Goal: Task Accomplishment & Management: Complete application form

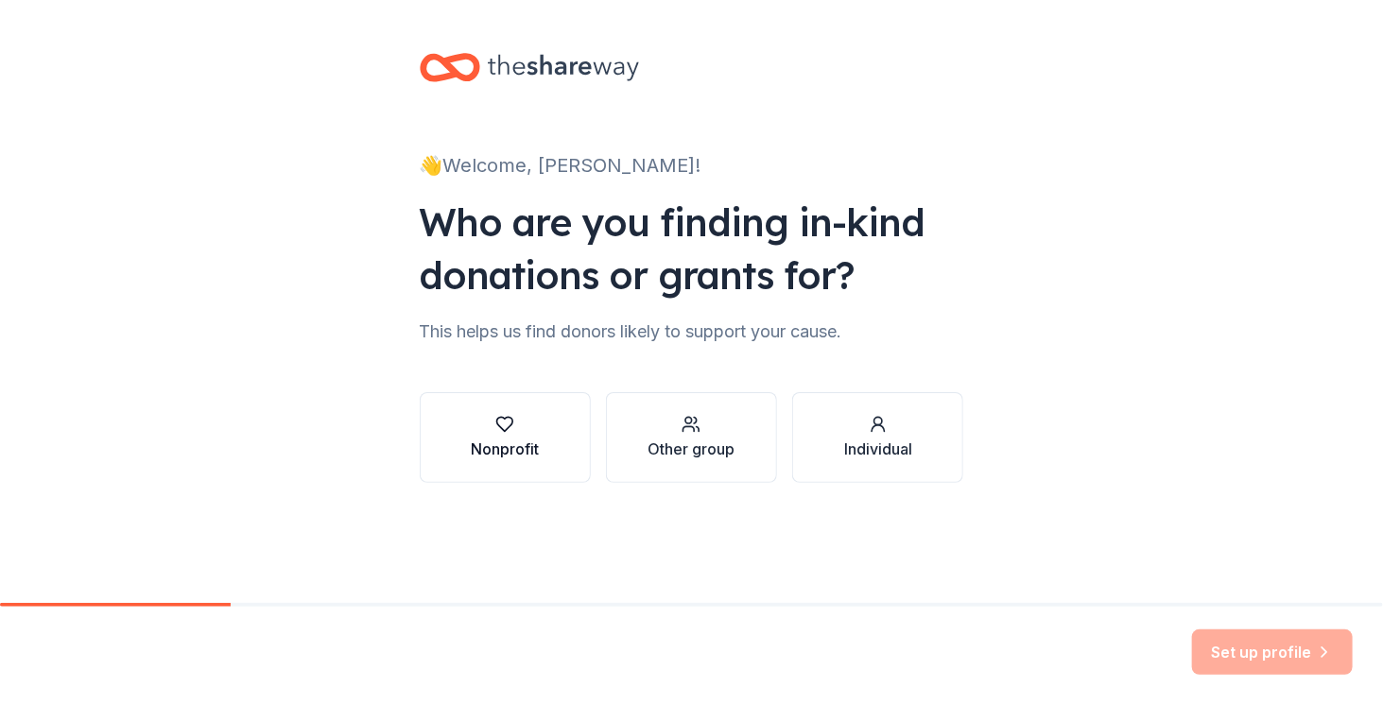
click at [512, 461] on button "Nonprofit" at bounding box center [505, 437] width 171 height 91
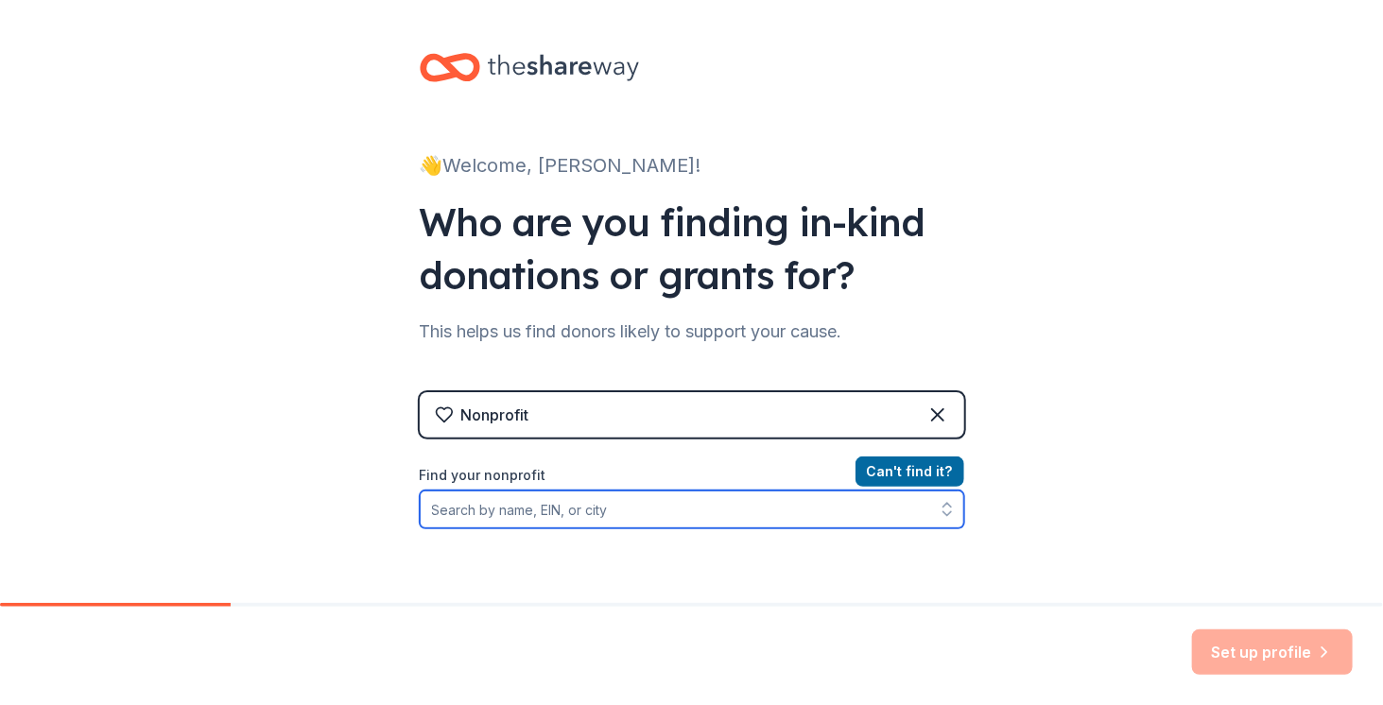
click at [520, 504] on input "Find your nonprofit" at bounding box center [692, 510] width 544 height 38
type input "[DEMOGRAPHIC_DATA] in Cyber"
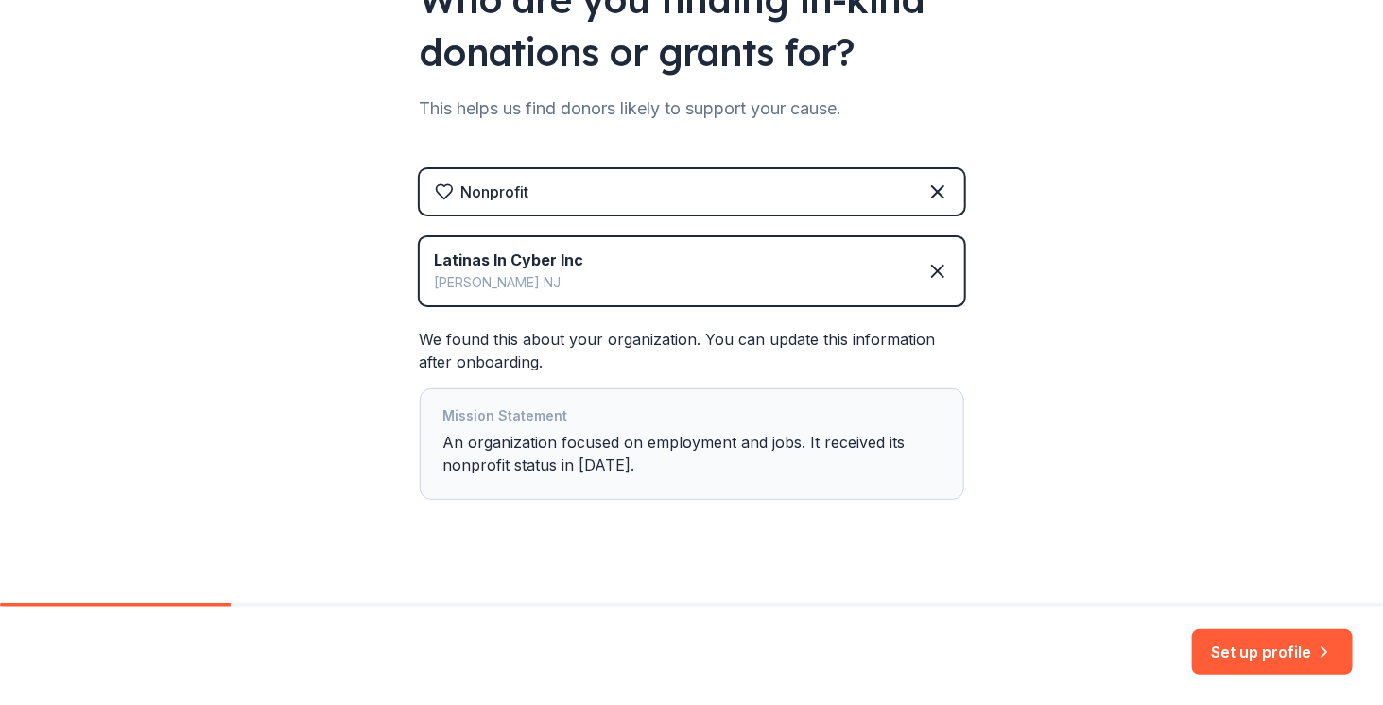
scroll to position [247, 0]
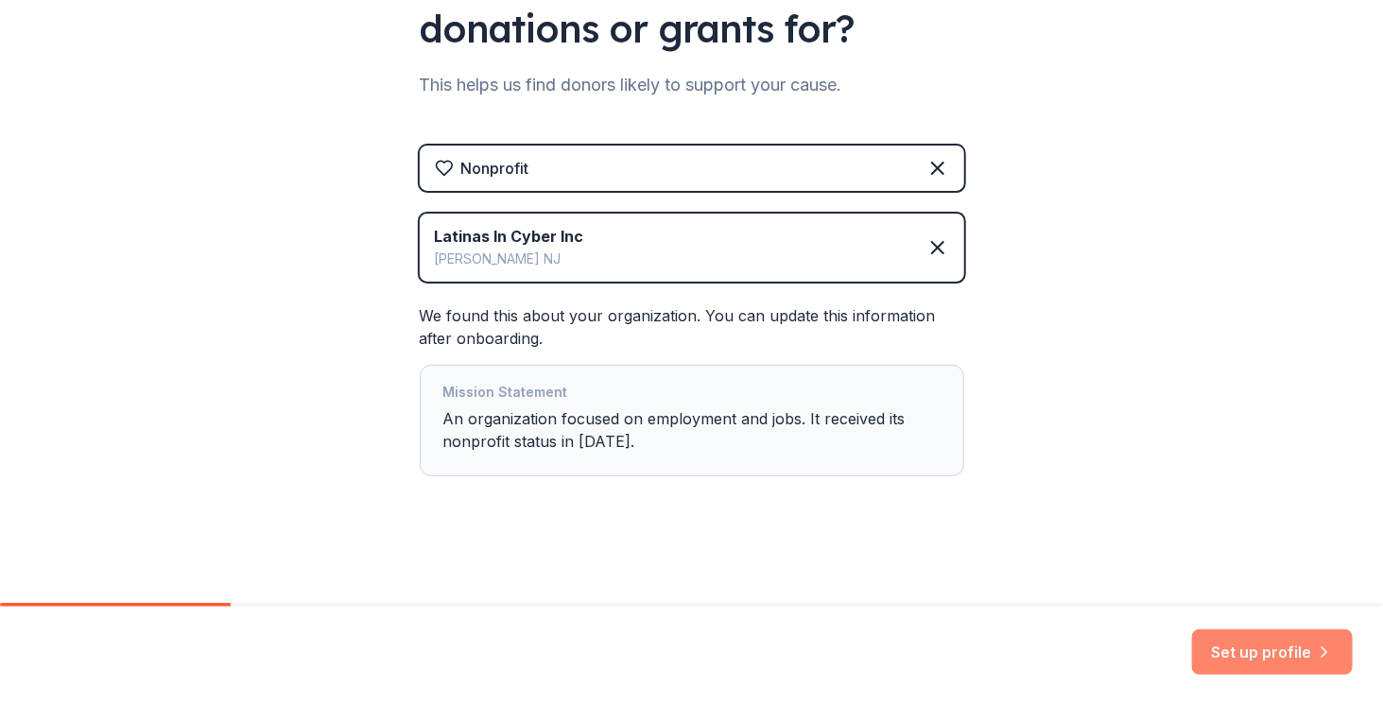
click at [1246, 647] on button "Set up profile" at bounding box center [1272, 651] width 161 height 45
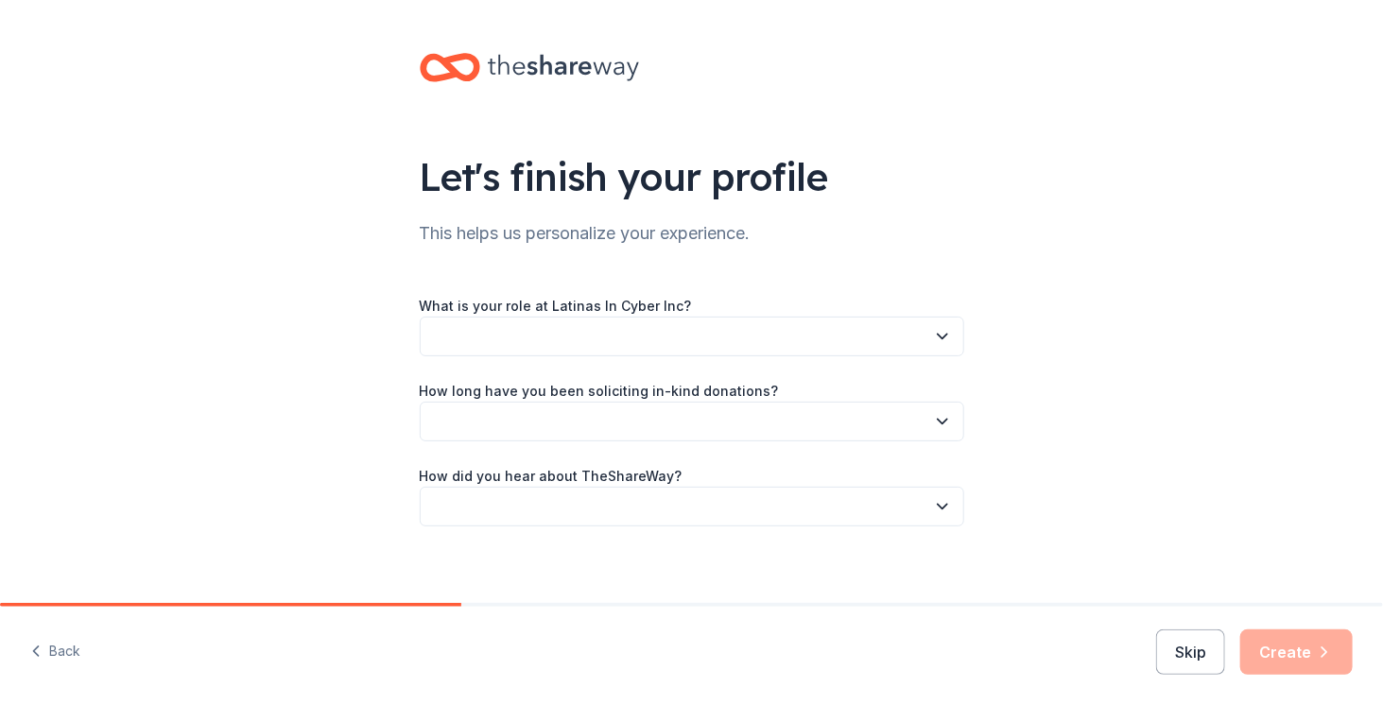
click at [569, 334] on button "button" at bounding box center [692, 337] width 544 height 40
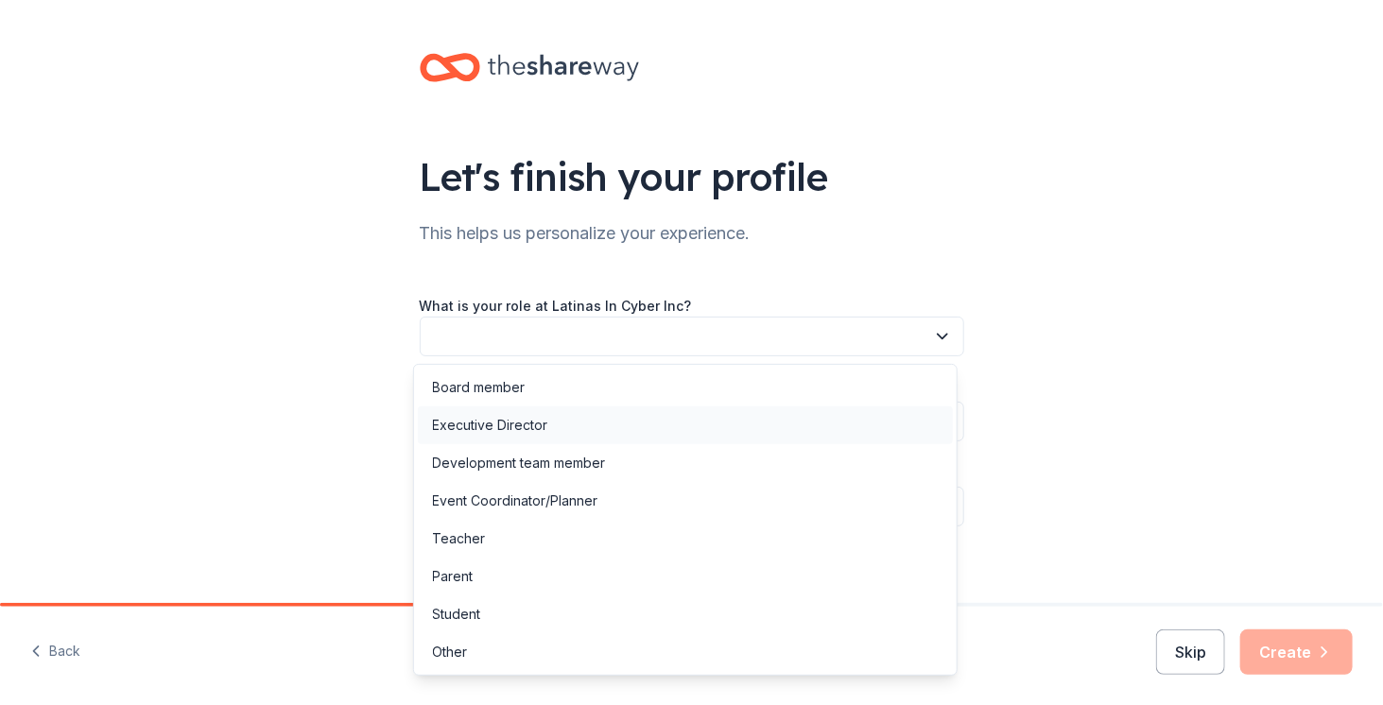
click at [561, 435] on div "Executive Director" at bounding box center [685, 425] width 535 height 38
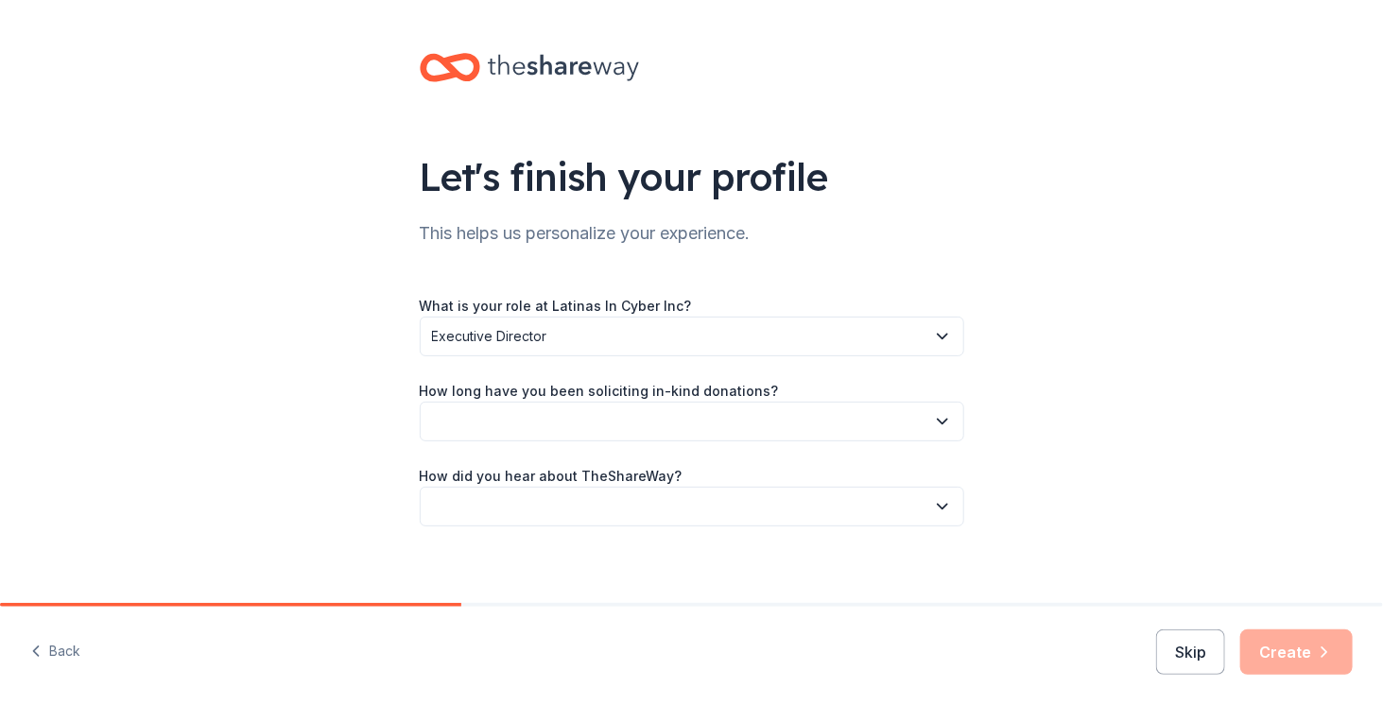
click at [533, 423] on button "button" at bounding box center [692, 422] width 544 height 40
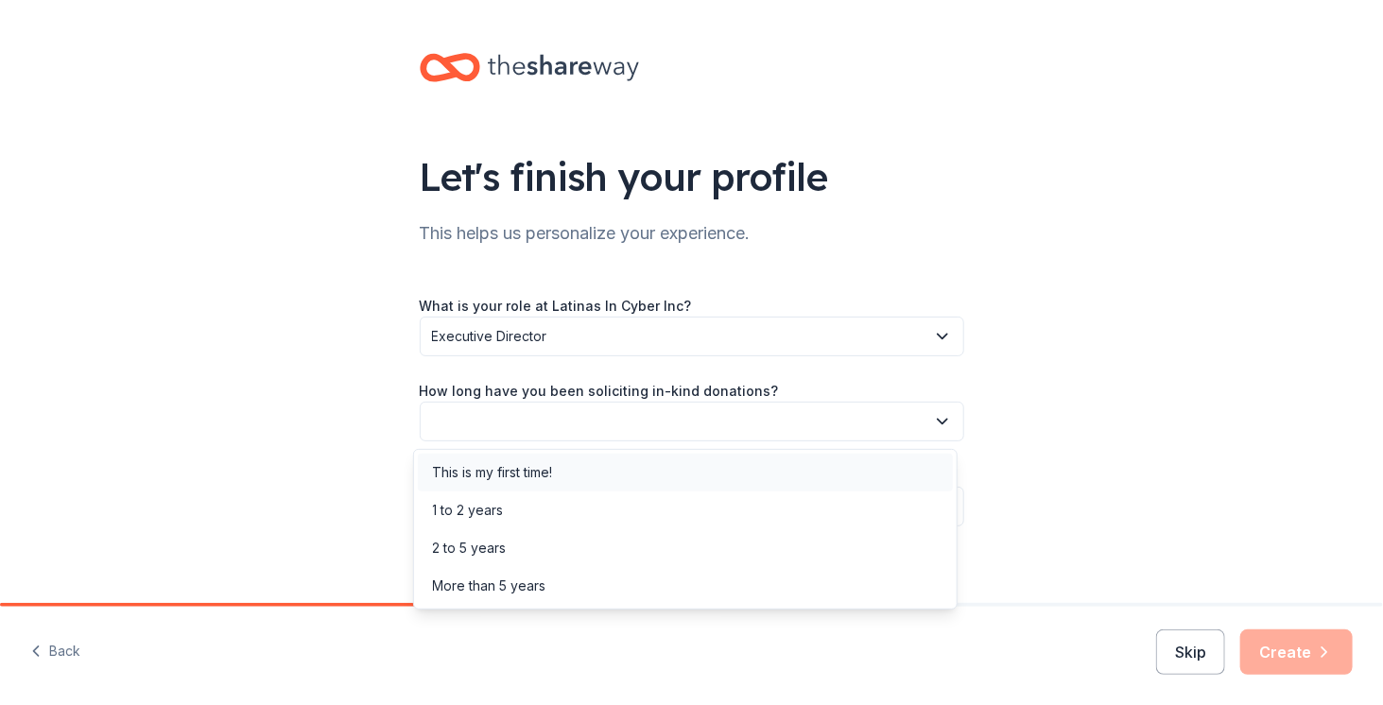
click at [551, 478] on div "This is my first time!" at bounding box center [493, 472] width 120 height 23
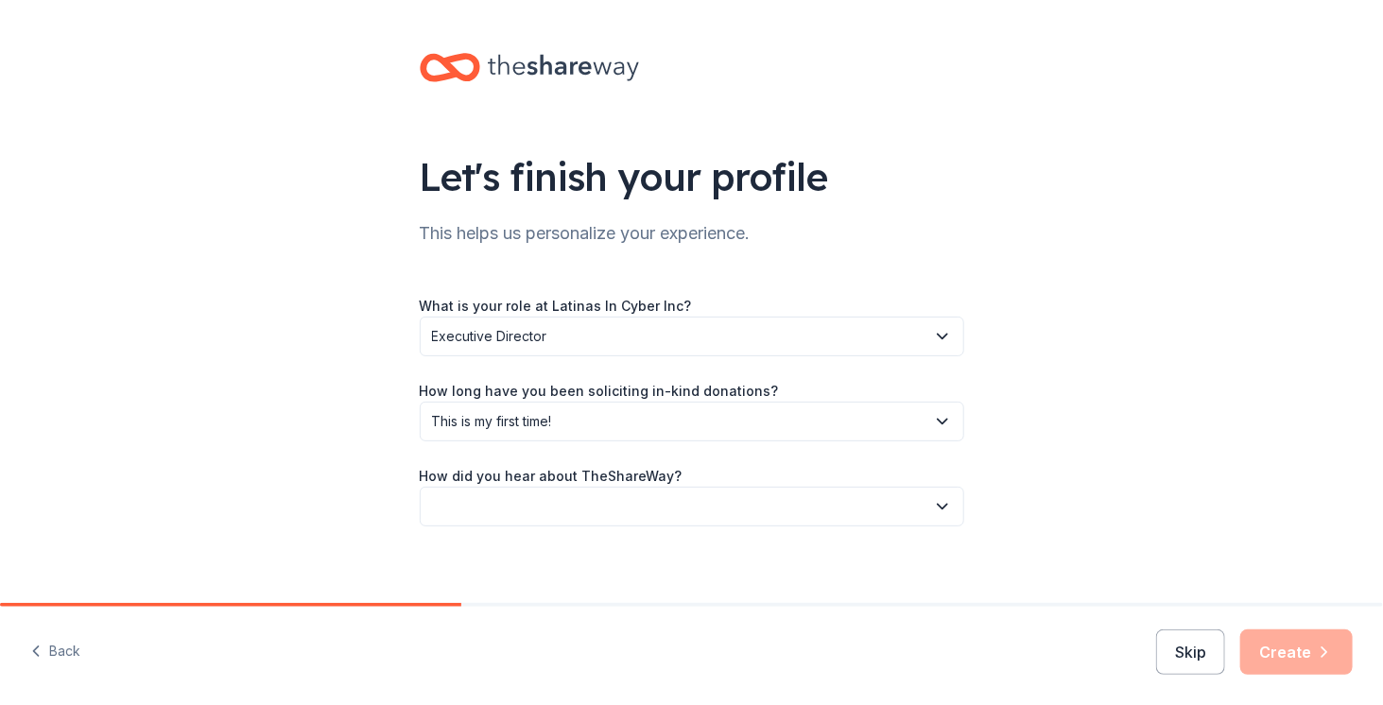
click at [665, 506] on button "button" at bounding box center [692, 507] width 544 height 40
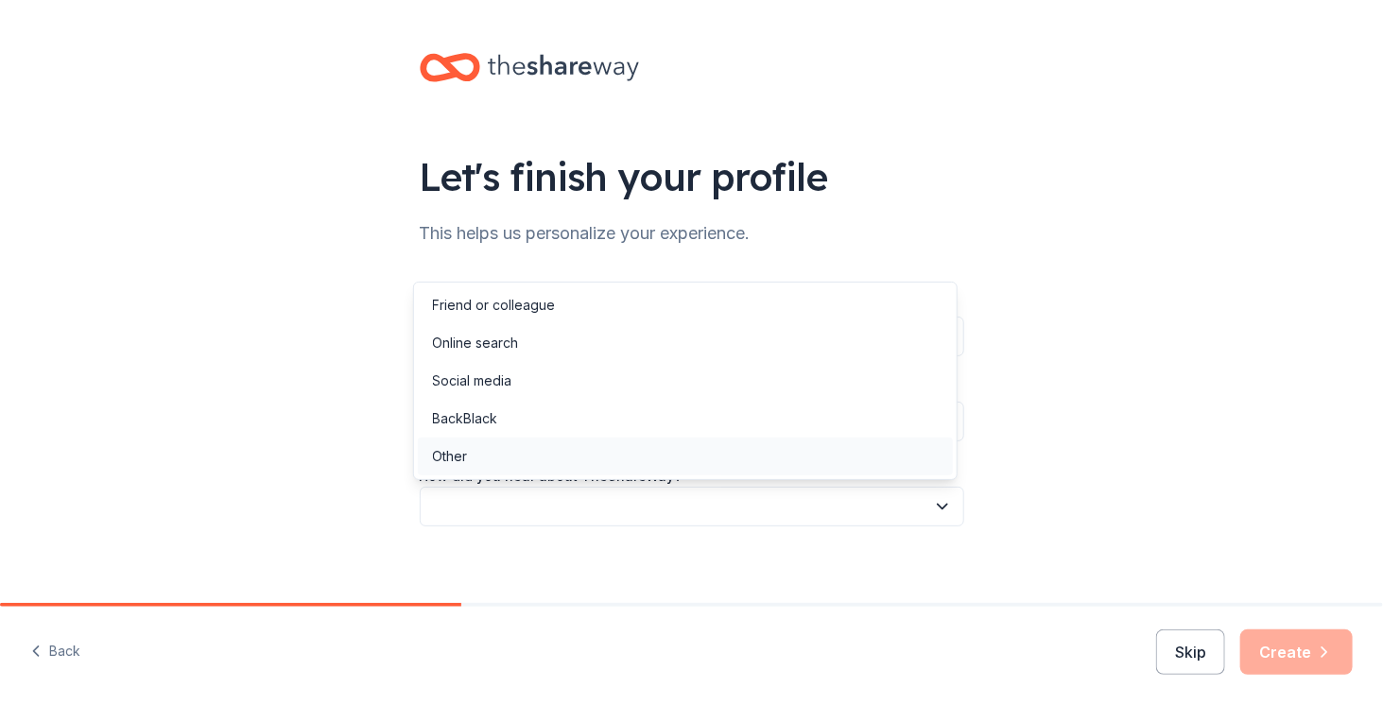
click at [548, 445] on div "Other" at bounding box center [685, 457] width 535 height 38
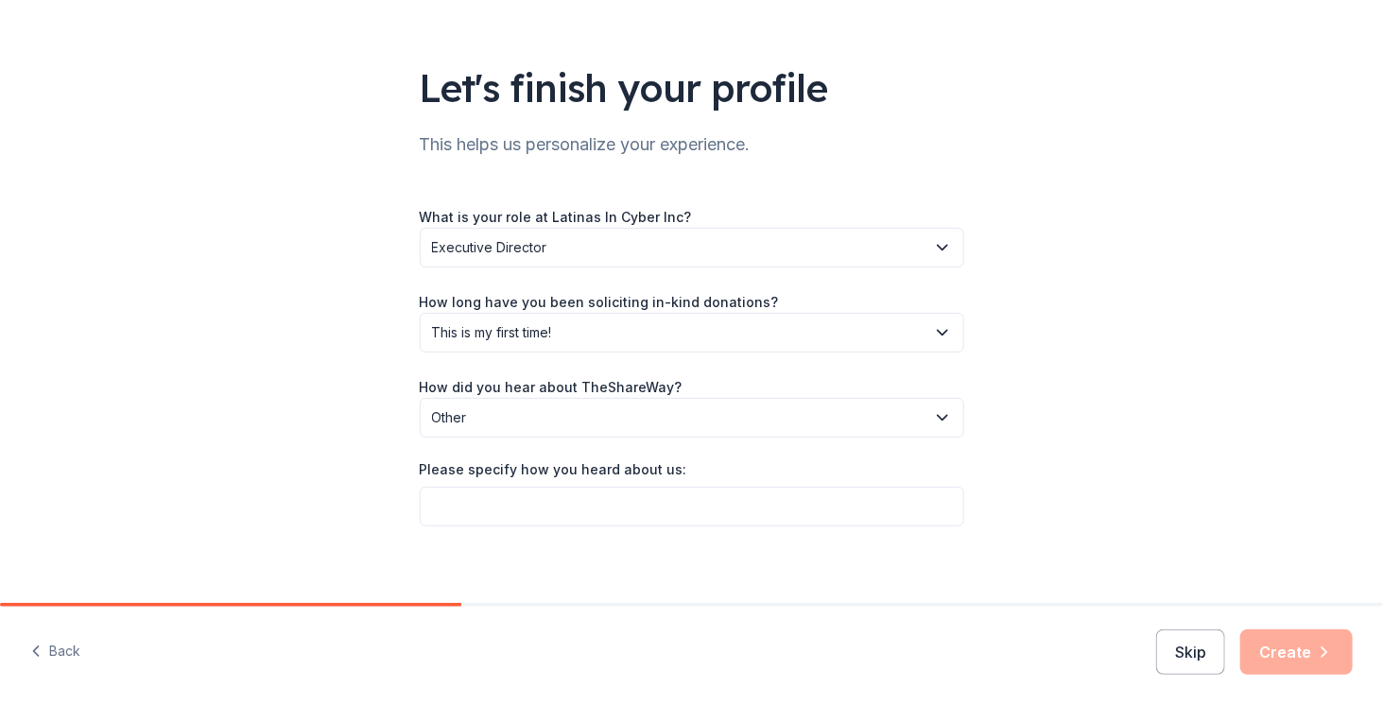
scroll to position [101, 0]
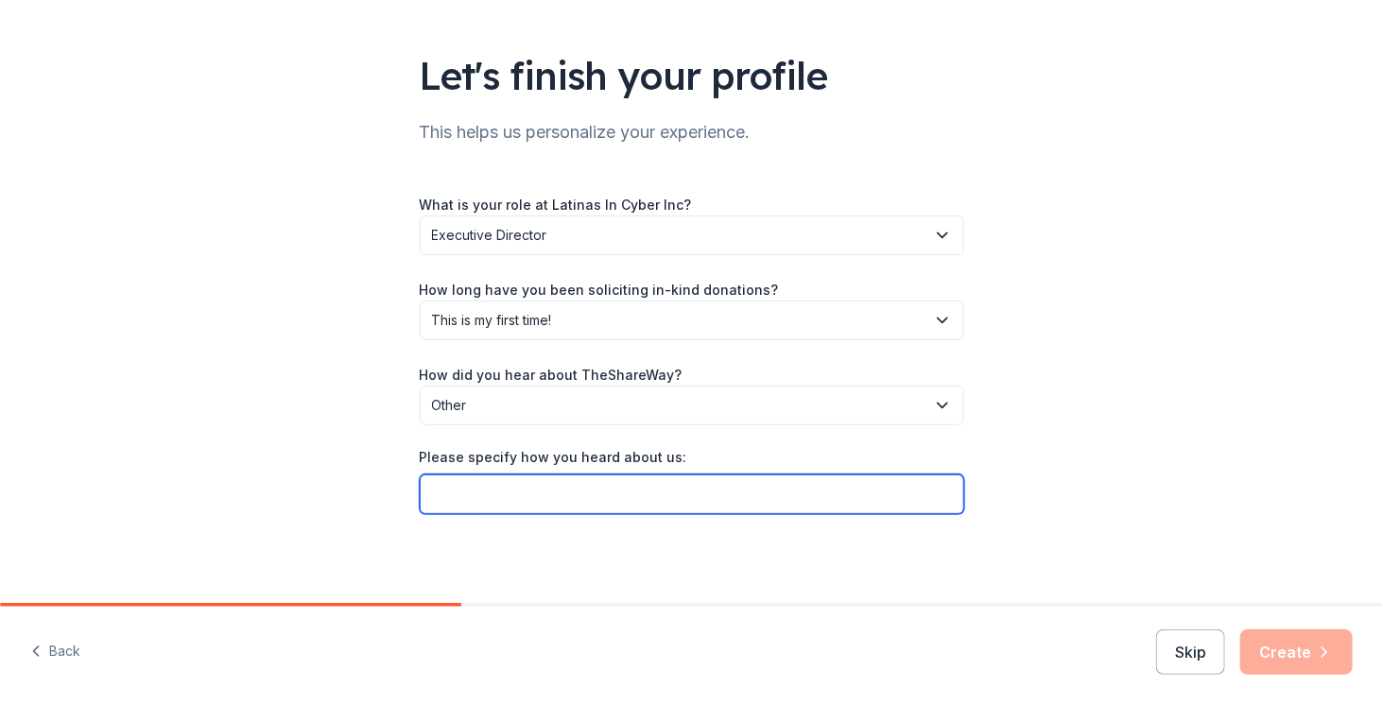
click at [549, 485] on input "Please specify how you heard about us:" at bounding box center [692, 494] width 544 height 40
type input "Perplexity Prompt"
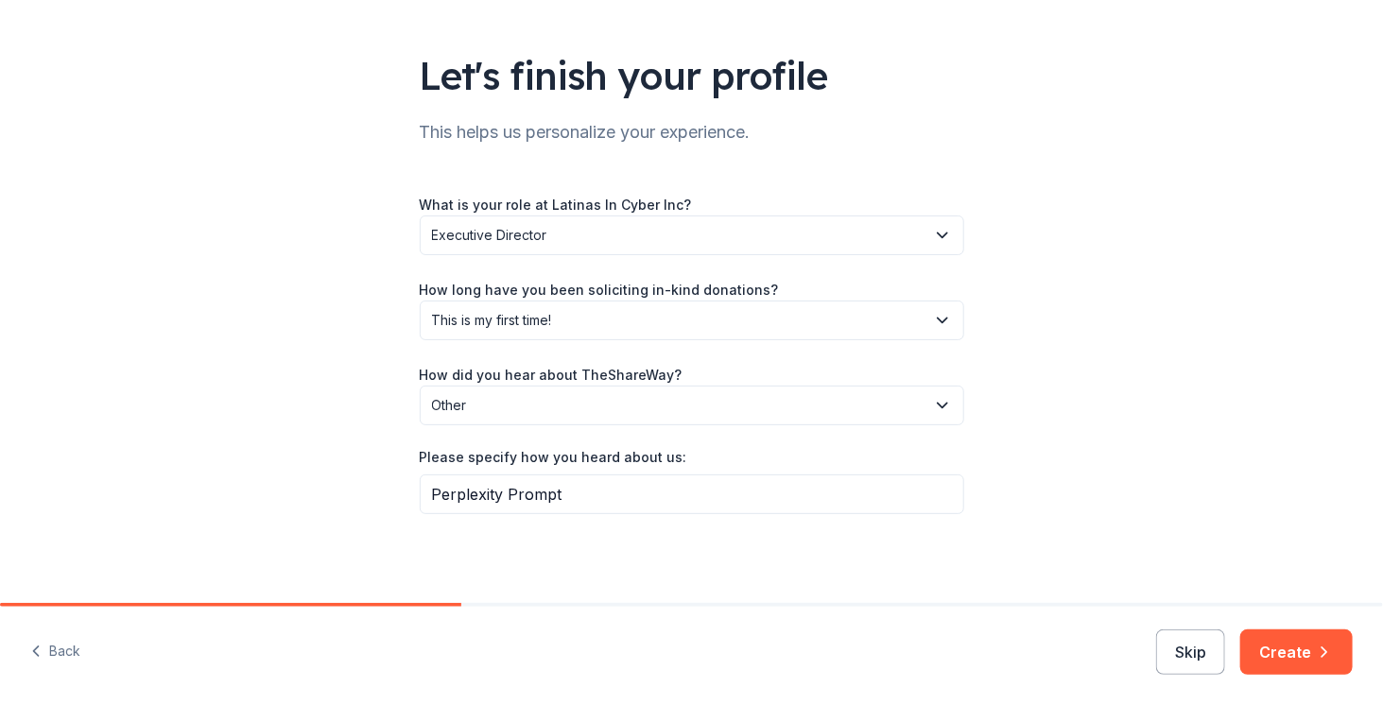
click at [1183, 349] on div "Let's finish your profile This helps us personalize your experience. What is yo…" at bounding box center [691, 252] width 1383 height 706
click at [1283, 644] on button "Create" at bounding box center [1296, 651] width 112 height 45
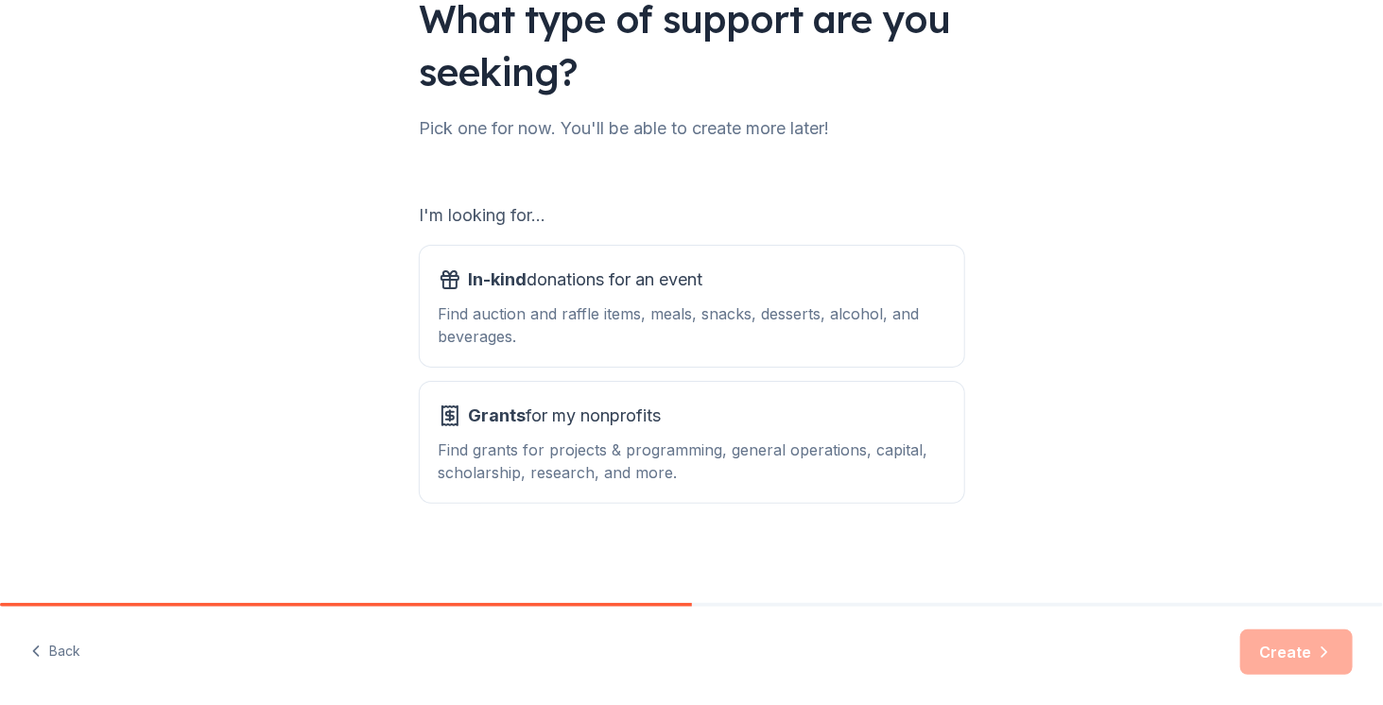
scroll to position [159, 0]
click at [739, 292] on div "In-kind donations for an event" at bounding box center [692, 279] width 507 height 30
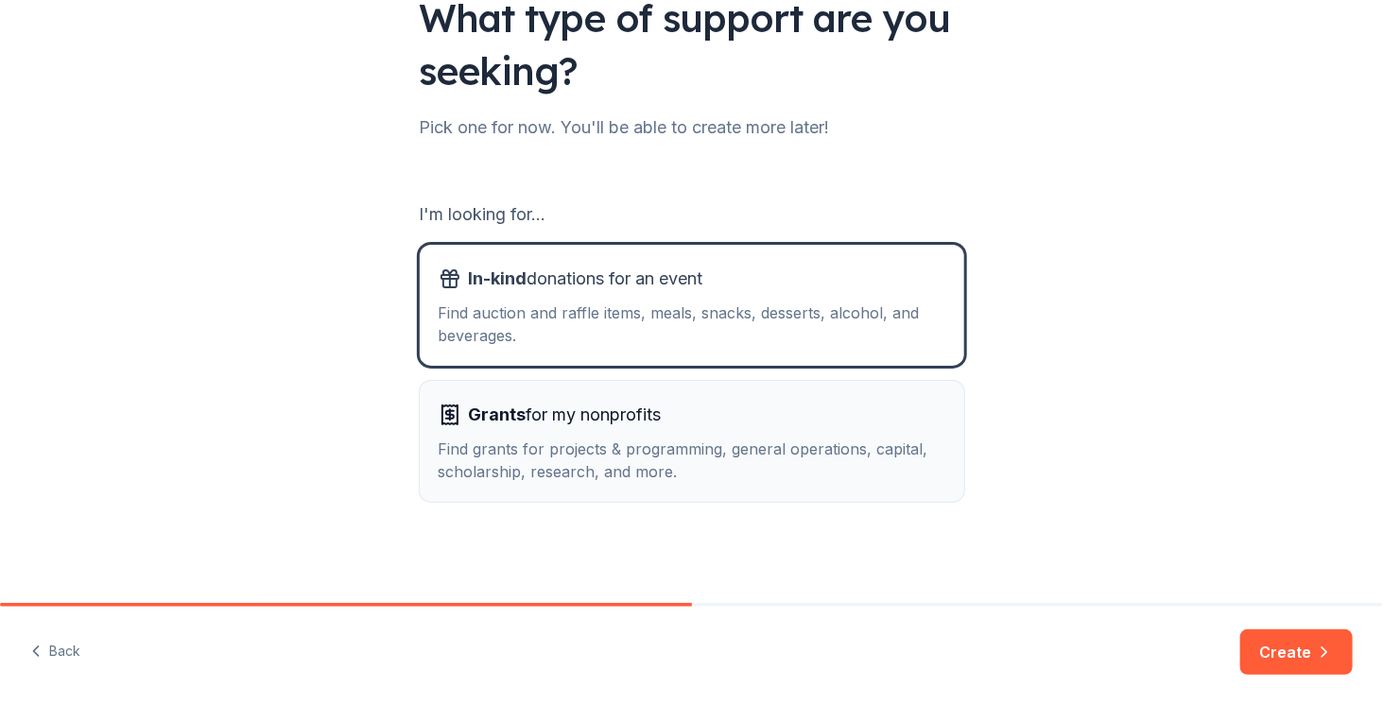
click at [685, 416] on div "Grants for my nonprofits" at bounding box center [692, 415] width 507 height 30
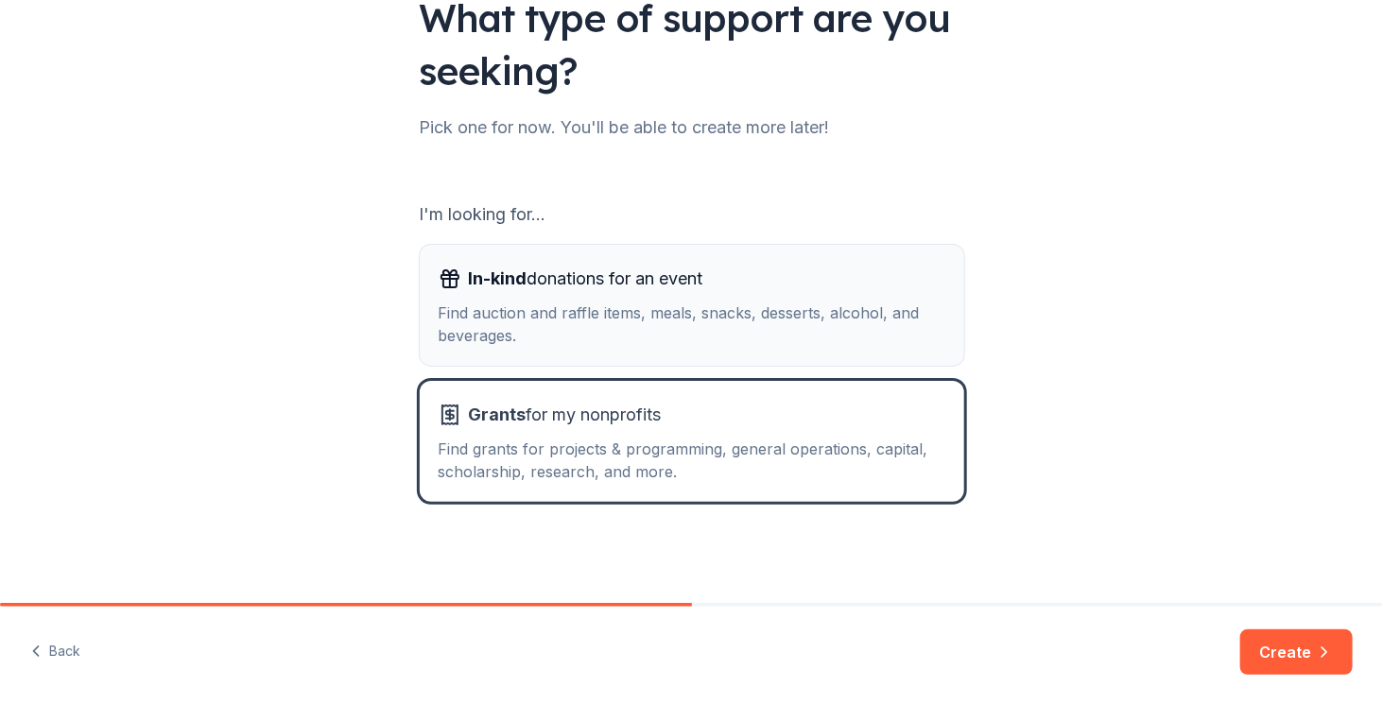
click at [726, 310] on div "Find auction and raffle items, meals, snacks, desserts, alcohol, and beverages." at bounding box center [692, 324] width 507 height 45
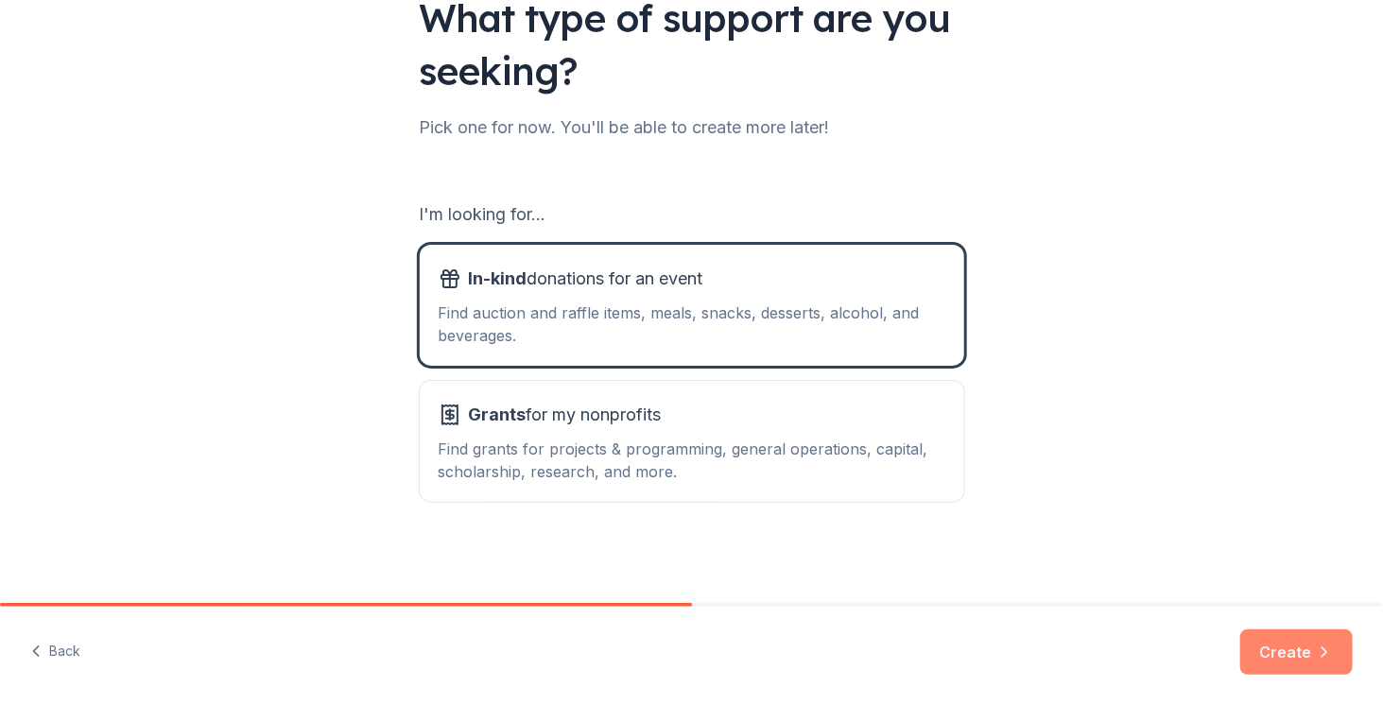
click at [1282, 646] on button "Create" at bounding box center [1296, 651] width 112 height 45
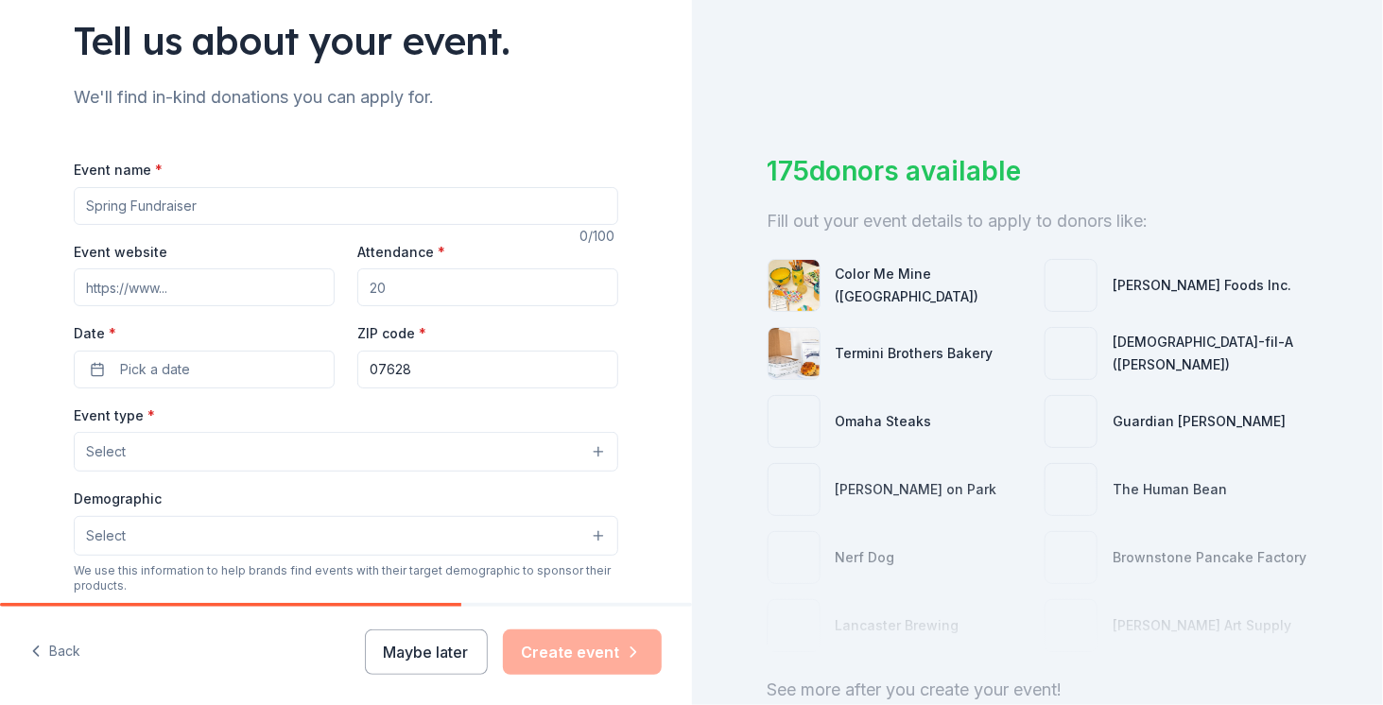
scroll to position [189, 0]
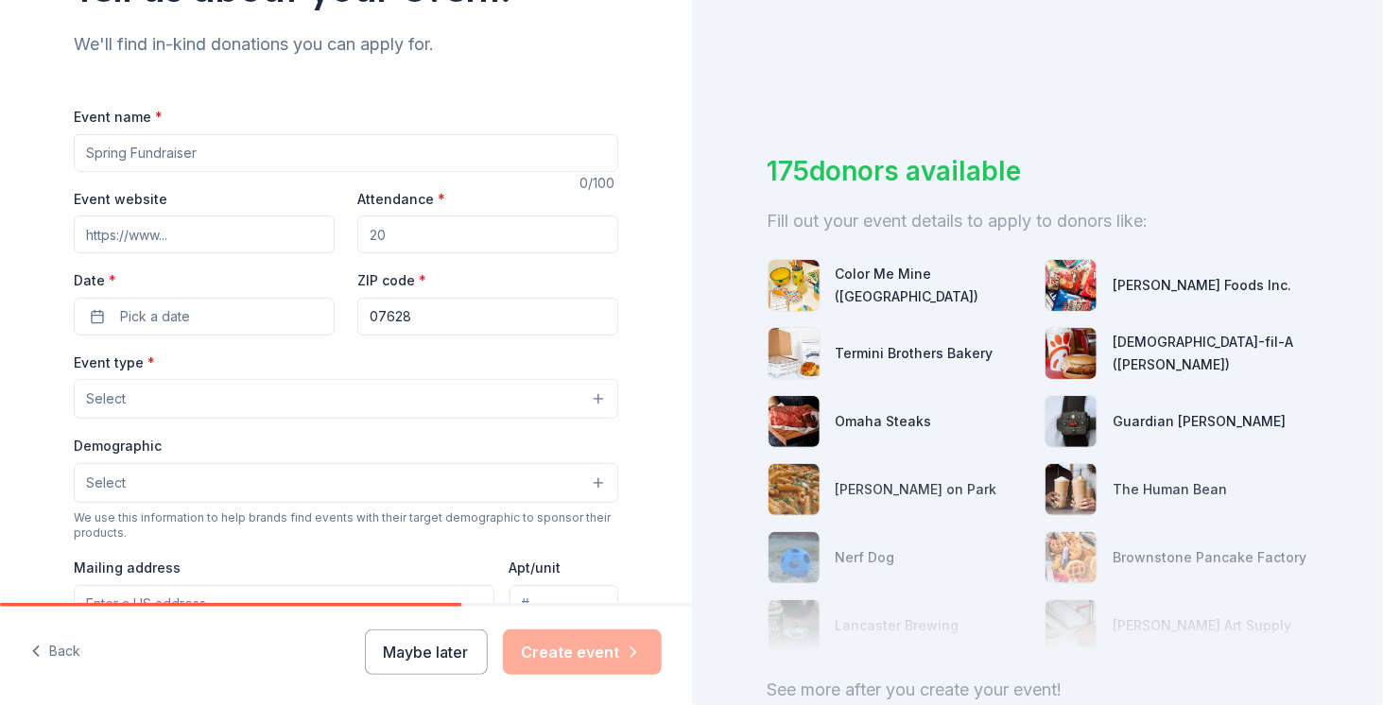
click at [130, 158] on input "Event name *" at bounding box center [346, 153] width 544 height 38
type input "O"
type input "PRISM 2025: The [DEMOGRAPHIC_DATA] in Cyber Summit"
click at [440, 237] on input "Attendance *" at bounding box center [487, 235] width 261 height 38
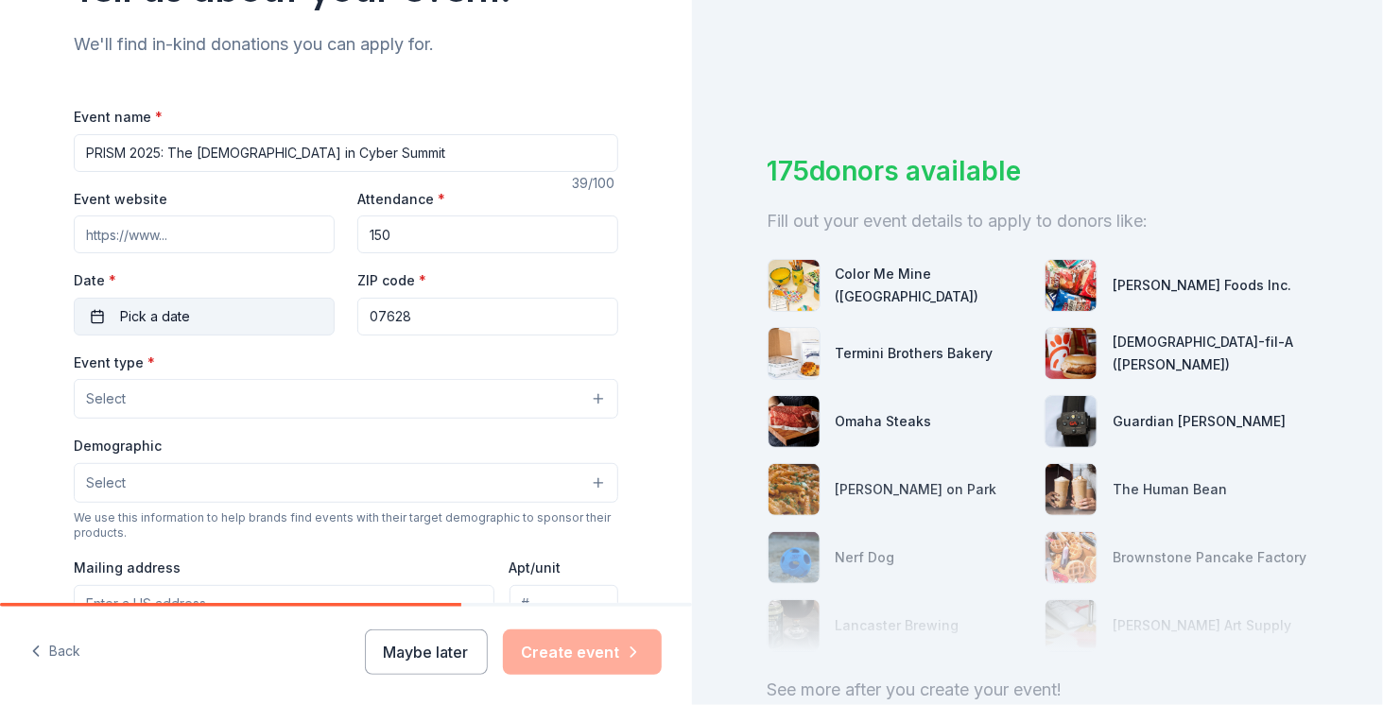
type input "150"
click at [129, 319] on span "Pick a date" at bounding box center [155, 316] width 70 height 23
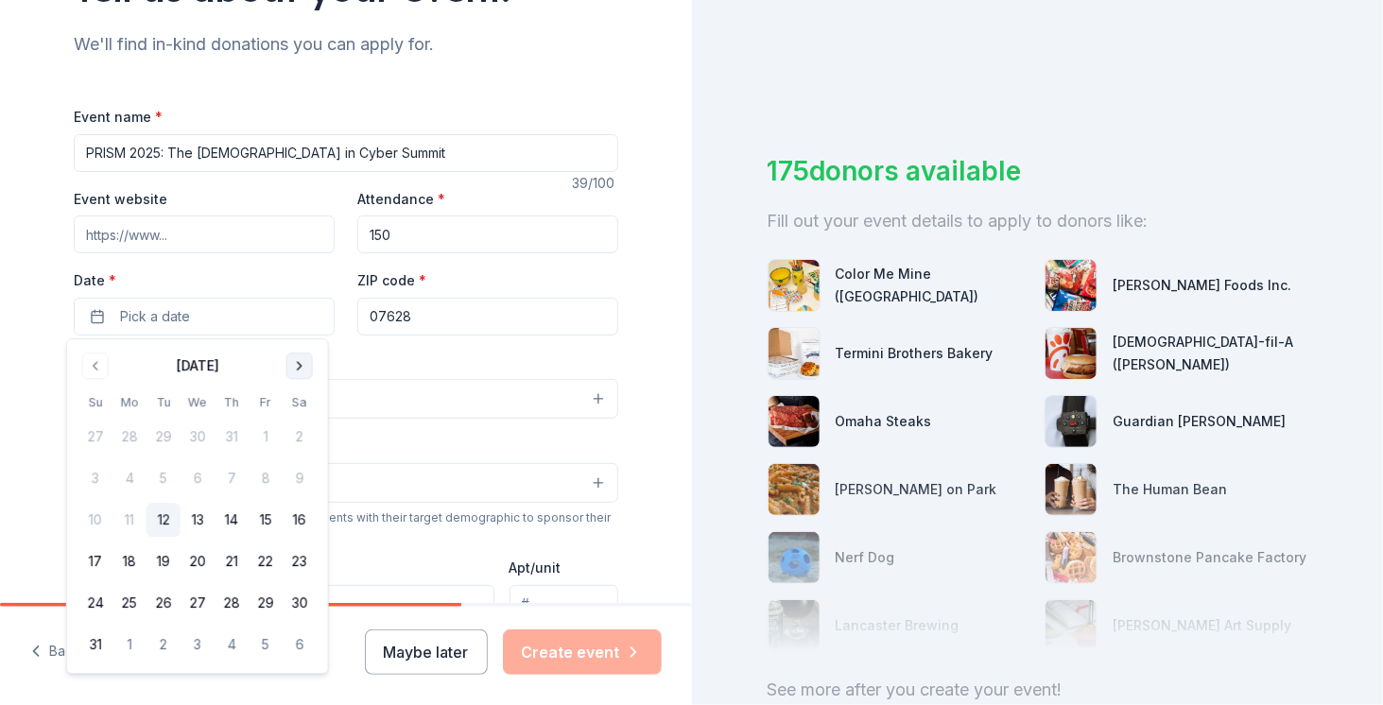
click at [289, 365] on button "Go to next month" at bounding box center [299, 366] width 26 height 26
click at [316, 356] on div "September 2025 Su Mo Tu We Th Fr Sa 31 1 2 3 4 5 6 7 8 9 10 11 12 13 14 15 16 1…" at bounding box center [197, 485] width 261 height 292
click at [303, 362] on button "Go to next month" at bounding box center [299, 366] width 26 height 26
click at [295, 525] on button "18" at bounding box center [300, 520] width 34 height 34
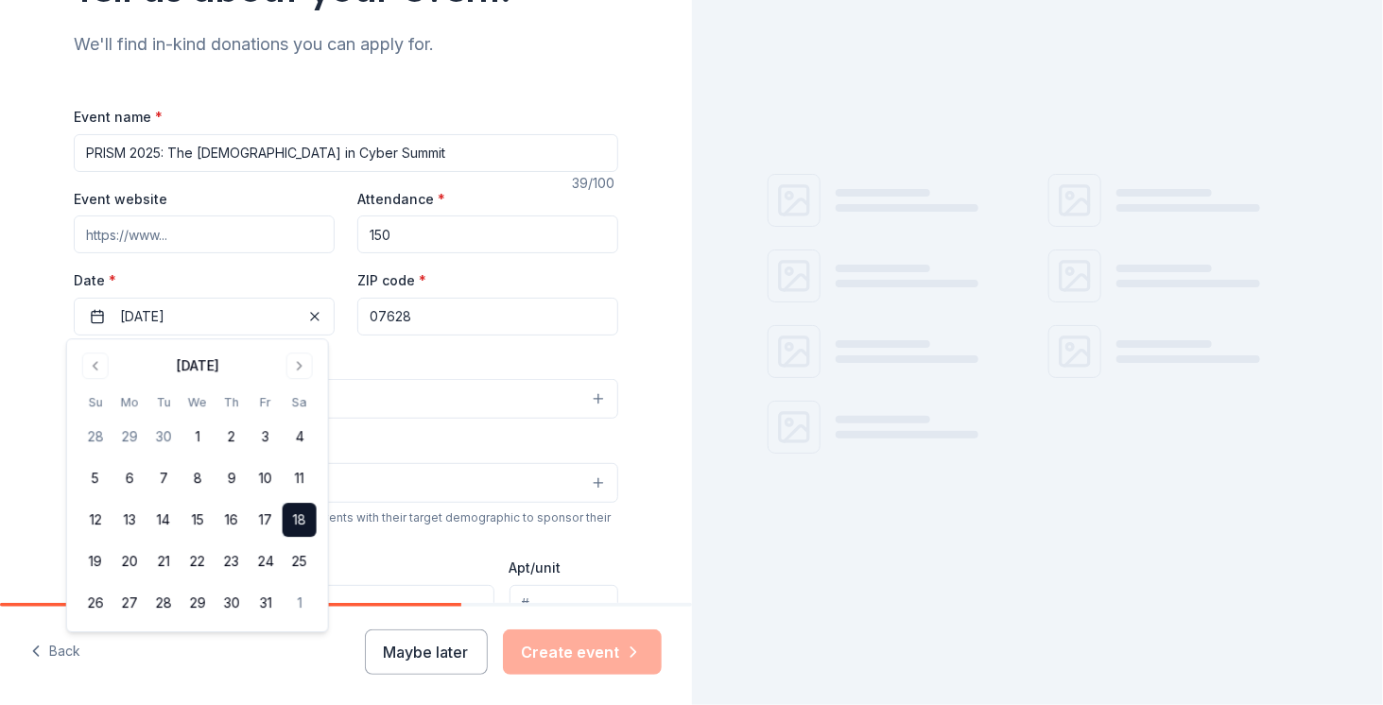
click at [492, 317] on input "07628" at bounding box center [487, 317] width 261 height 38
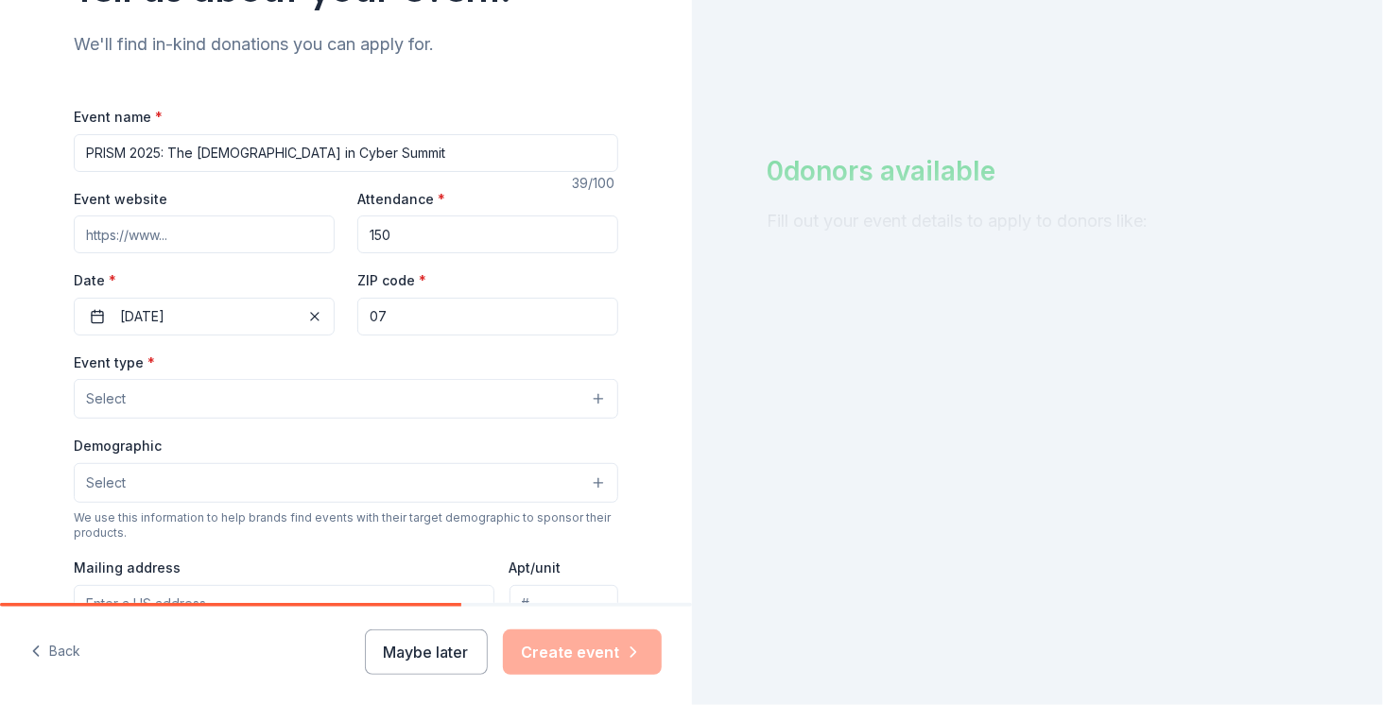
type input "0"
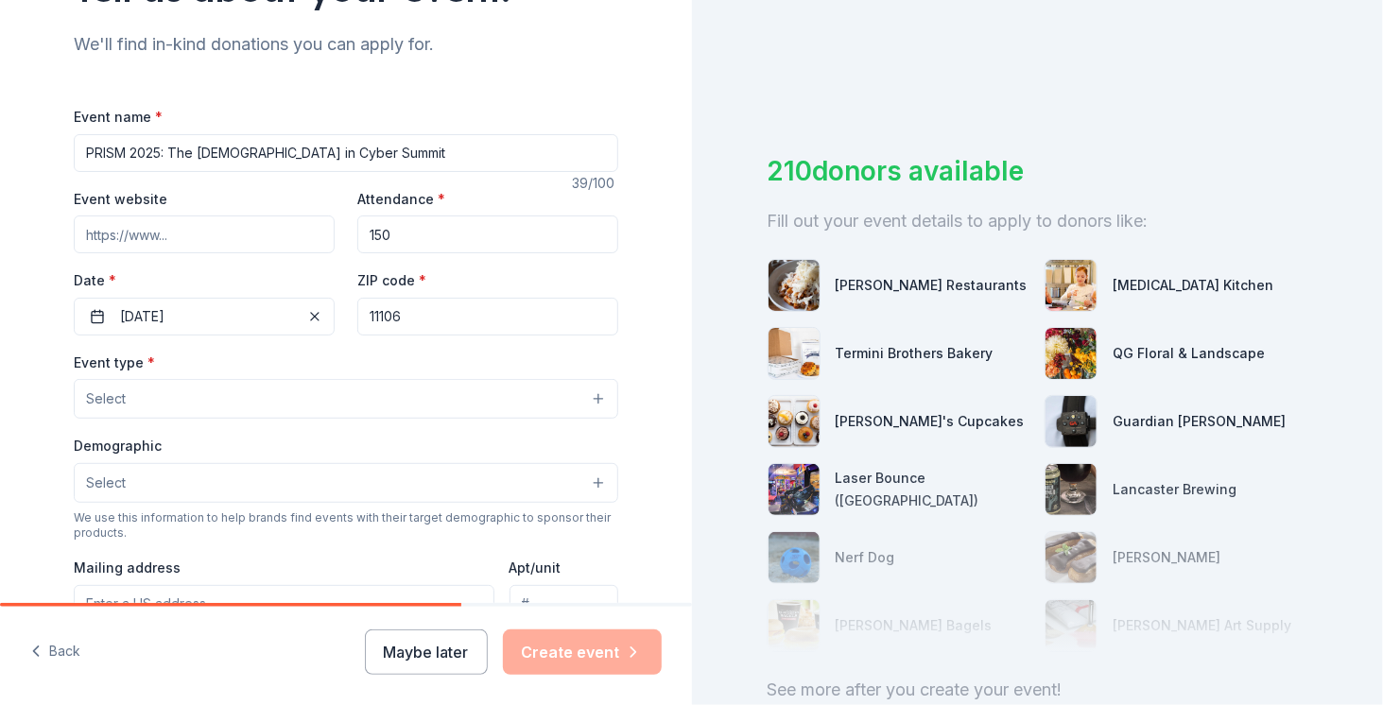
type input "11106"
click at [656, 250] on div "Tell us about your event. We'll find in-kind donations you can apply for. Event…" at bounding box center [346, 440] width 692 height 1258
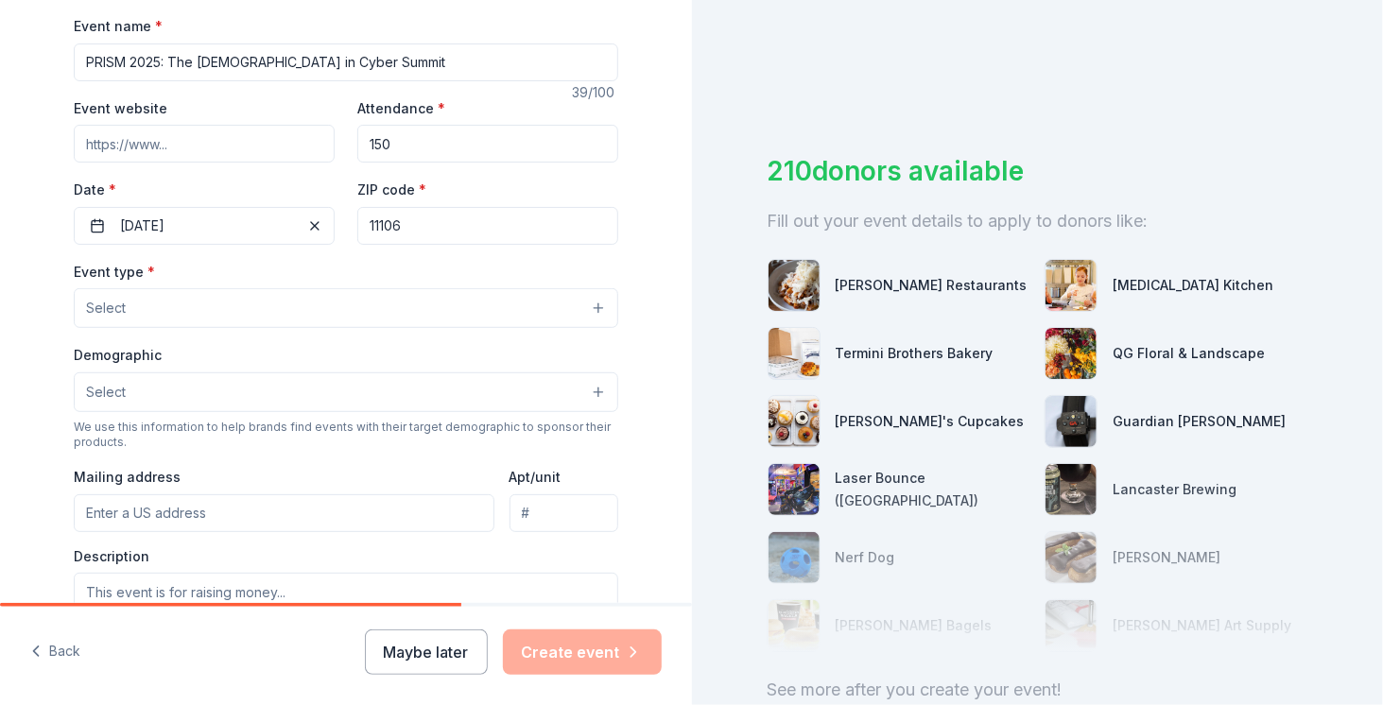
scroll to position [284, 0]
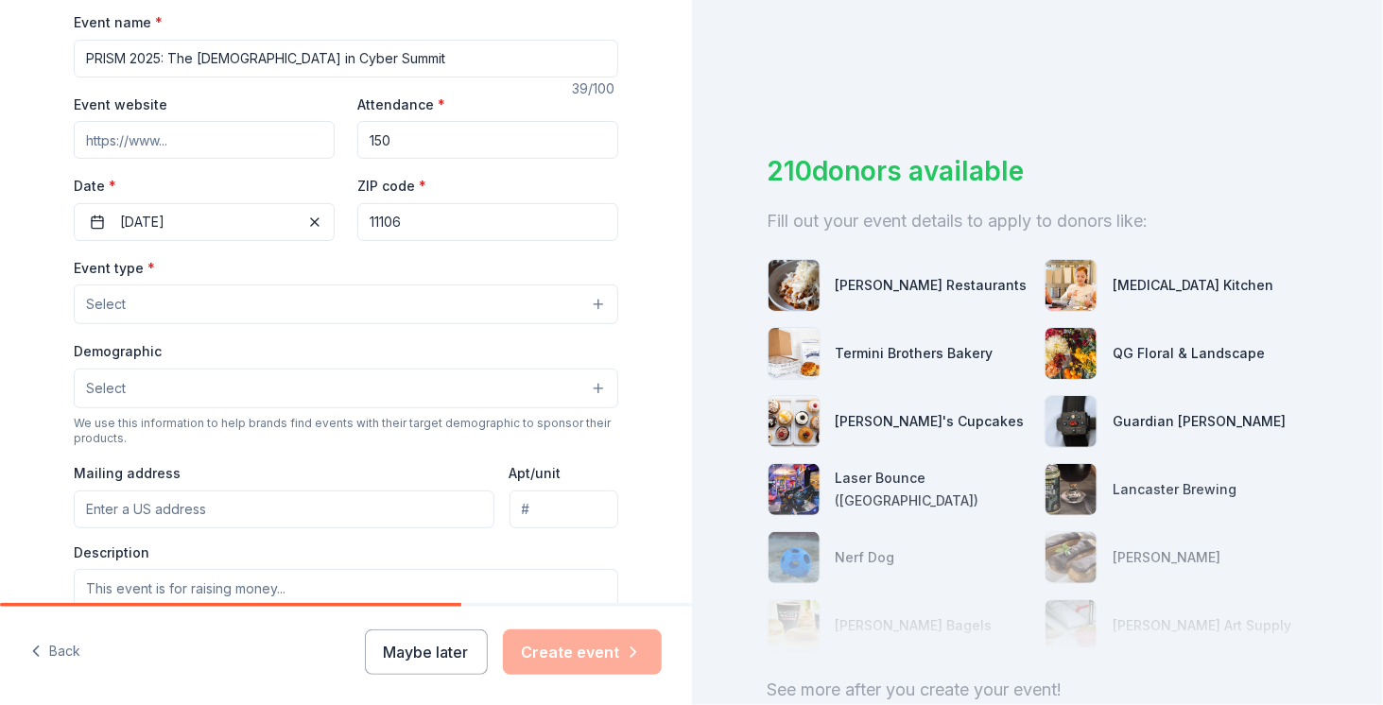
click at [221, 303] on button "Select" at bounding box center [346, 304] width 544 height 40
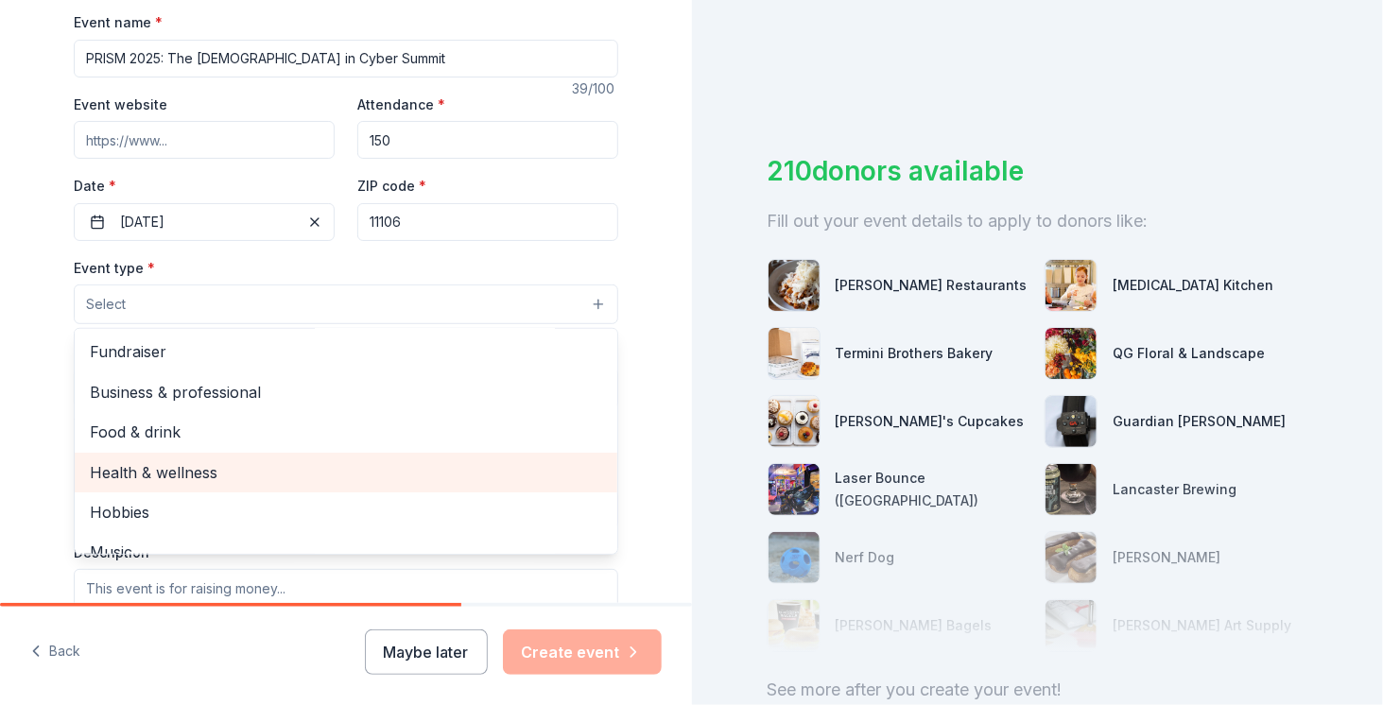
scroll to position [0, 0]
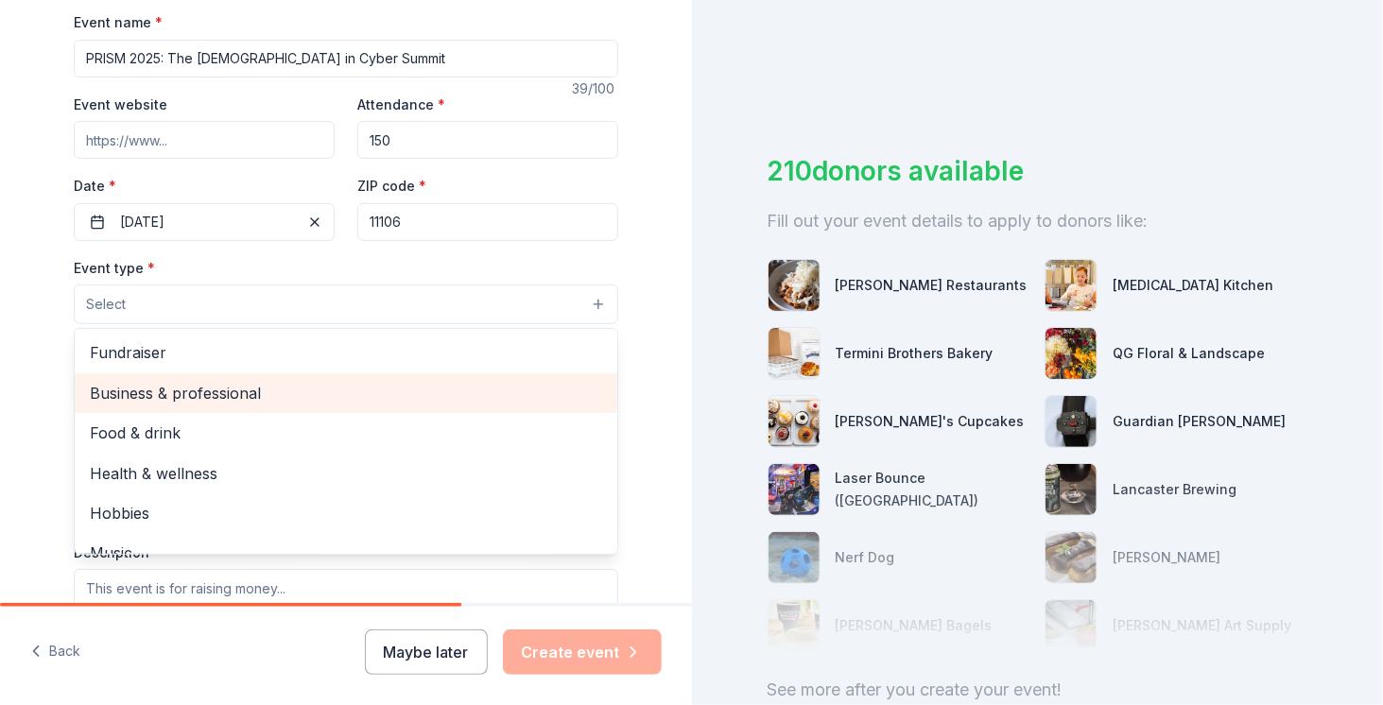
click at [239, 394] on span "Business & professional" at bounding box center [346, 393] width 512 height 25
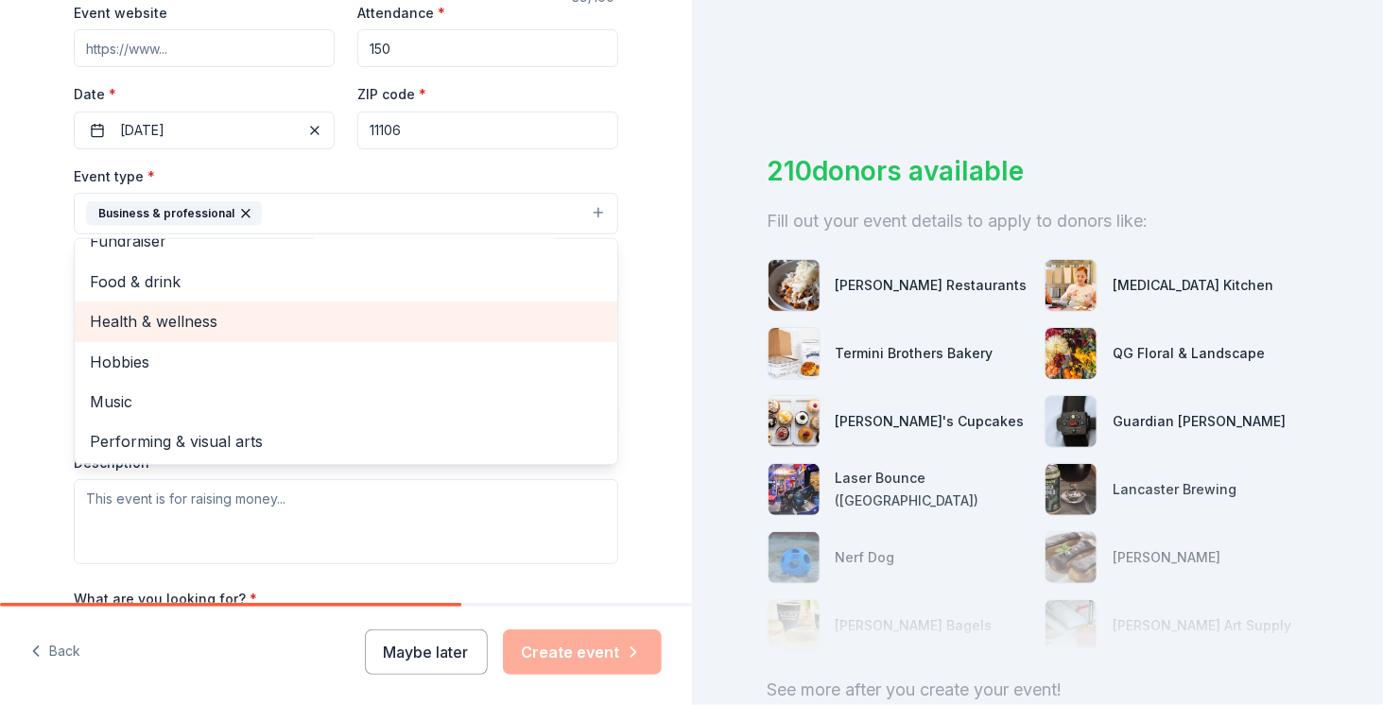
scroll to position [378, 0]
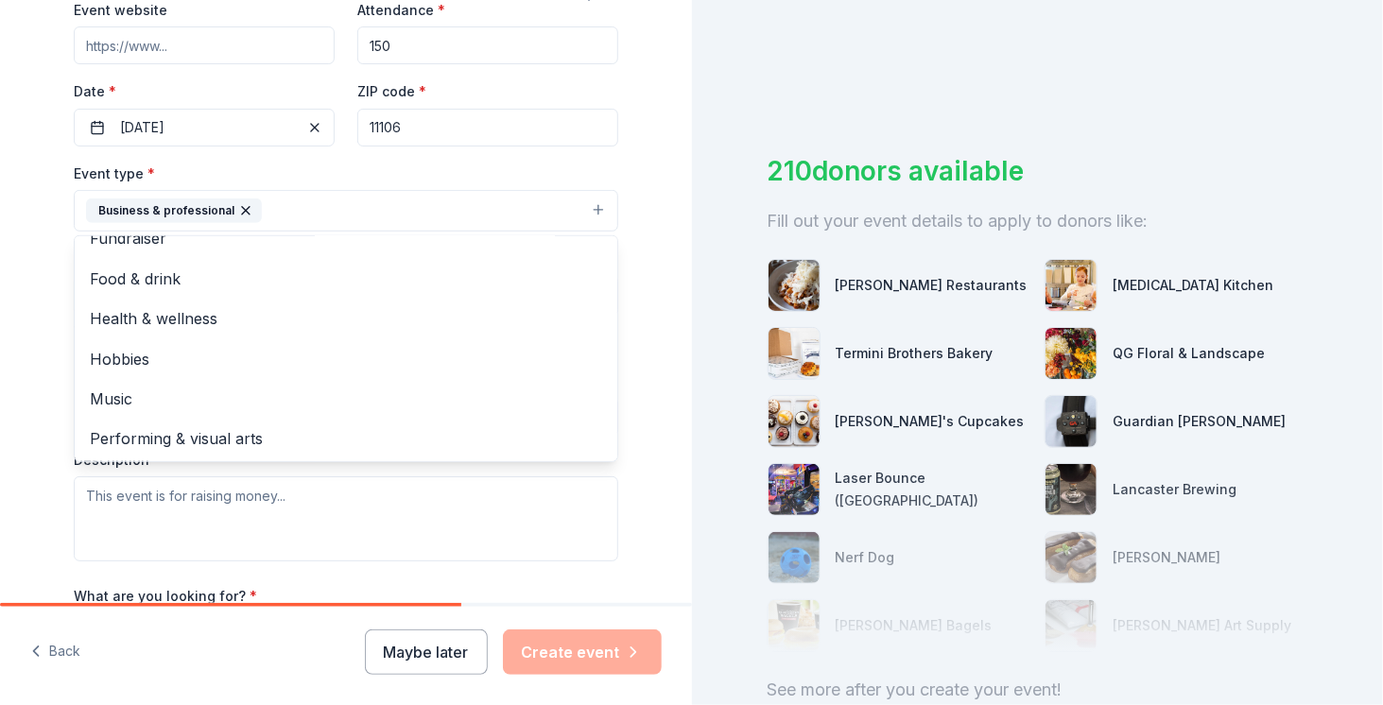
click at [43, 324] on div "Tell us about your event. We'll find in-kind donations you can apply for. Event…" at bounding box center [345, 252] width 605 height 1260
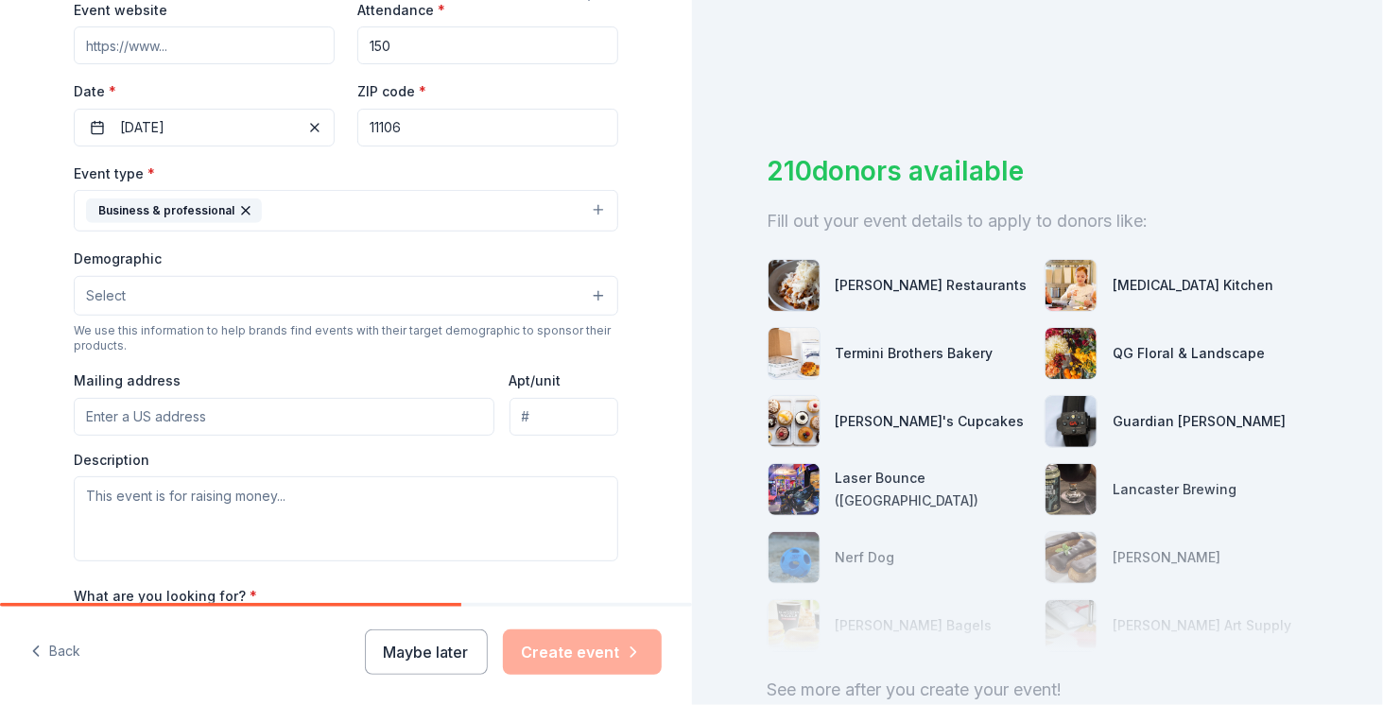
click at [112, 299] on span "Select" at bounding box center [106, 295] width 40 height 23
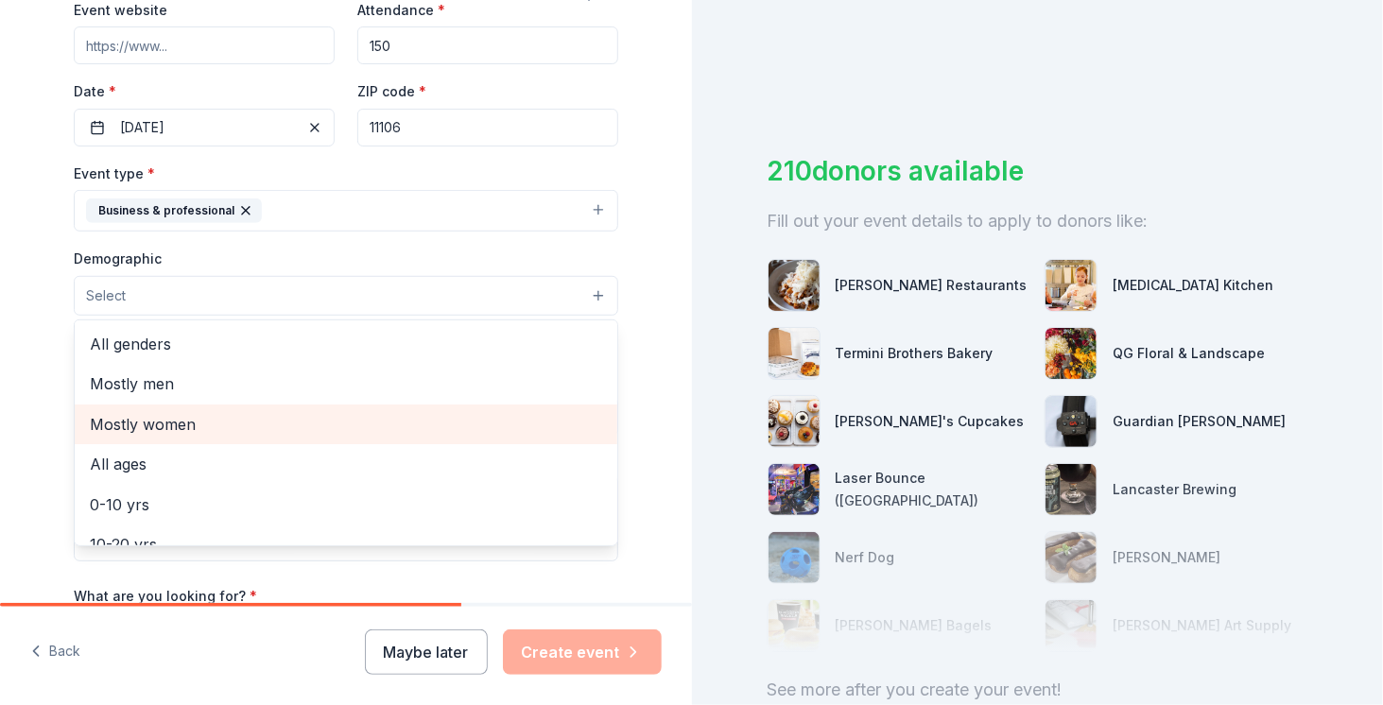
click at [200, 420] on span "Mostly women" at bounding box center [346, 424] width 512 height 25
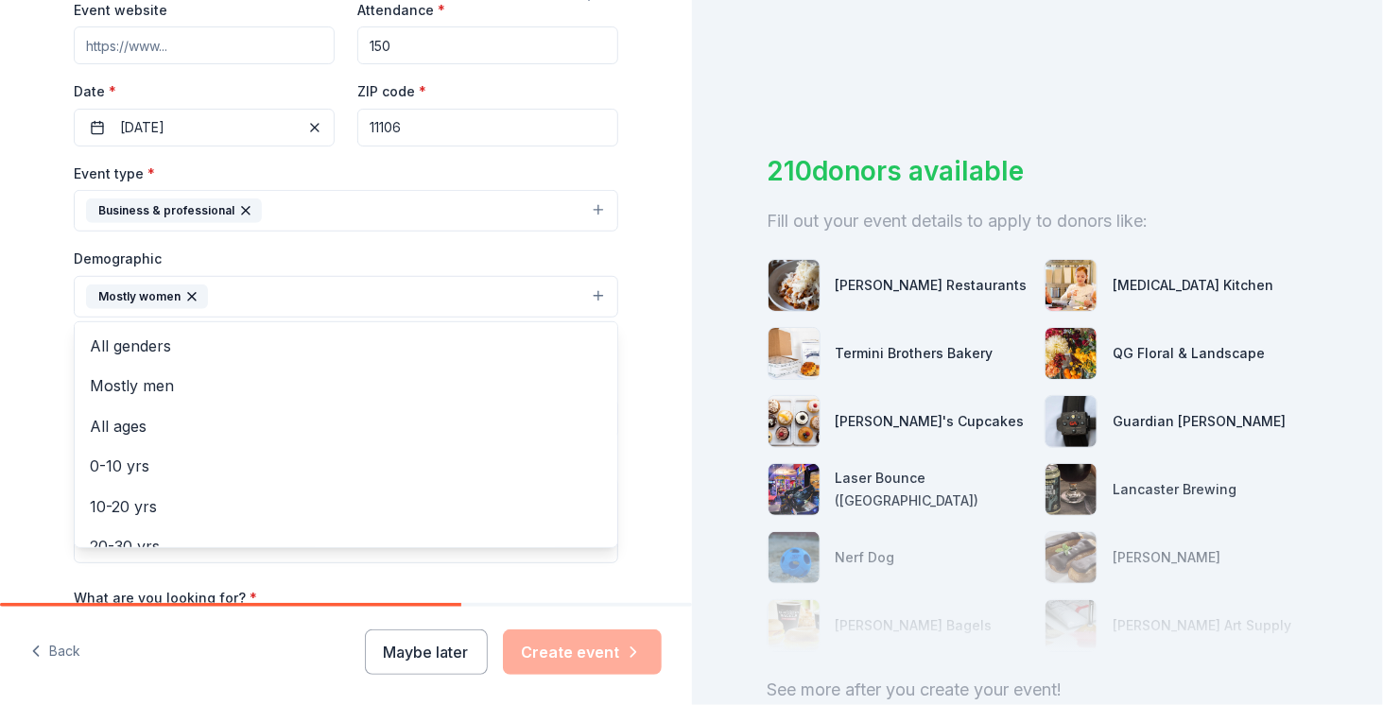
click at [44, 342] on div "Tell us about your event. We'll find in-kind donations you can apply for. Event…" at bounding box center [345, 253] width 605 height 1262
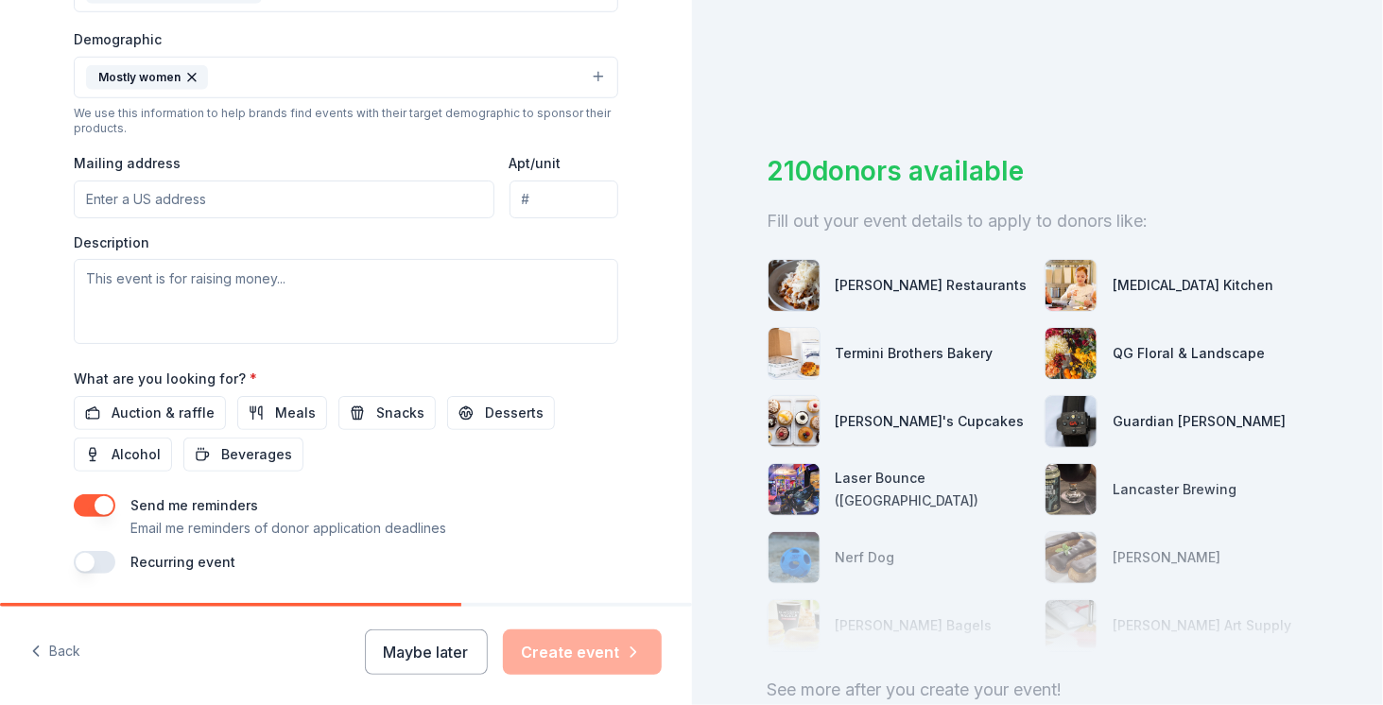
scroll to position [653, 0]
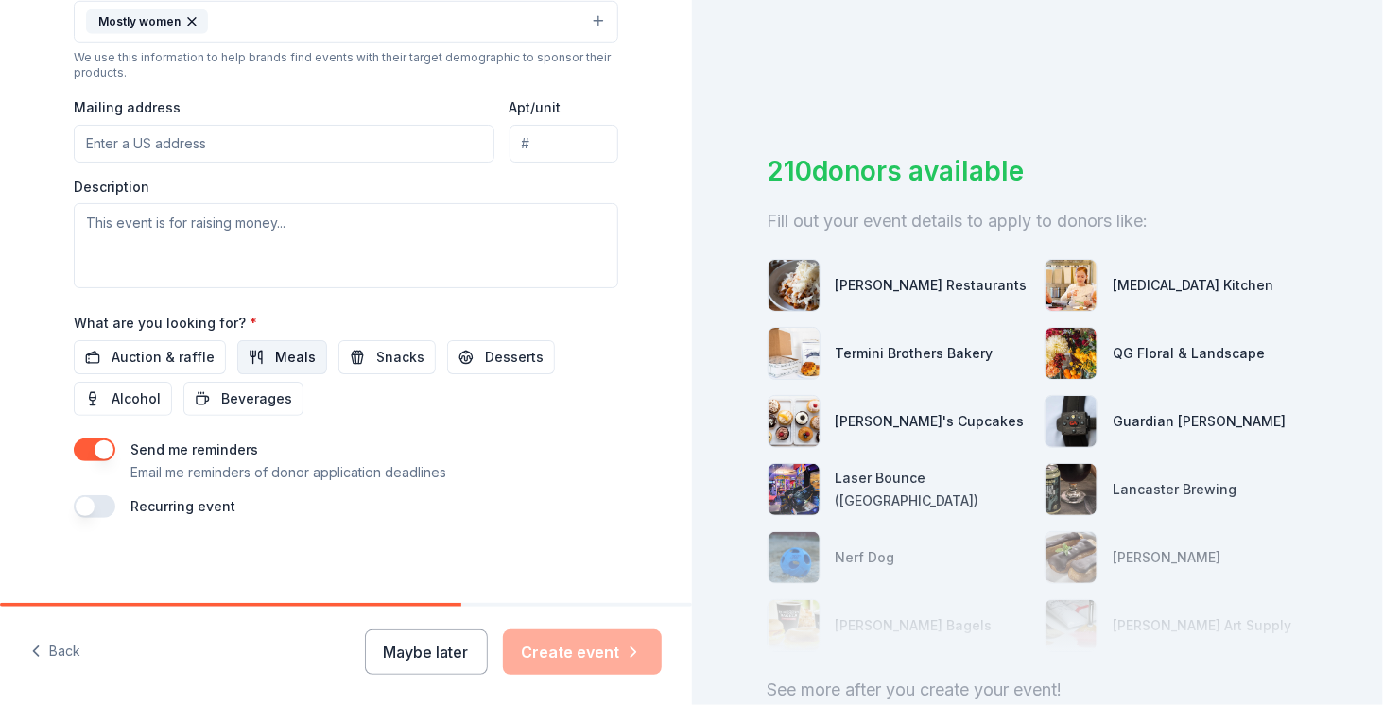
click at [249, 345] on button "Meals" at bounding box center [282, 357] width 90 height 34
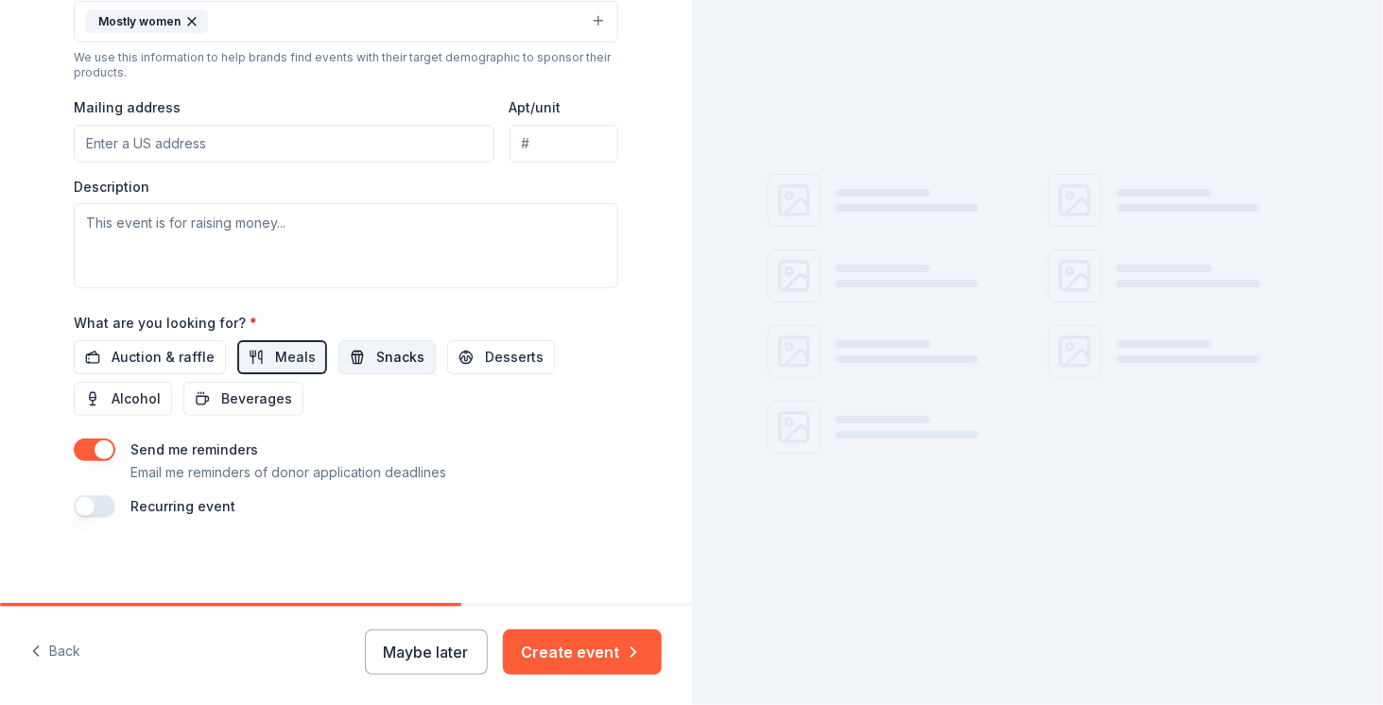
click at [388, 349] on span "Snacks" at bounding box center [400, 357] width 48 height 23
click at [485, 355] on span "Desserts" at bounding box center [514, 357] width 59 height 23
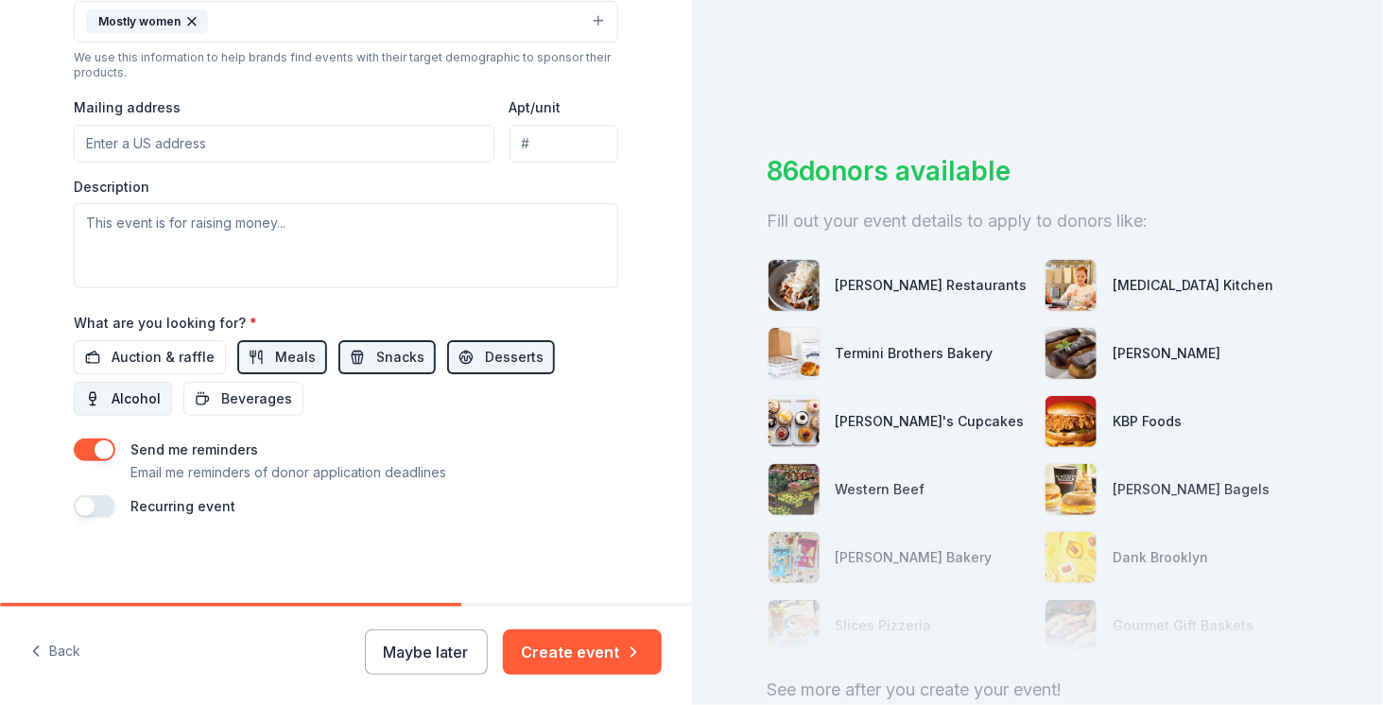
click at [146, 393] on span "Alcohol" at bounding box center [136, 399] width 49 height 23
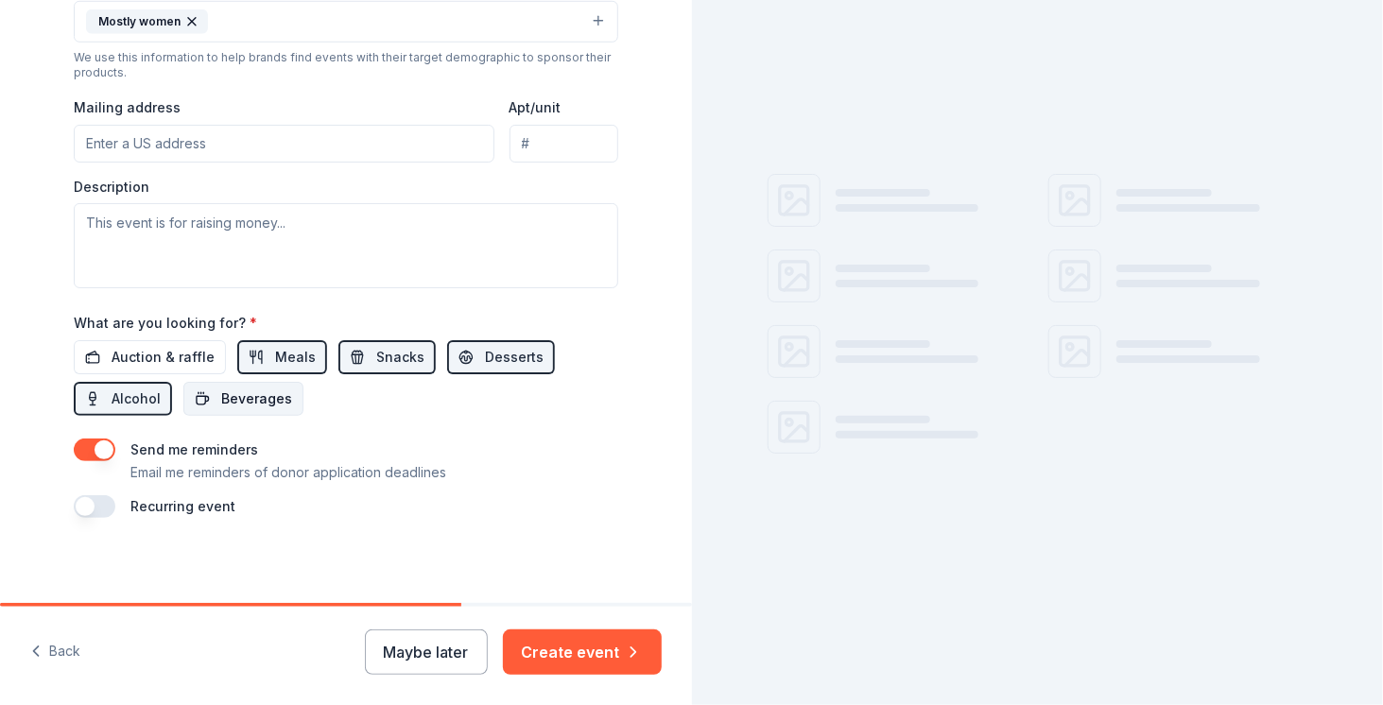
click at [202, 395] on button "Beverages" at bounding box center [243, 399] width 120 height 34
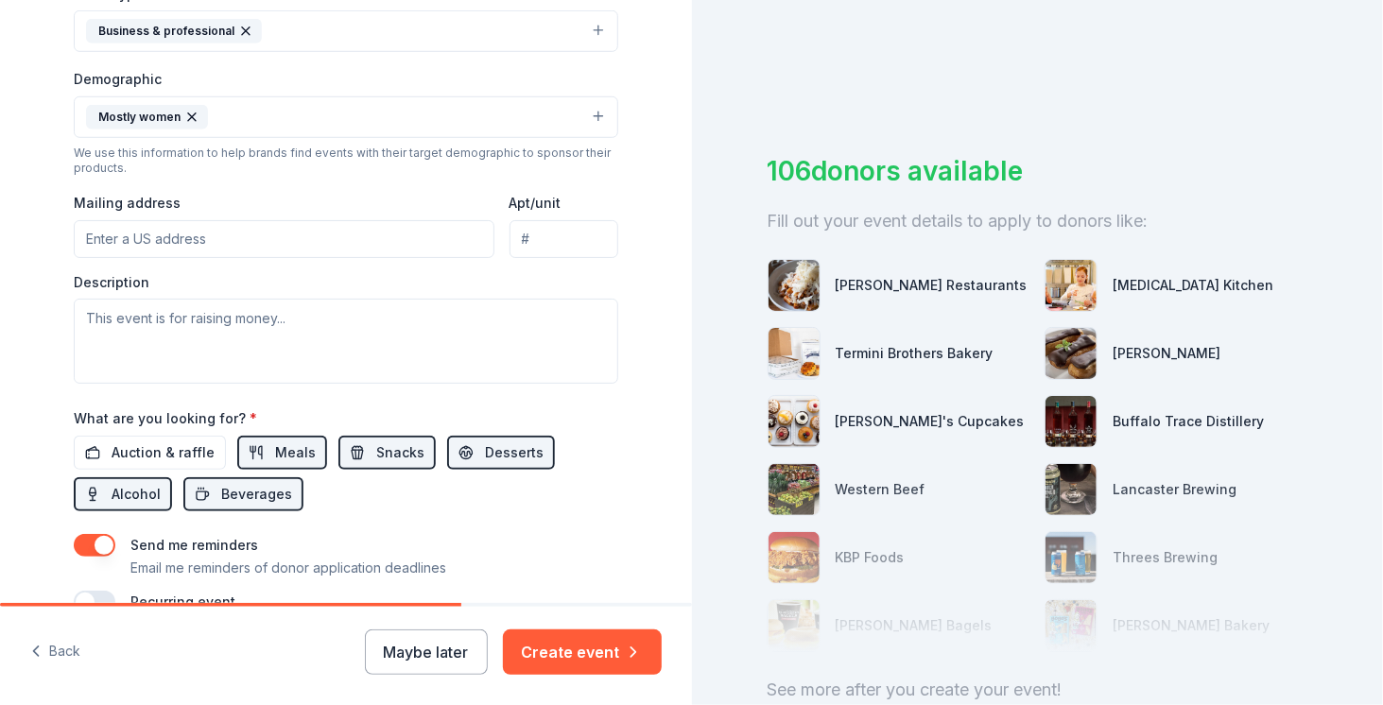
scroll to position [559, 0]
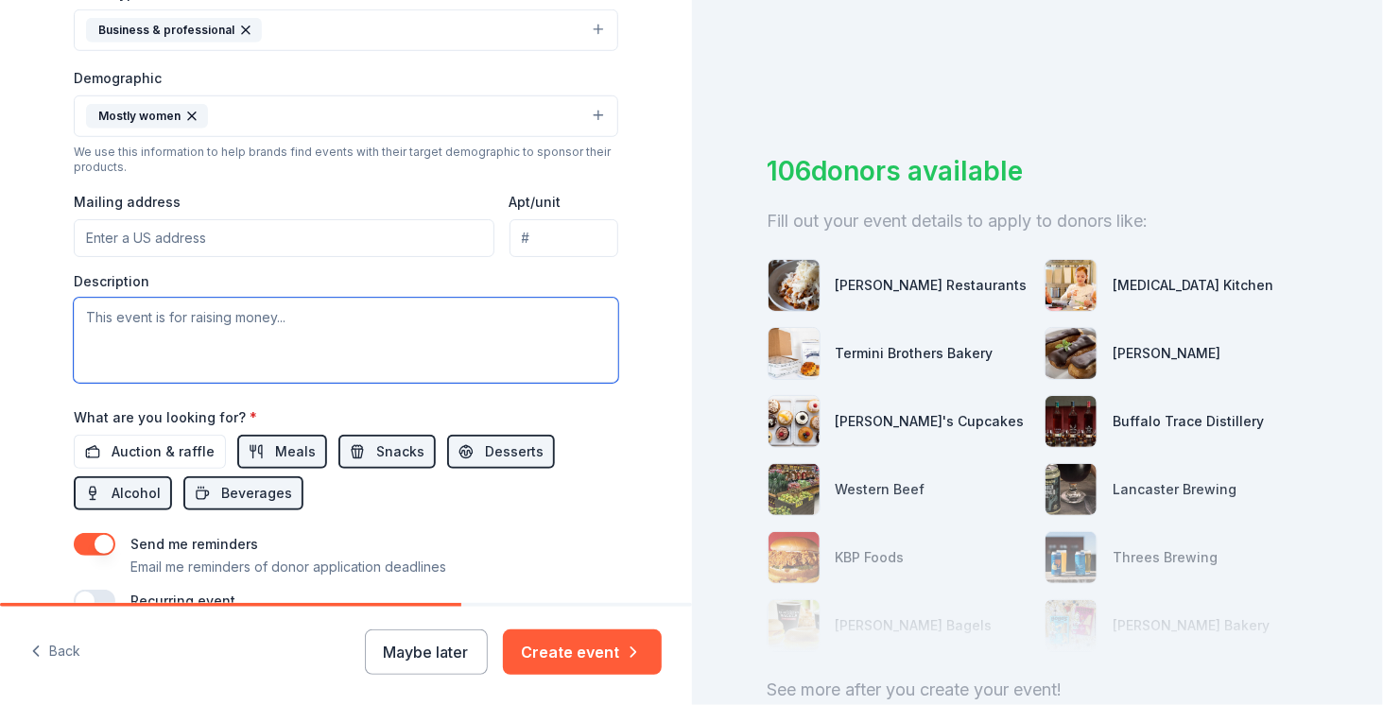
click at [278, 331] on textarea at bounding box center [346, 340] width 544 height 85
paste textarea "​Join us this October for a transformative half-day summit designed to spotligh…"
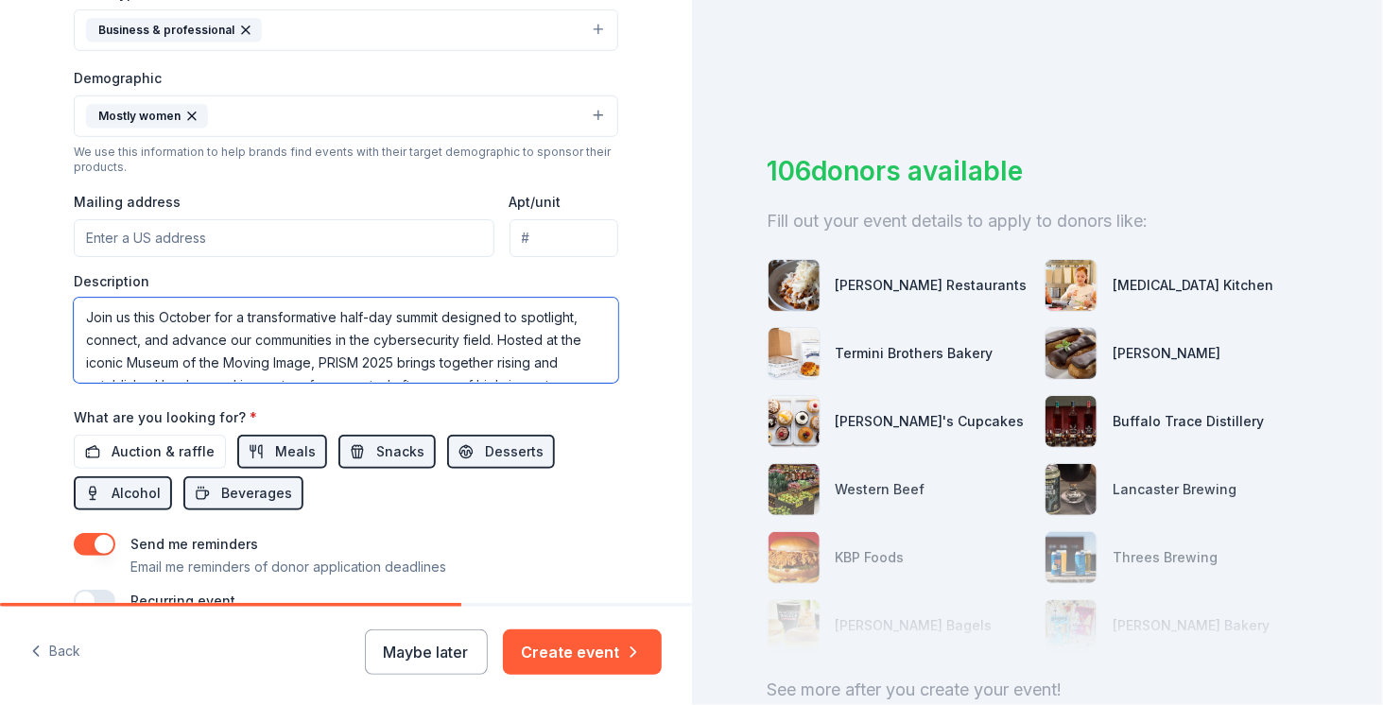
scroll to position [58, 0]
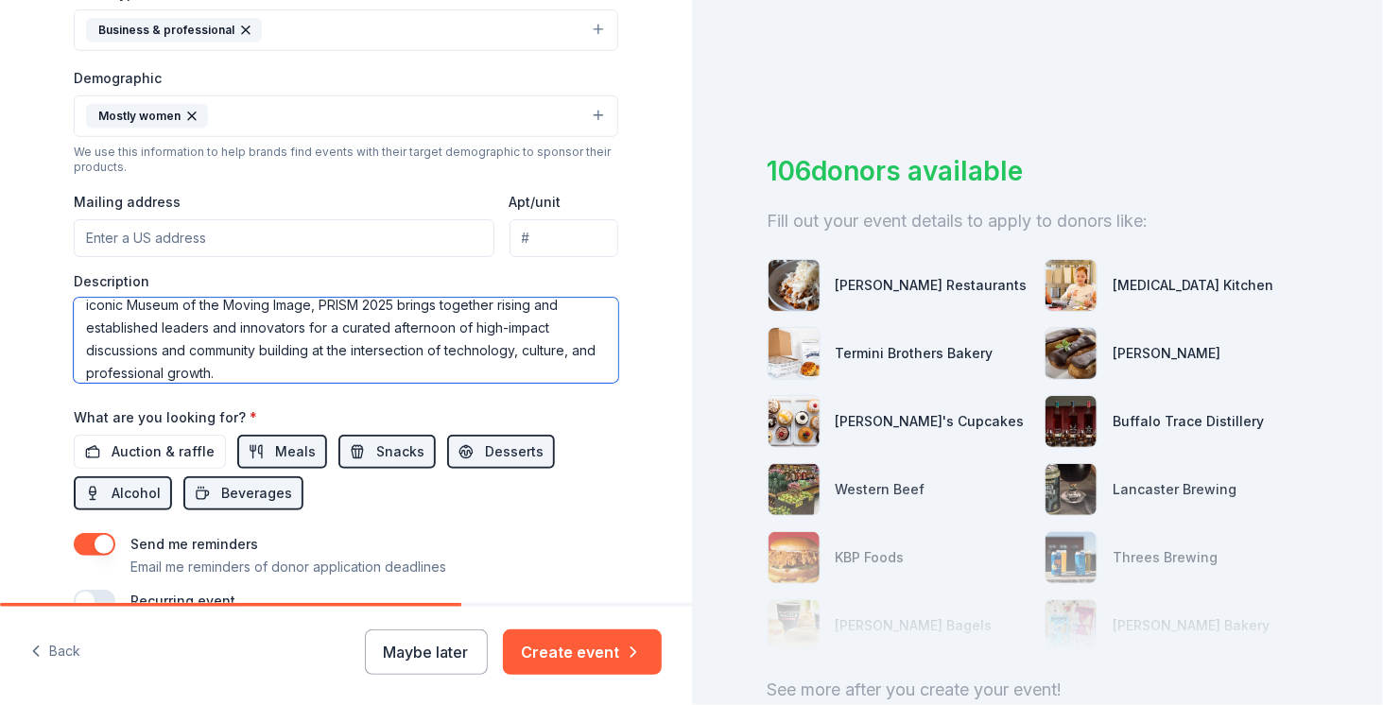
type textarea "​Join us this October for a transformative half-day summit designed to spotligh…"
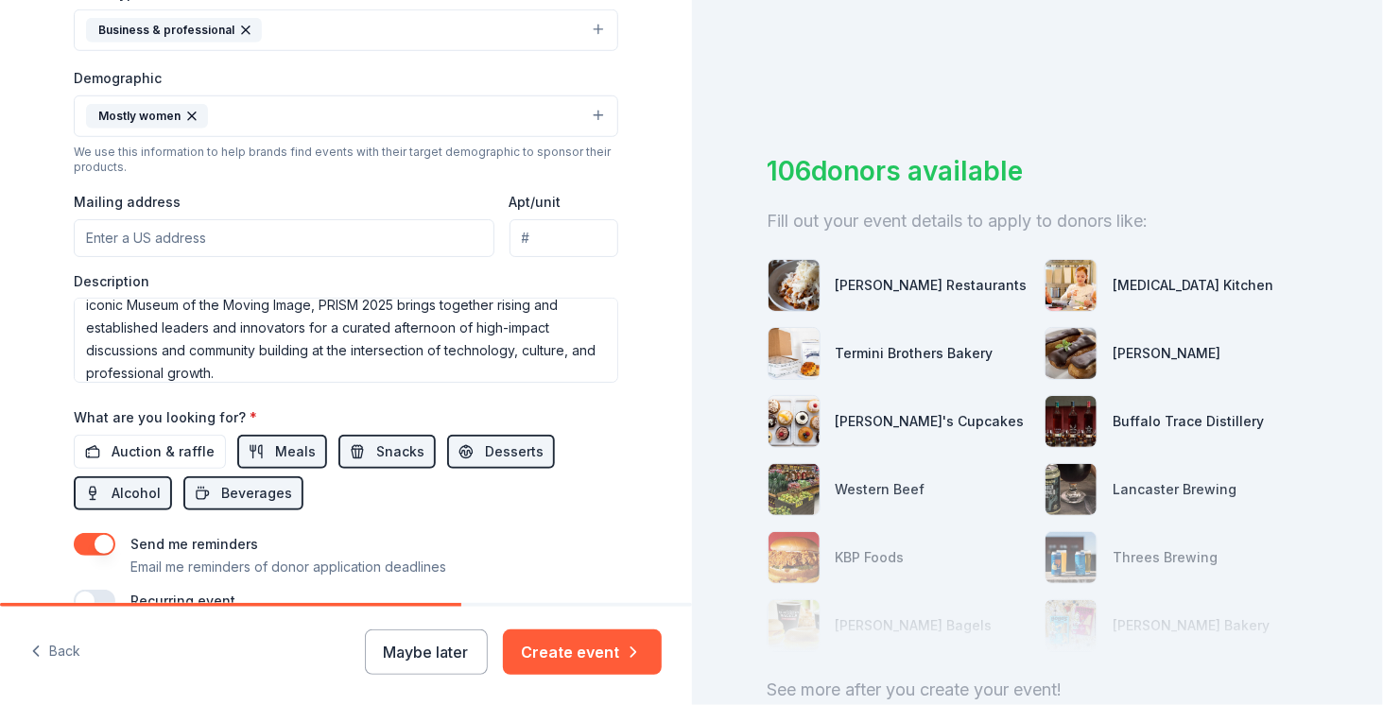
click at [253, 240] on input "Mailing address" at bounding box center [284, 238] width 421 height 38
type input "1178 Broadway, New York, NY, 10001"
click at [545, 237] on input "Apt/unit" at bounding box center [563, 238] width 109 height 38
type input "2"
type input "382"
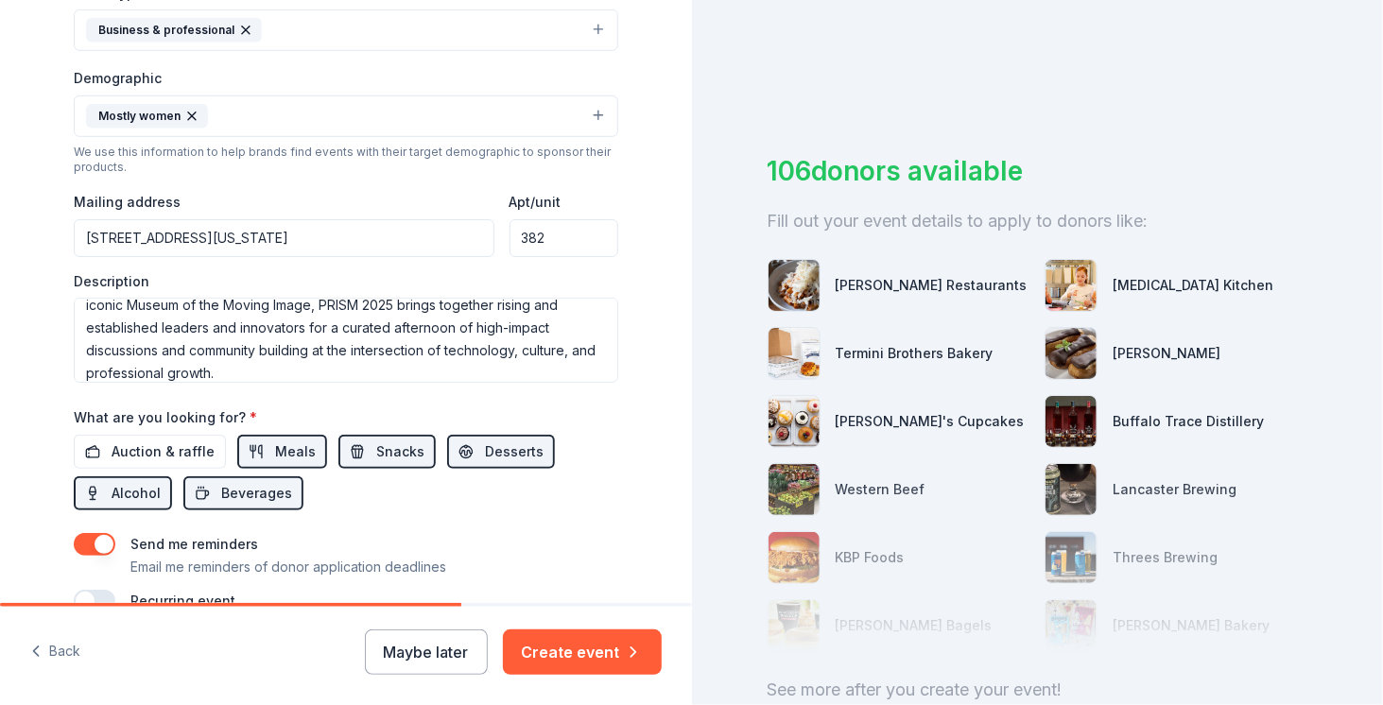
click at [631, 152] on div "Tell us about your event. We'll find in-kind donations you can apply for. Event…" at bounding box center [345, 72] width 605 height 1262
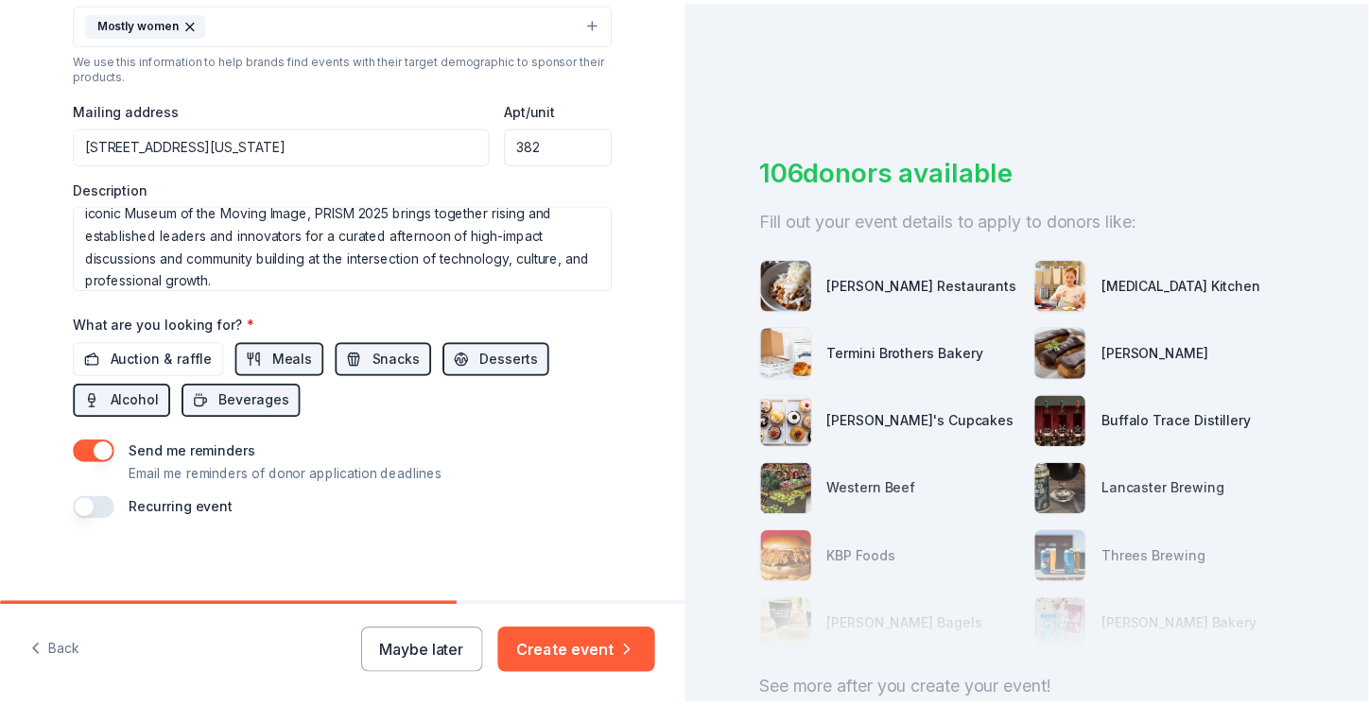
scroll to position [653, 0]
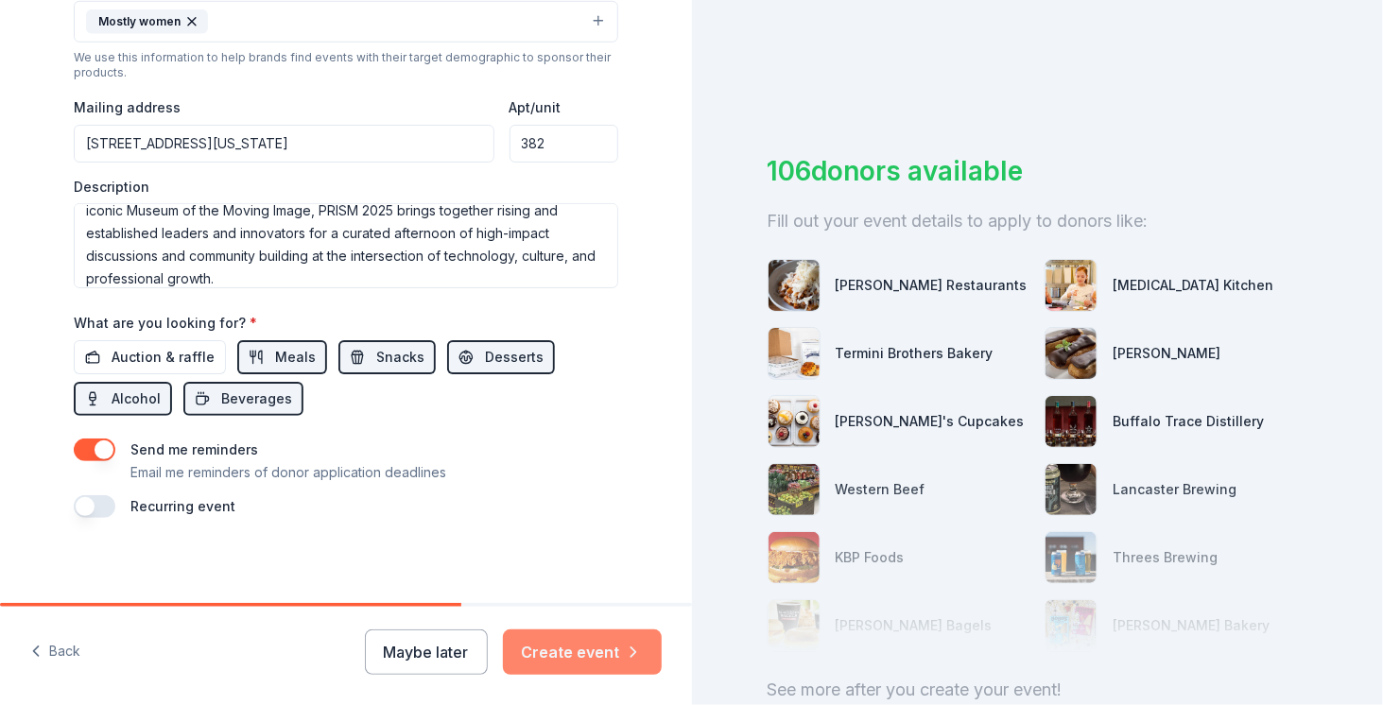
click at [560, 647] on button "Create event" at bounding box center [582, 651] width 159 height 45
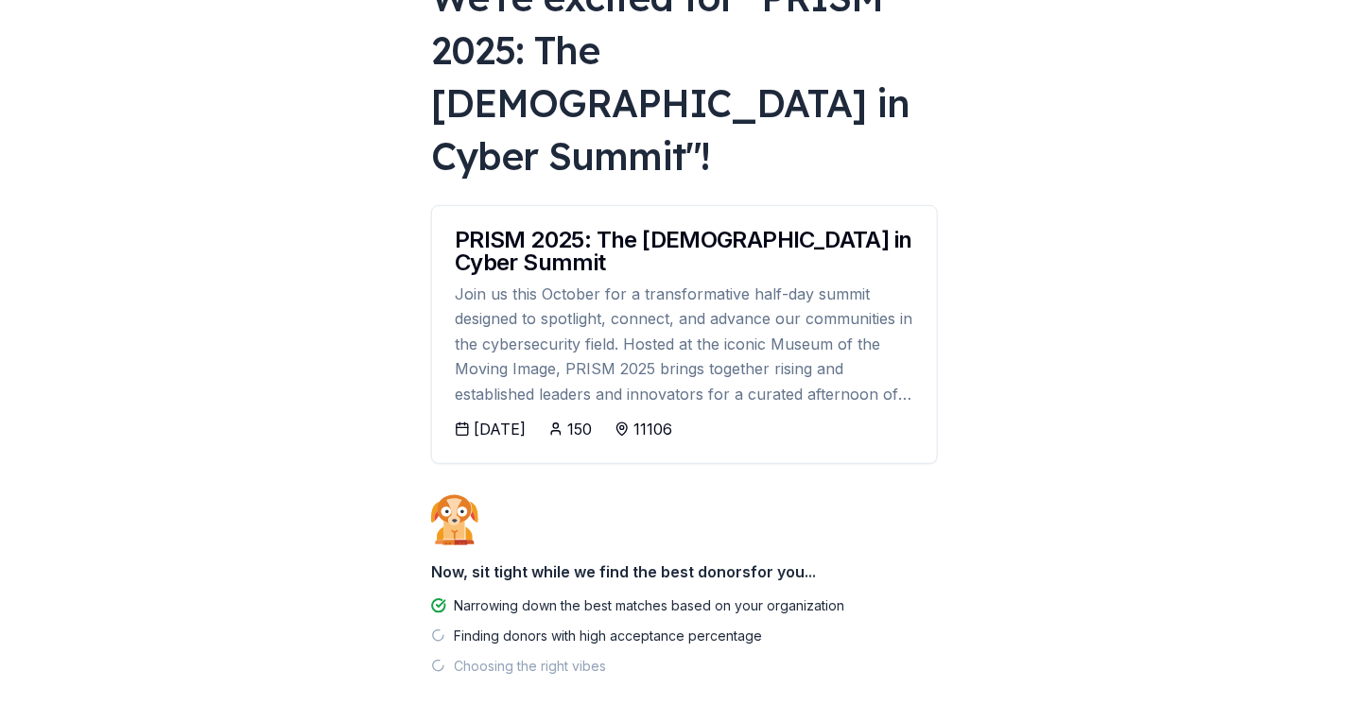
scroll to position [170, 0]
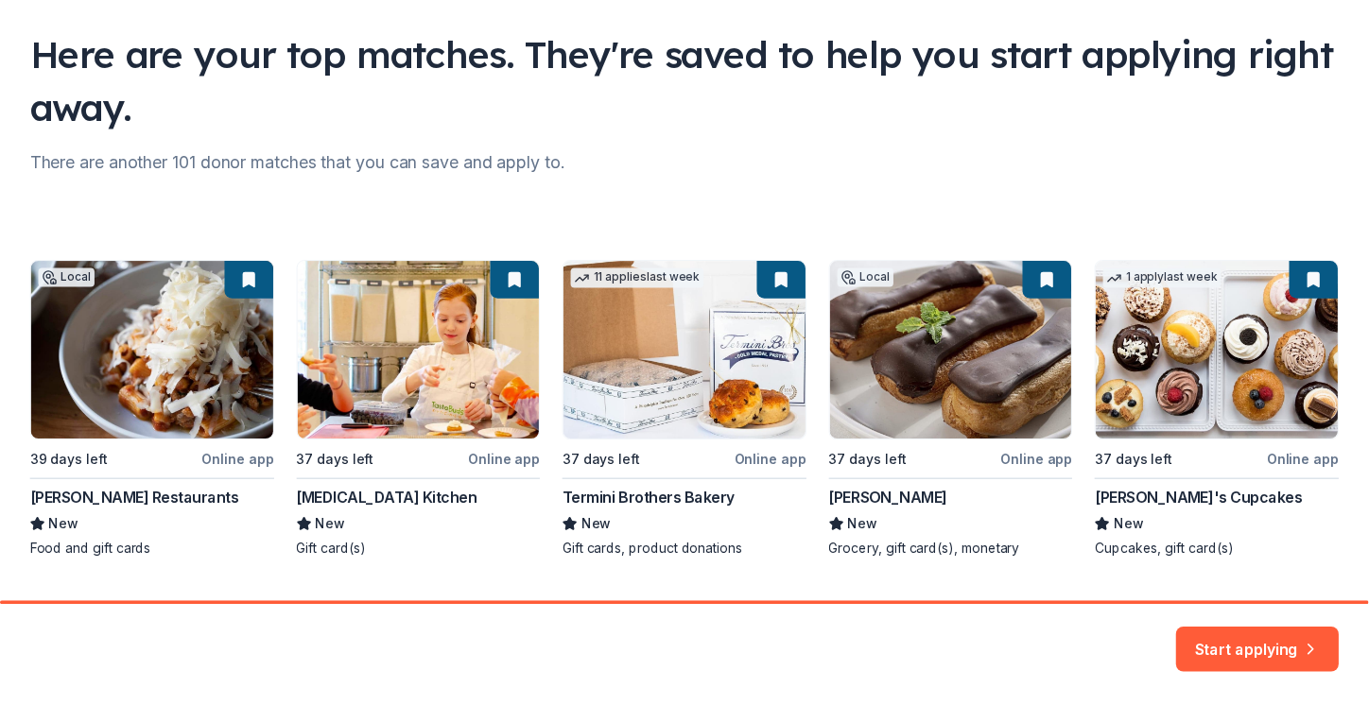
scroll to position [172, 0]
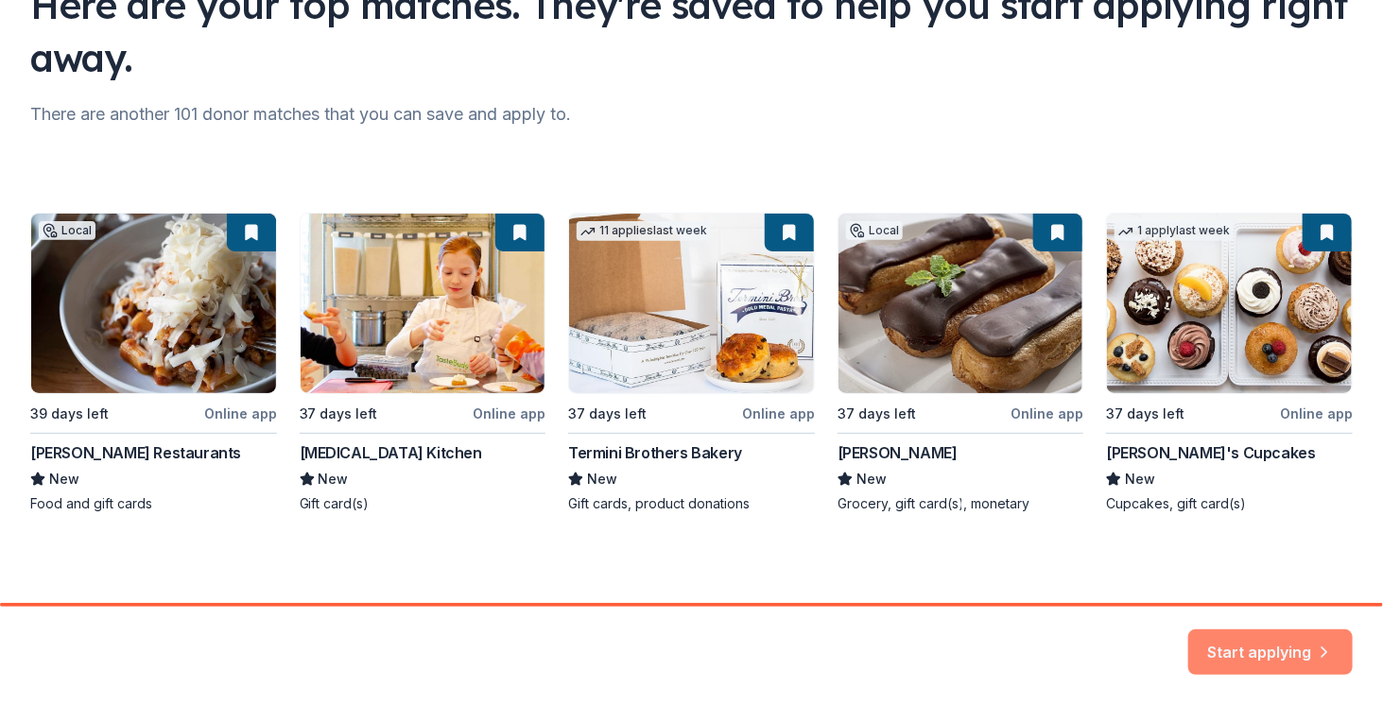
click at [1248, 634] on button "Start applying" at bounding box center [1270, 640] width 164 height 45
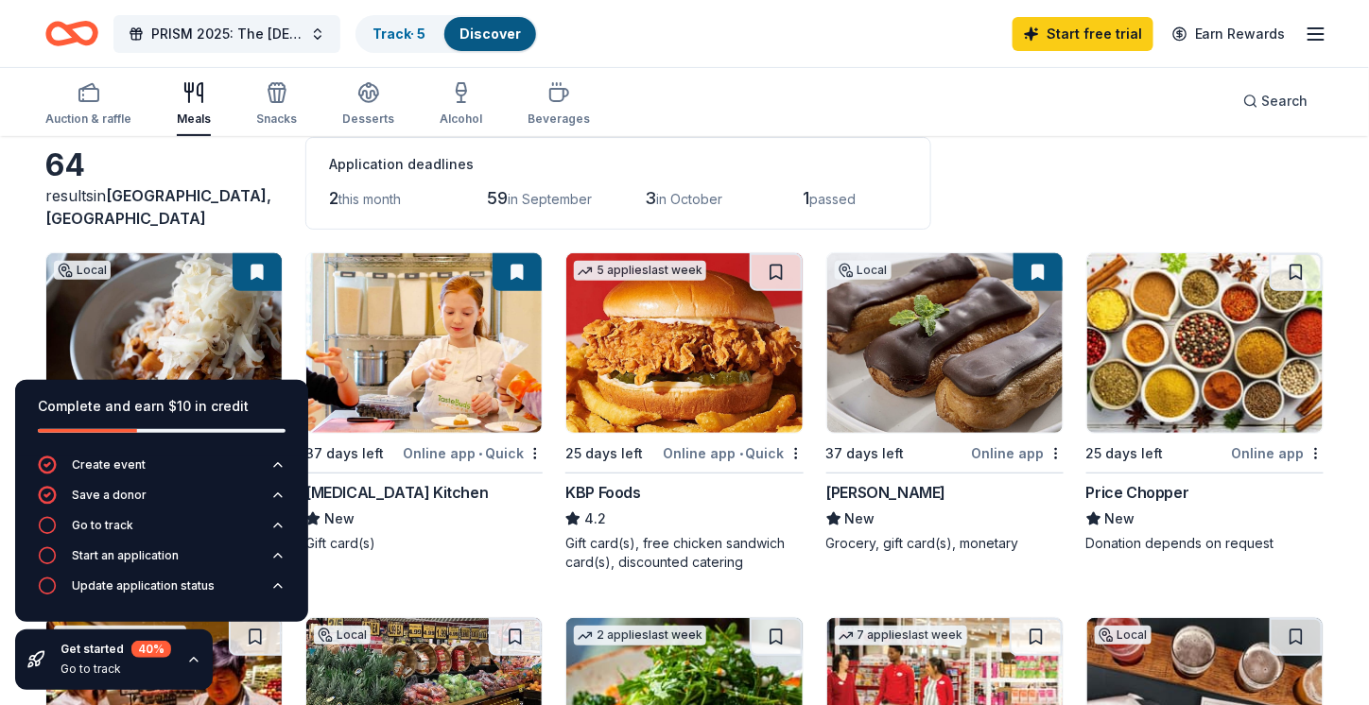
scroll to position [95, 0]
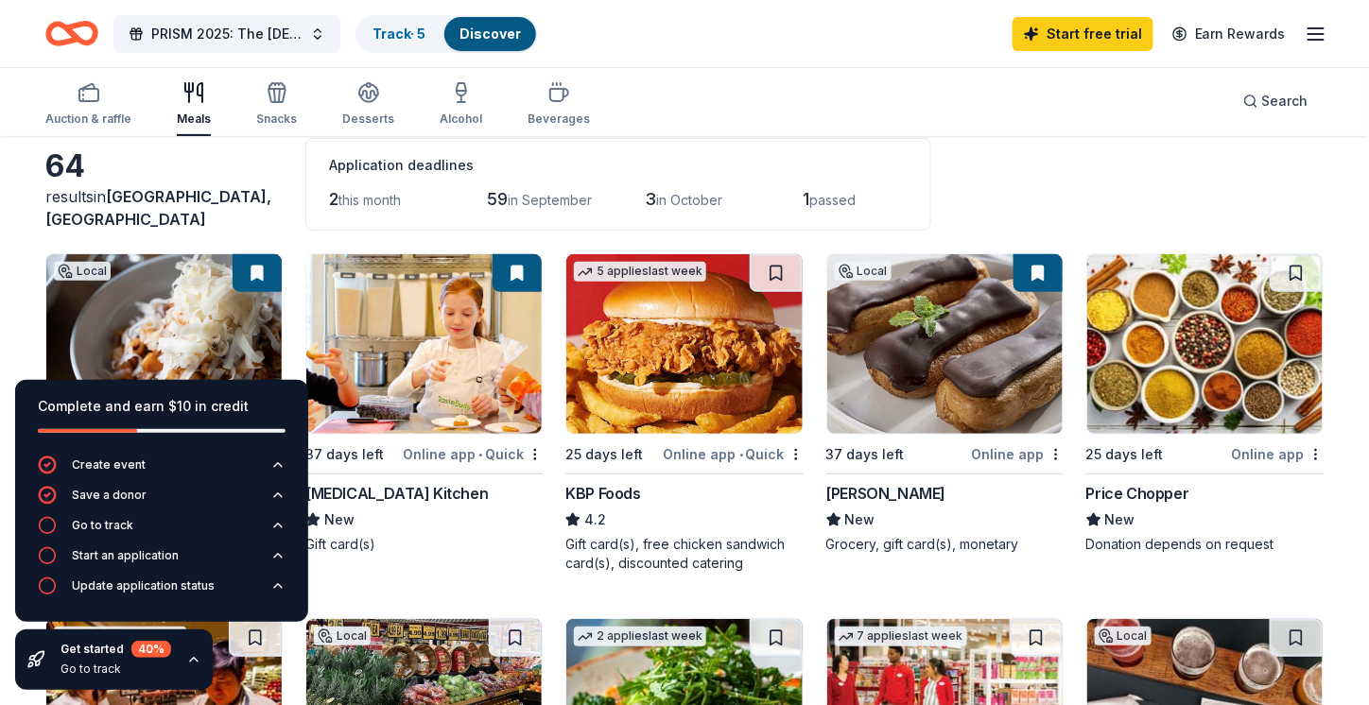
click at [187, 660] on icon "button" at bounding box center [193, 659] width 15 height 15
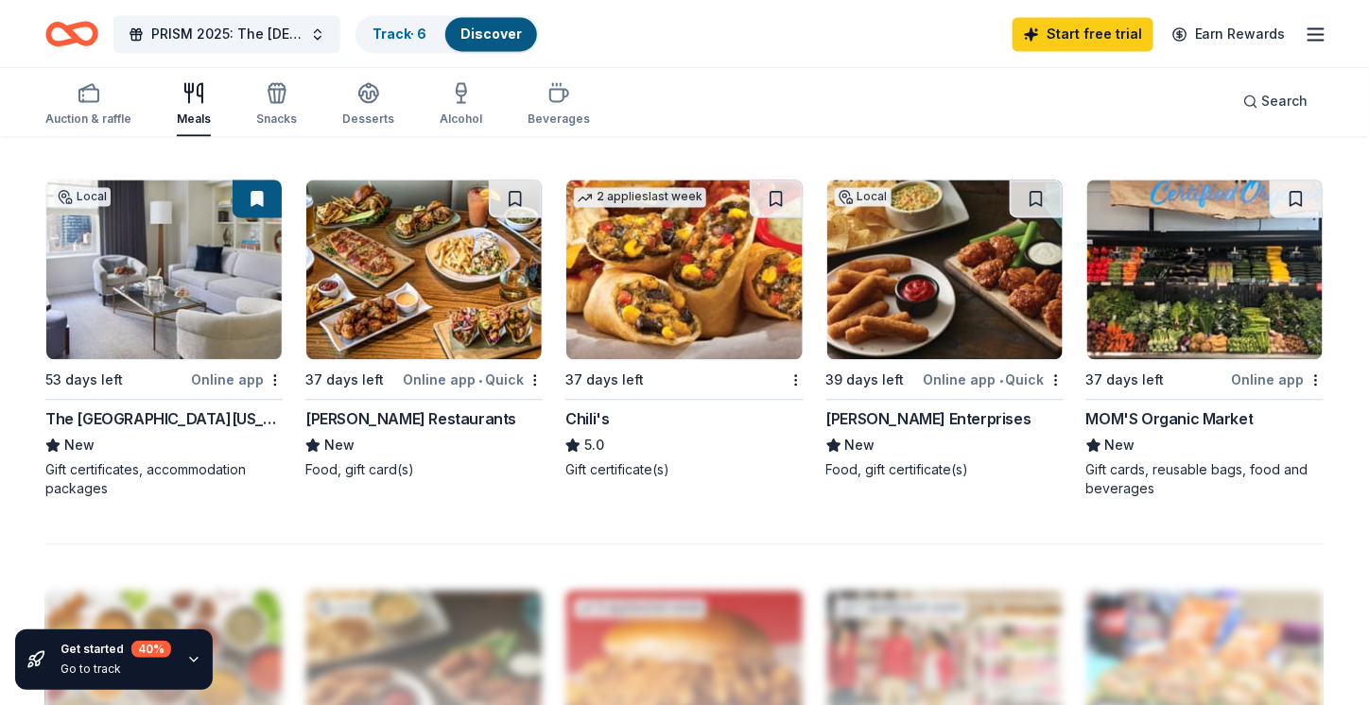
scroll to position [1229, 0]
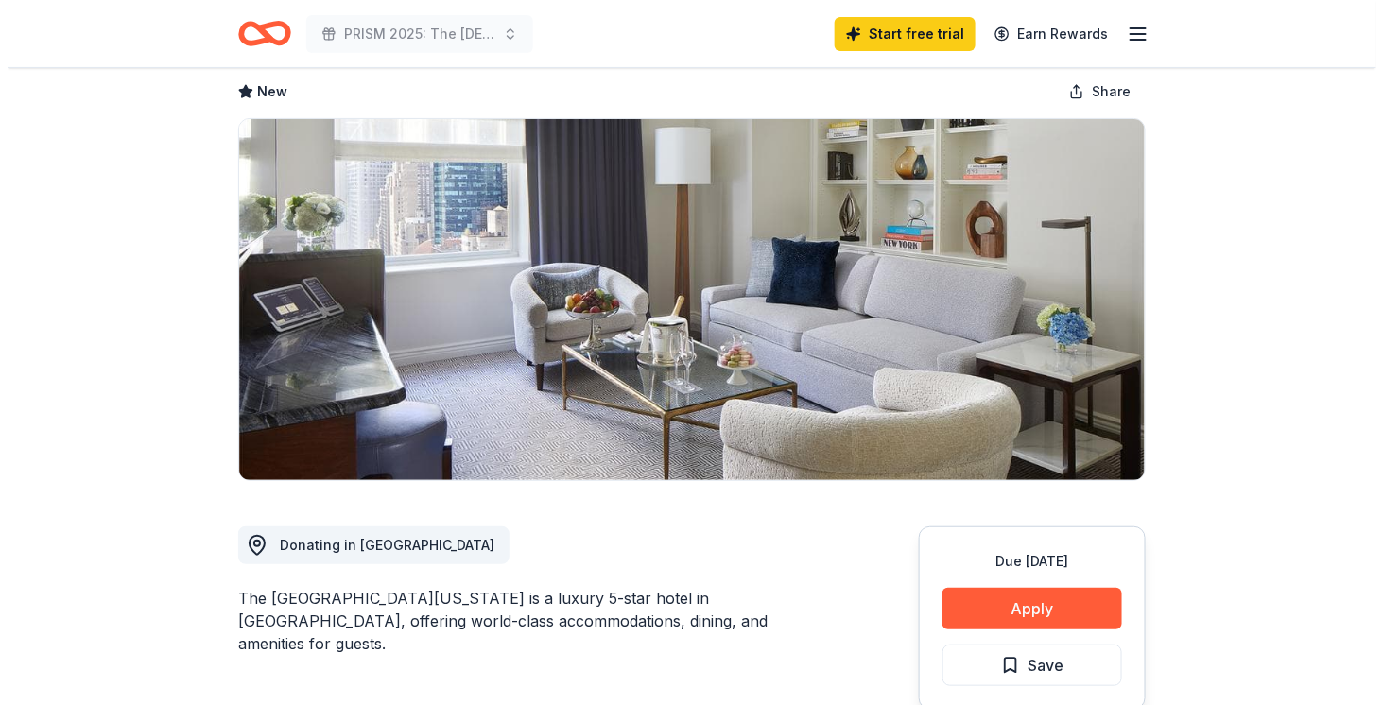
scroll to position [95, 0]
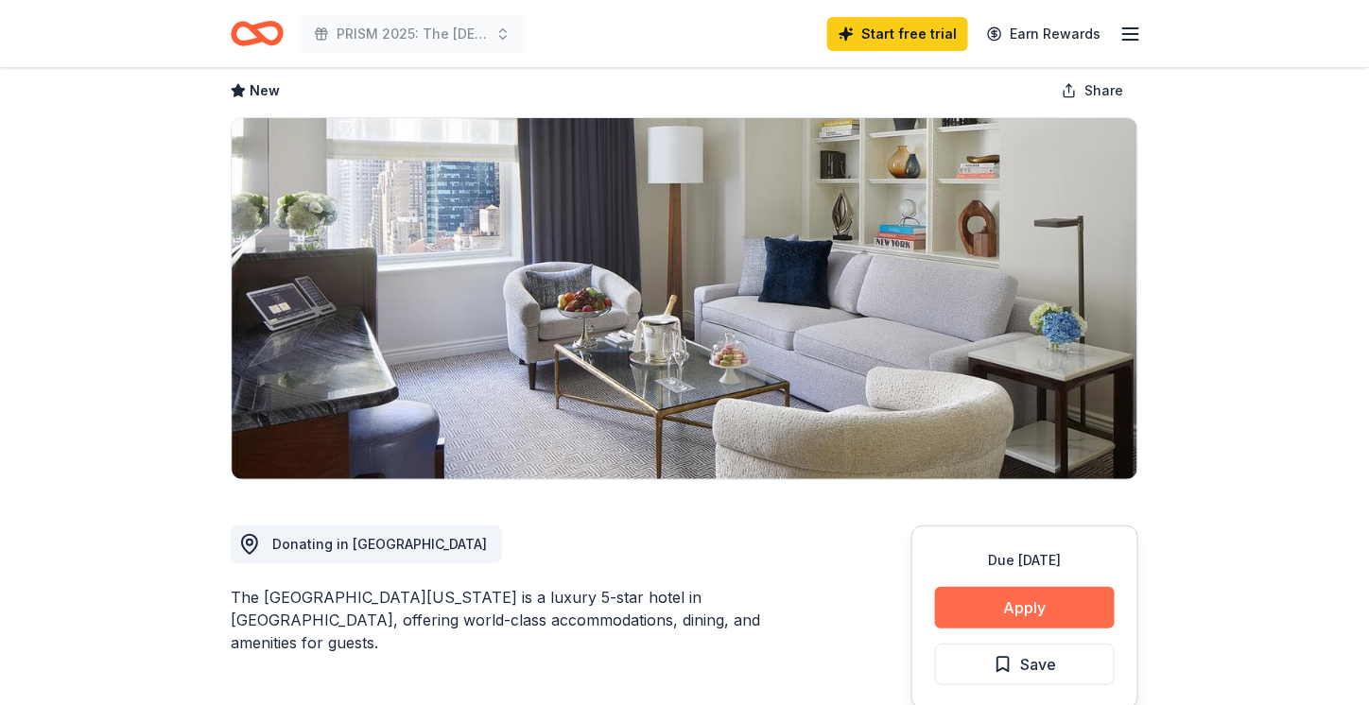
click at [974, 604] on button "Apply" at bounding box center [1025, 608] width 180 height 42
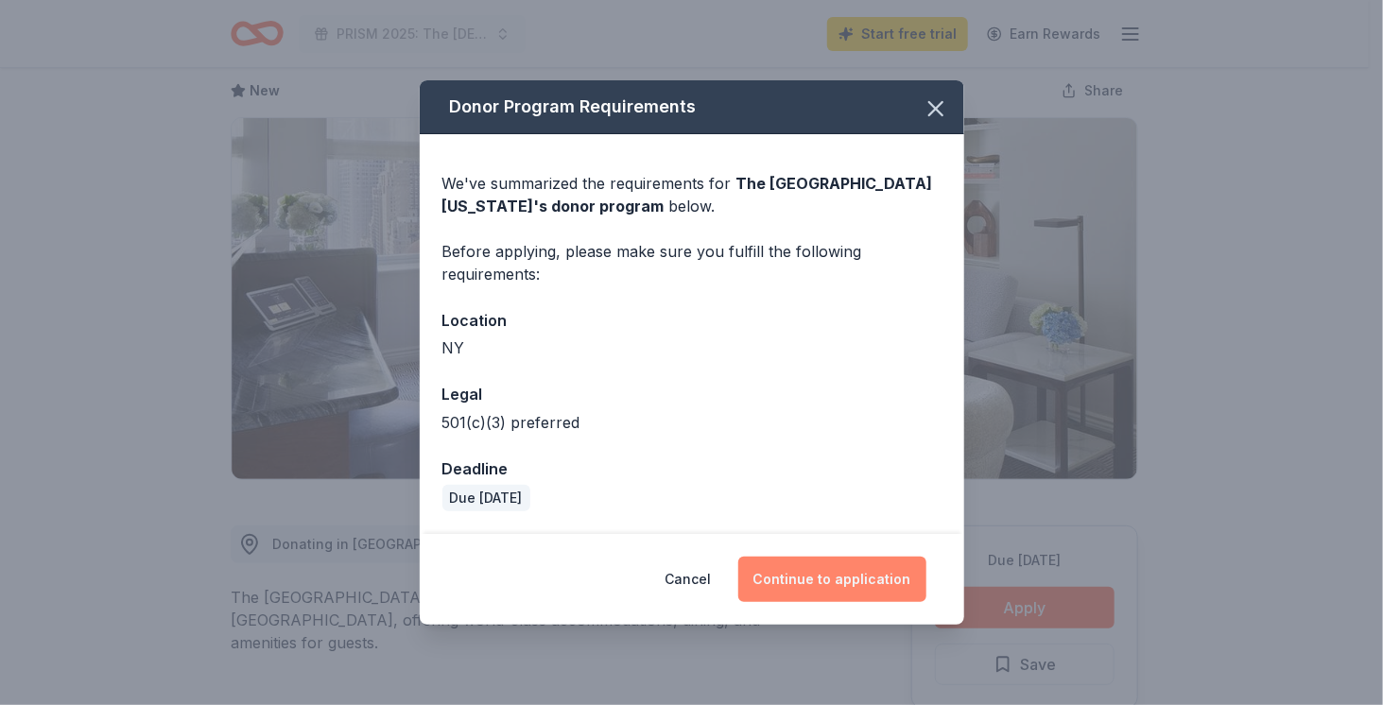
click at [823, 576] on button "Continue to application" at bounding box center [832, 579] width 188 height 45
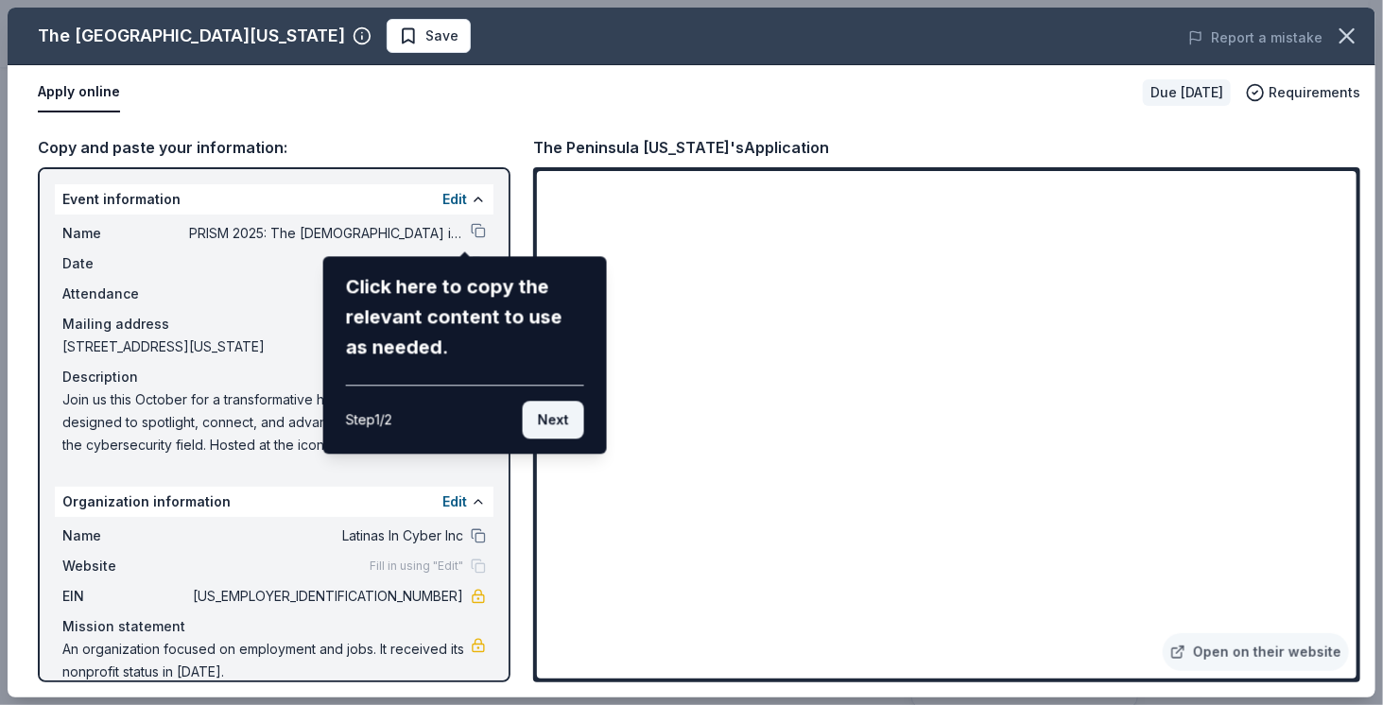
click at [557, 416] on button "Next" at bounding box center [553, 420] width 61 height 38
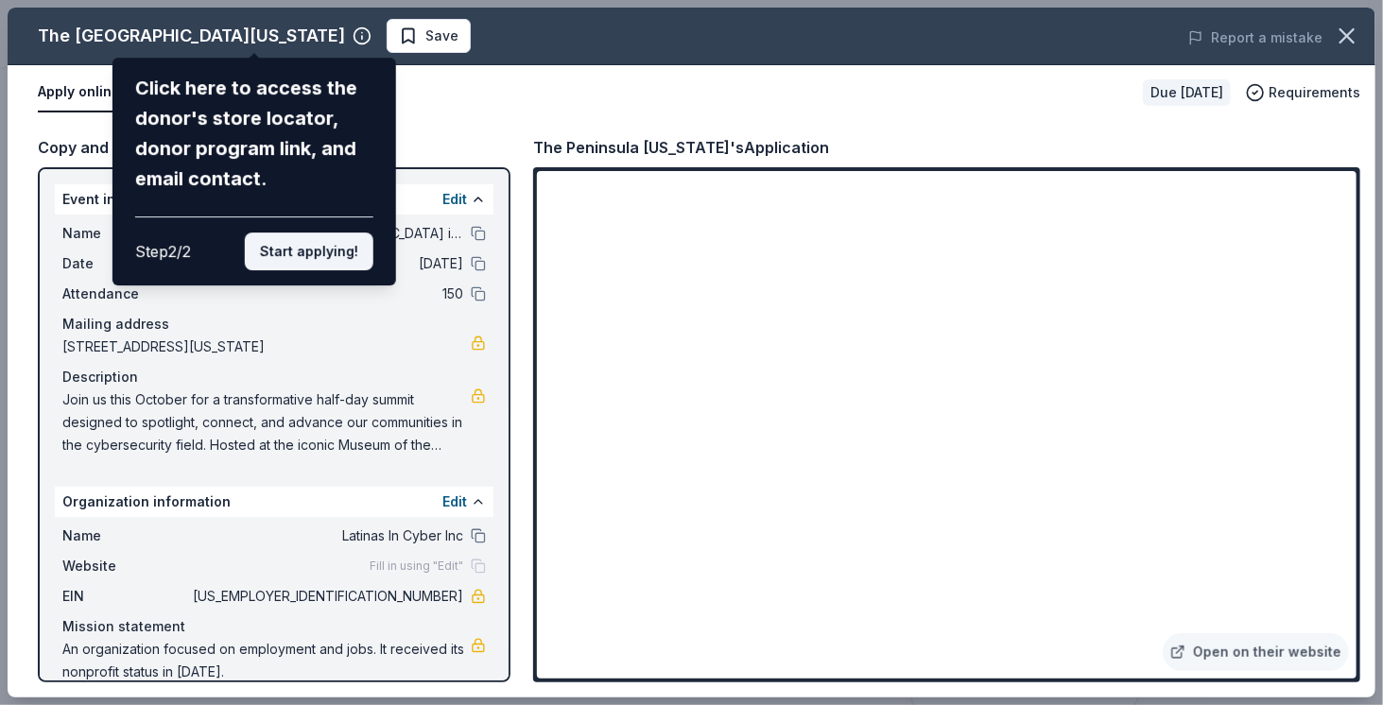
click at [337, 261] on button "Start applying!" at bounding box center [309, 252] width 129 height 38
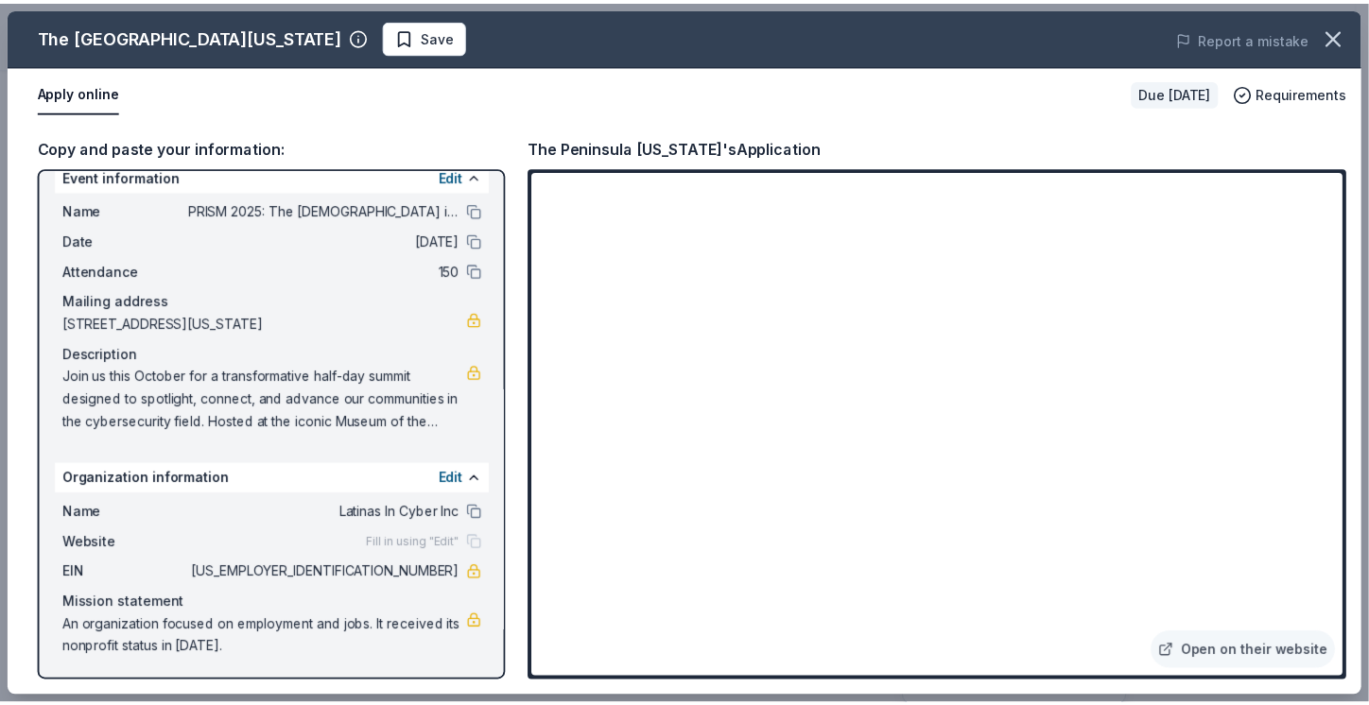
scroll to position [24, 0]
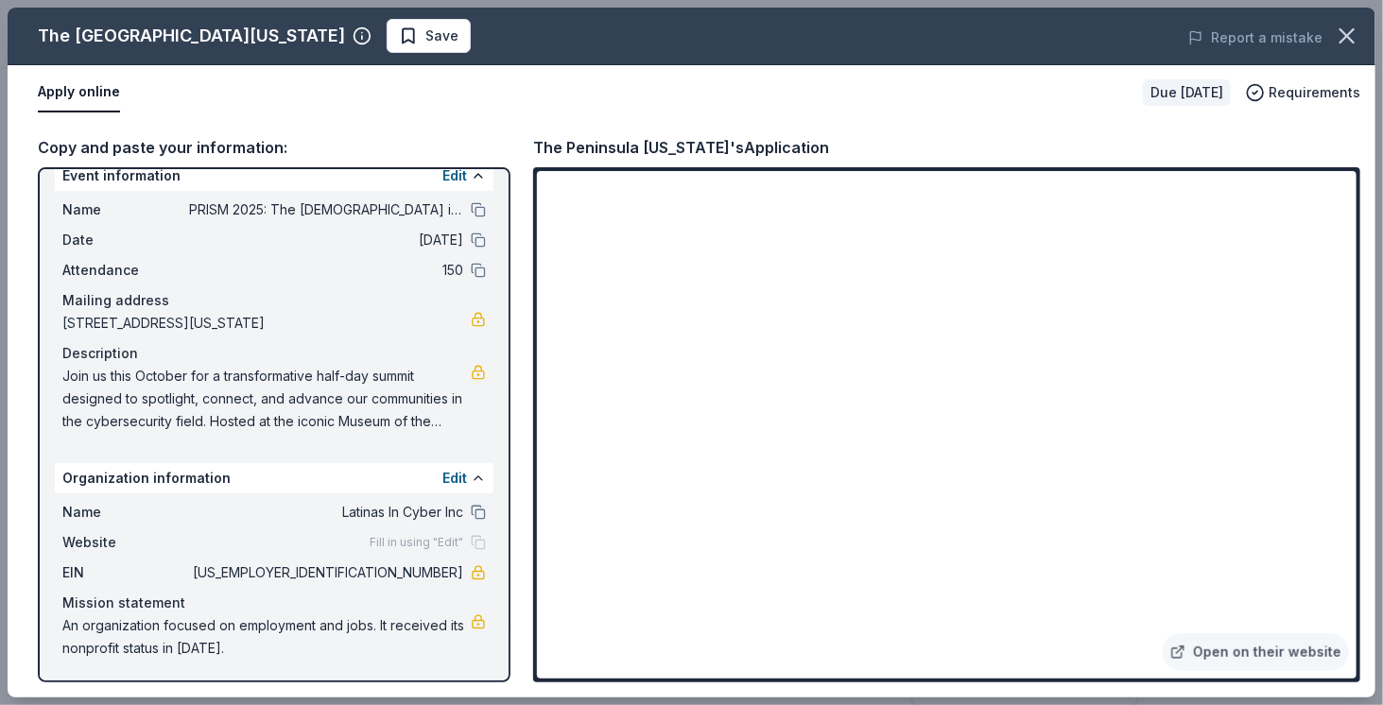
drag, startPoint x: 373, startPoint y: 571, endPoint x: 440, endPoint y: 567, distance: 66.3
click at [440, 567] on span "92-2510725" at bounding box center [326, 572] width 274 height 23
click at [399, 40] on span "Save" at bounding box center [429, 36] width 60 height 23
click at [1346, 35] on icon "button" at bounding box center [1346, 35] width 13 height 13
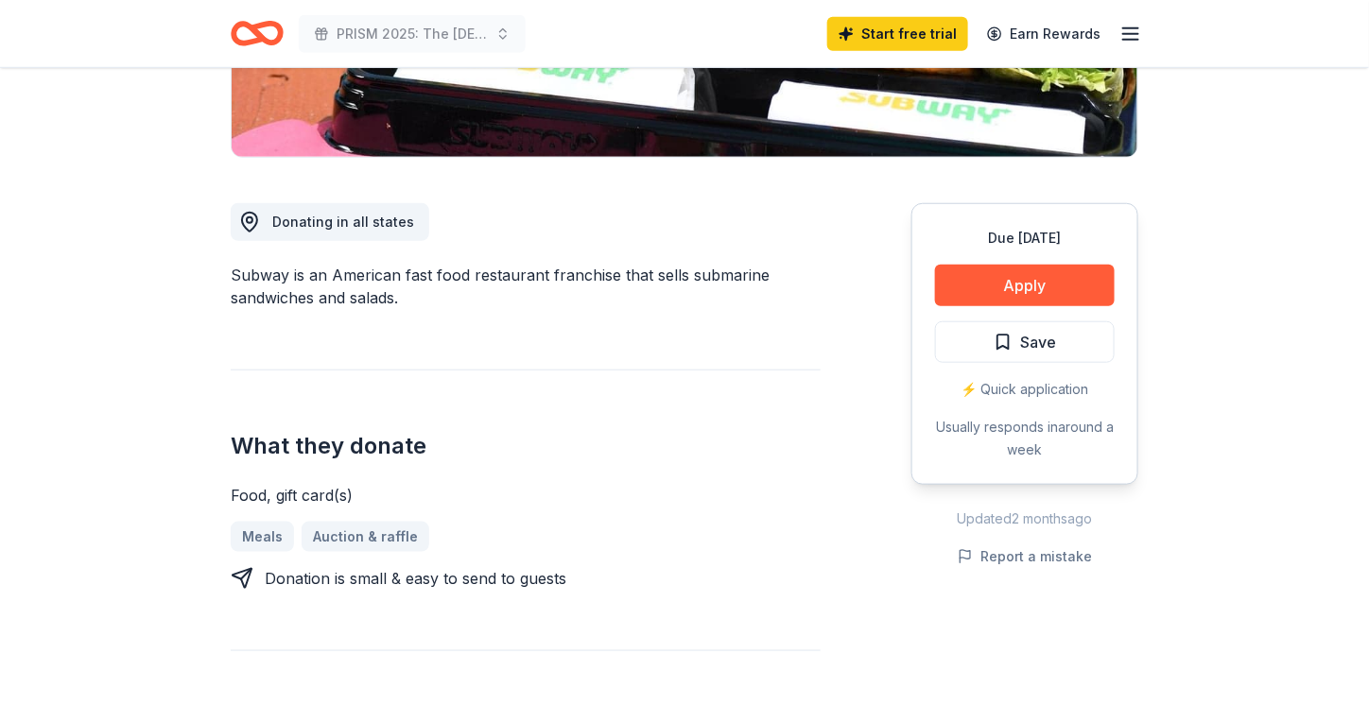
scroll to position [189, 0]
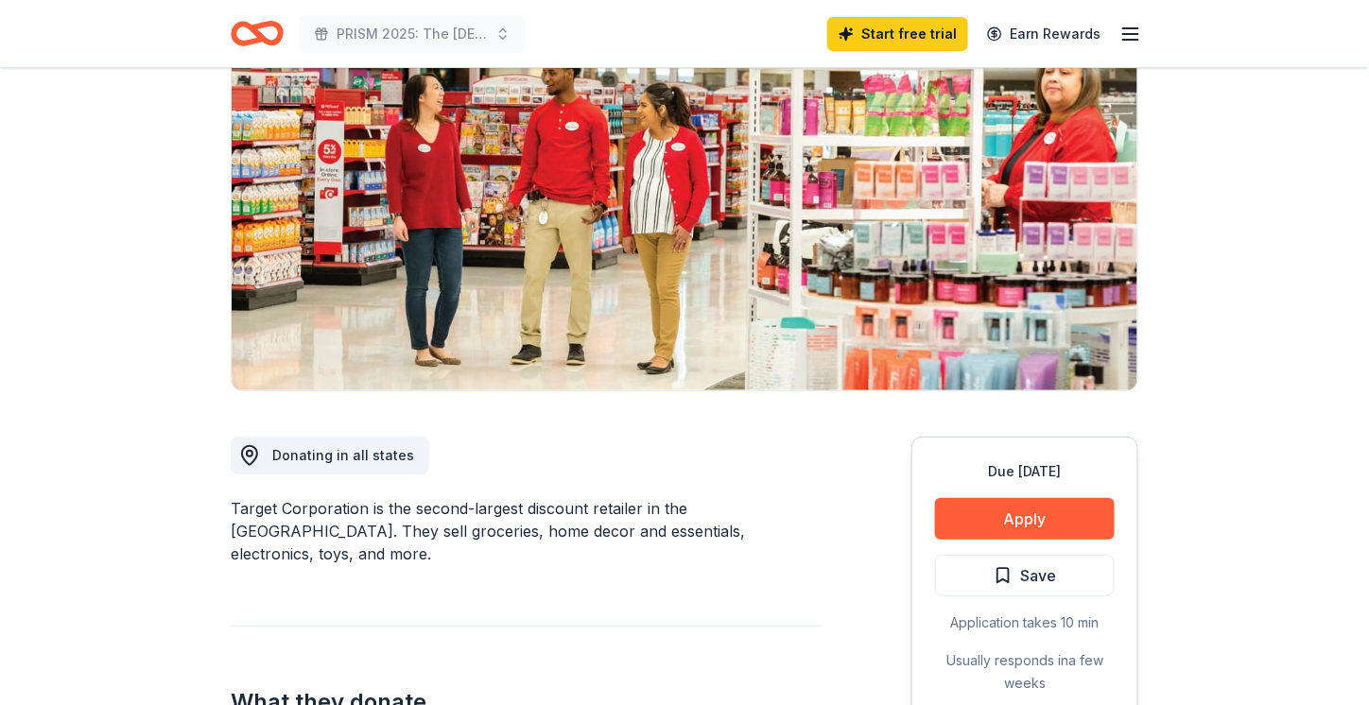
scroll to position [189, 0]
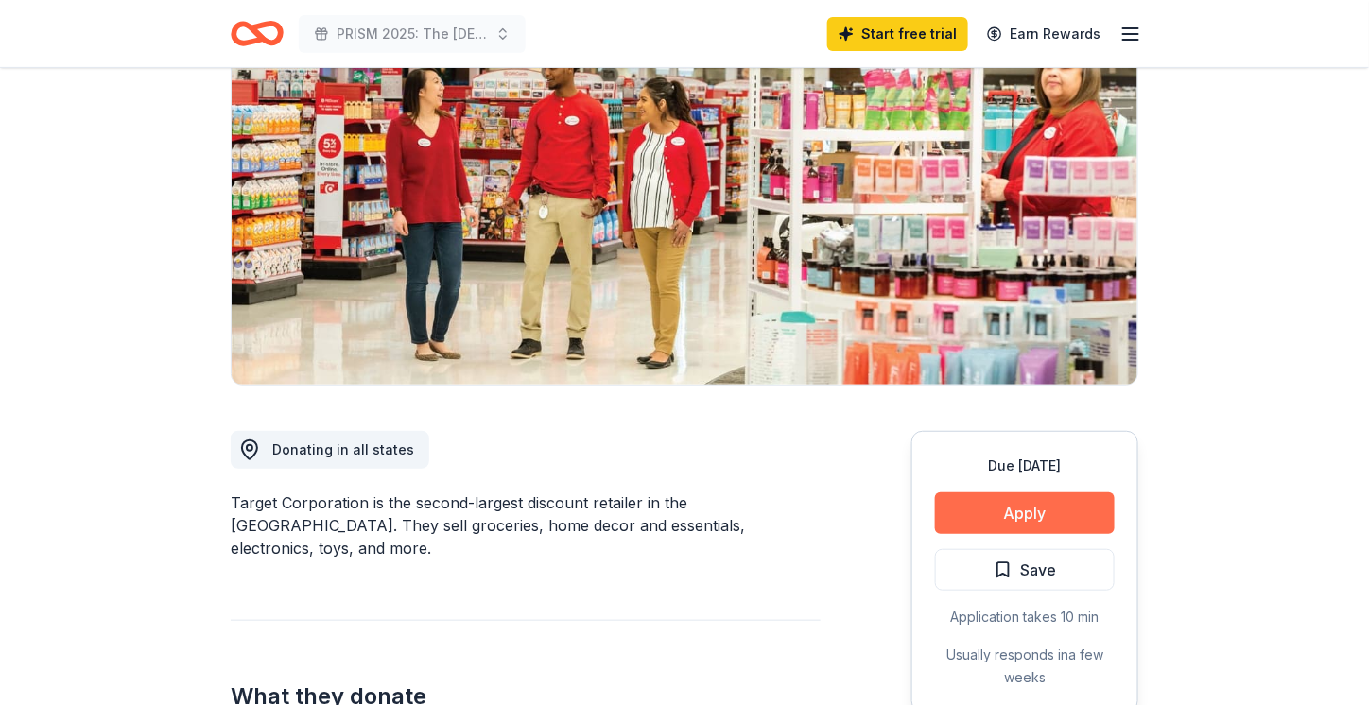
click at [1047, 510] on button "Apply" at bounding box center [1025, 513] width 180 height 42
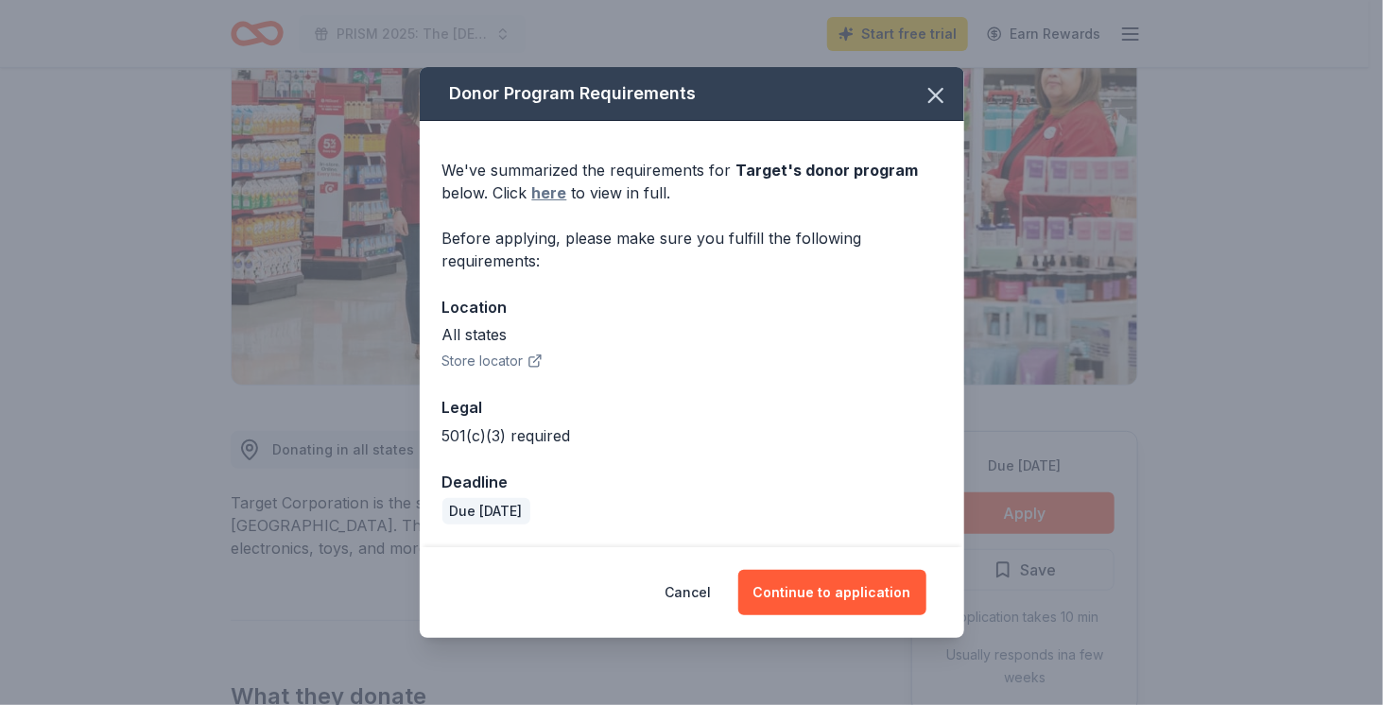
click at [541, 190] on link "here" at bounding box center [549, 192] width 35 height 23
click at [928, 98] on icon "button" at bounding box center [935, 95] width 26 height 26
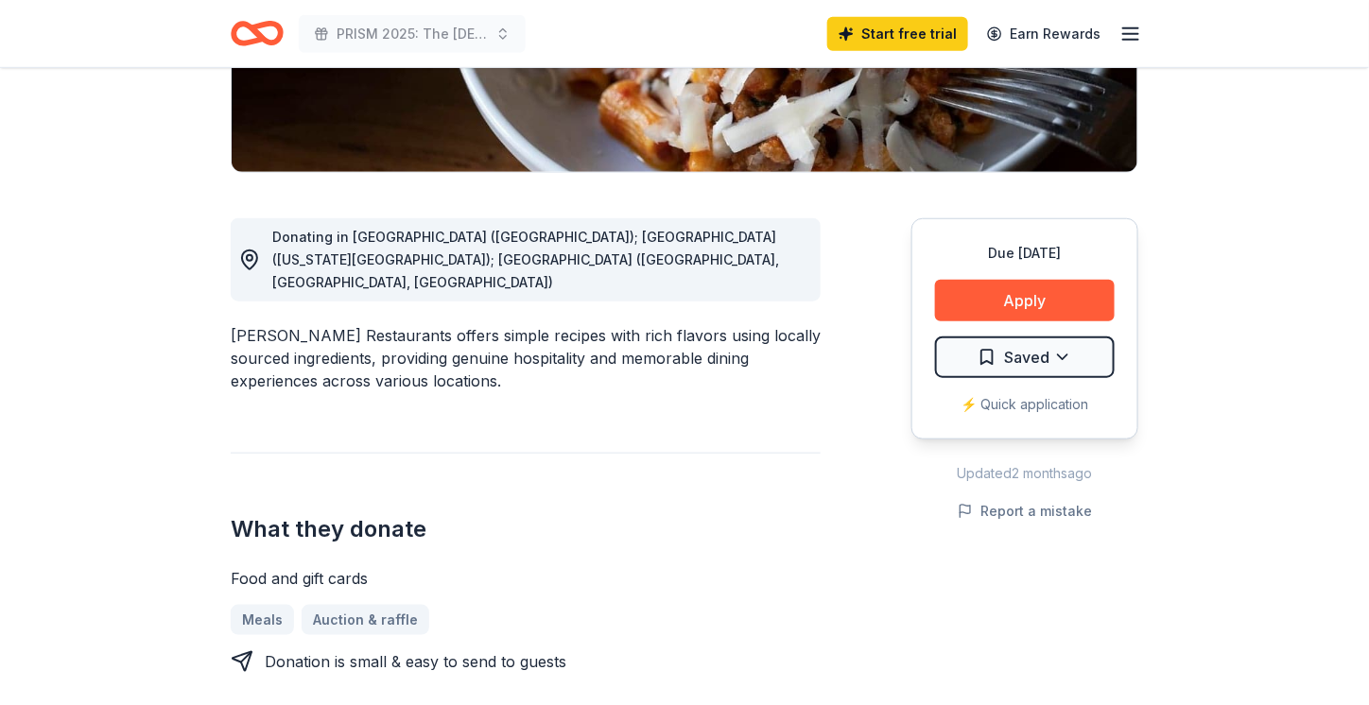
scroll to position [378, 0]
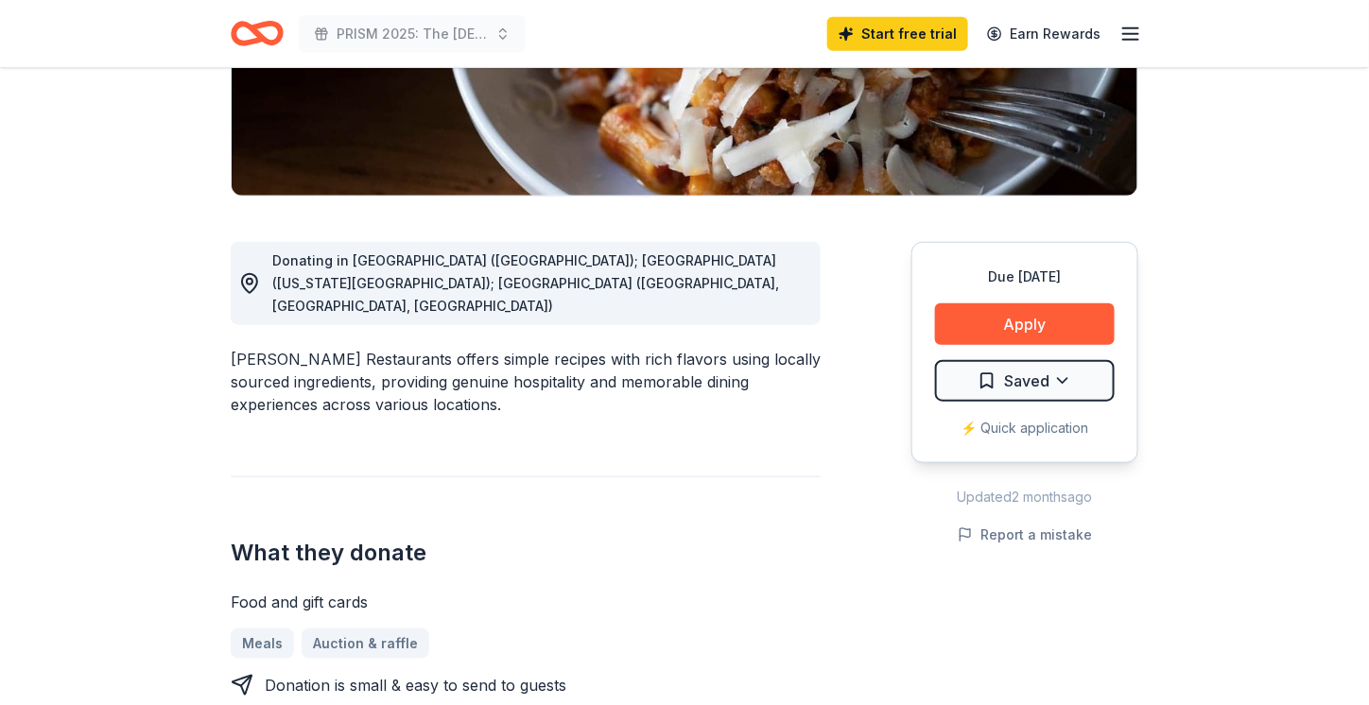
drag, startPoint x: 229, startPoint y: 309, endPoint x: 367, endPoint y: 313, distance: 138.0
click at [397, 348] on div "Ethan Stowell Restaurants offers simple recipes with rich flavors using locally…" at bounding box center [526, 382] width 590 height 68
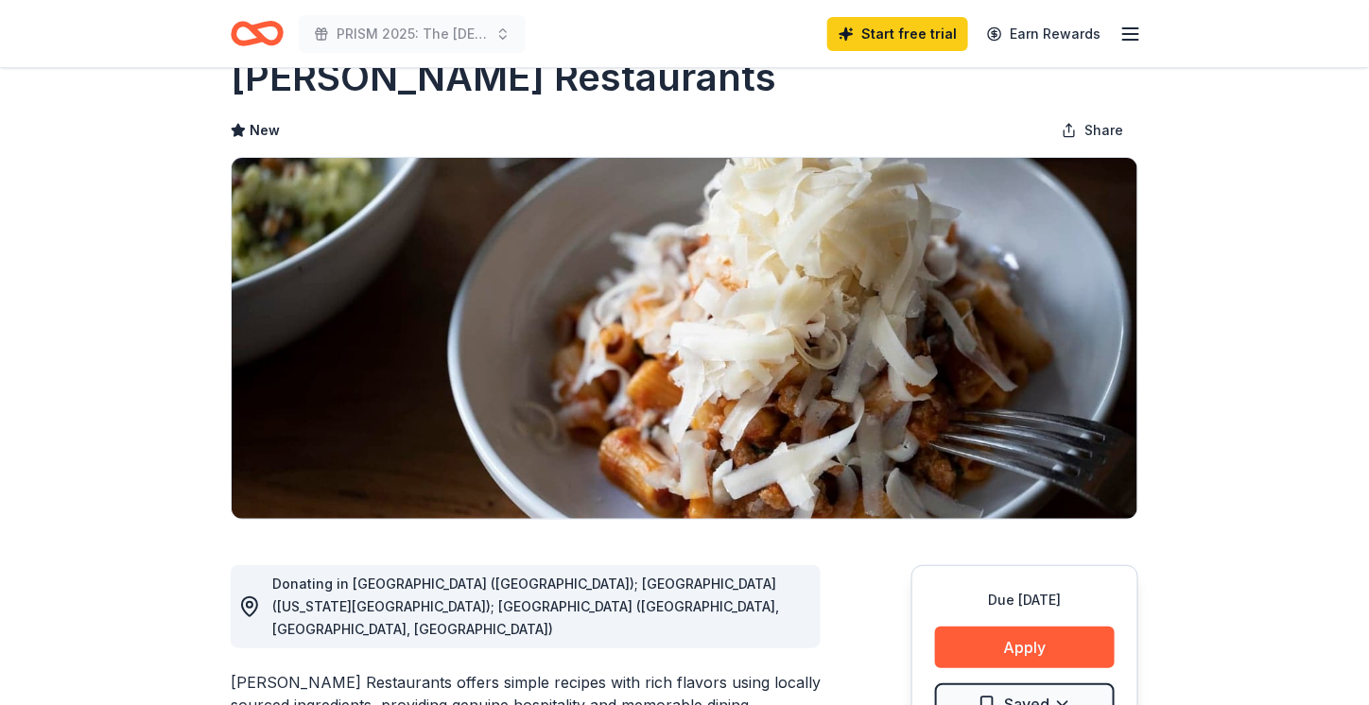
scroll to position [0, 0]
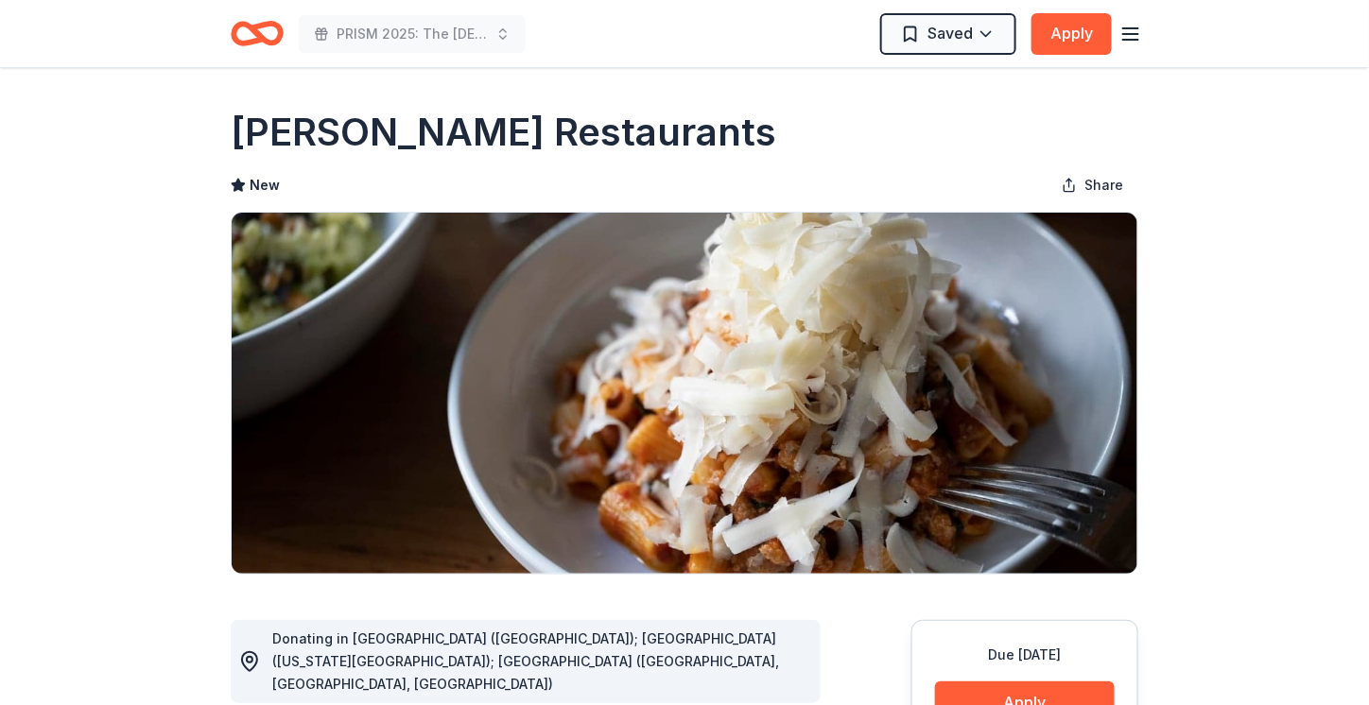
click at [327, 132] on h1 "Ethan Stowell Restaurants" at bounding box center [503, 132] width 545 height 53
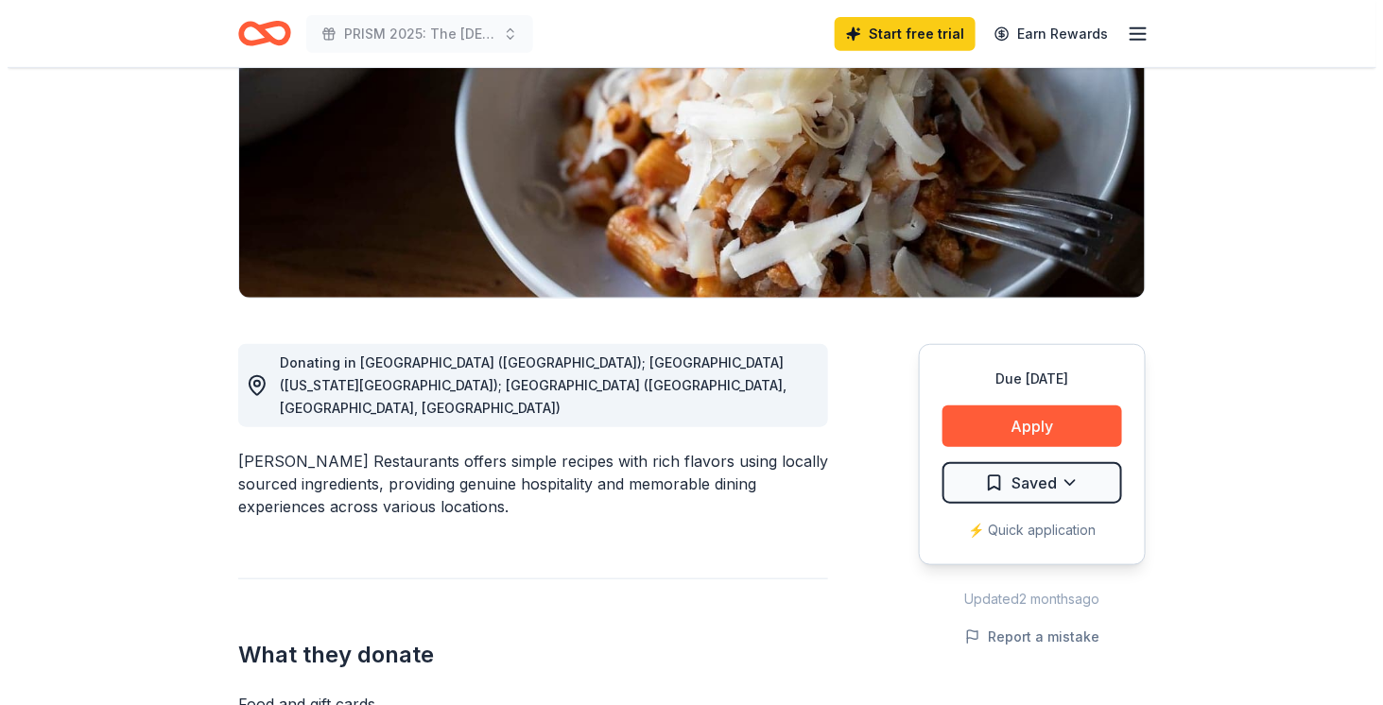
scroll to position [284, 0]
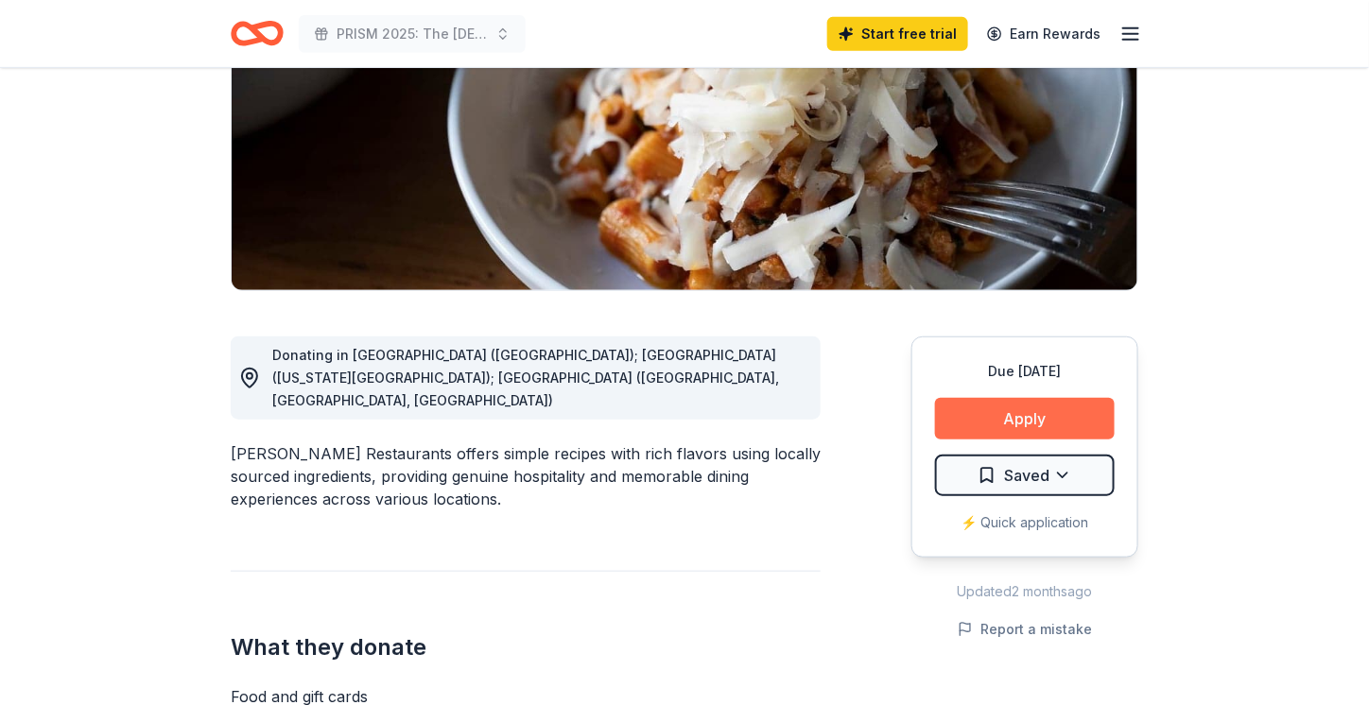
click at [1040, 408] on button "Apply" at bounding box center [1025, 419] width 180 height 42
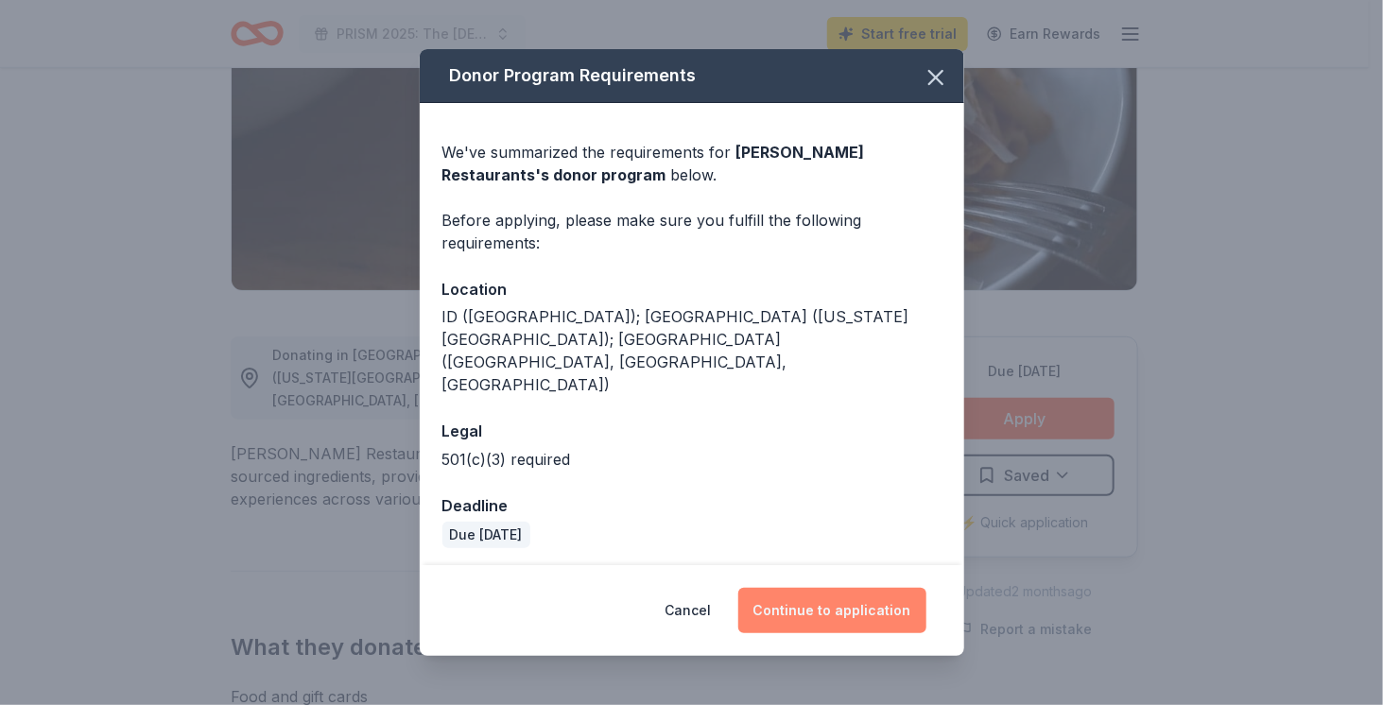
click at [809, 588] on button "Continue to application" at bounding box center [832, 610] width 188 height 45
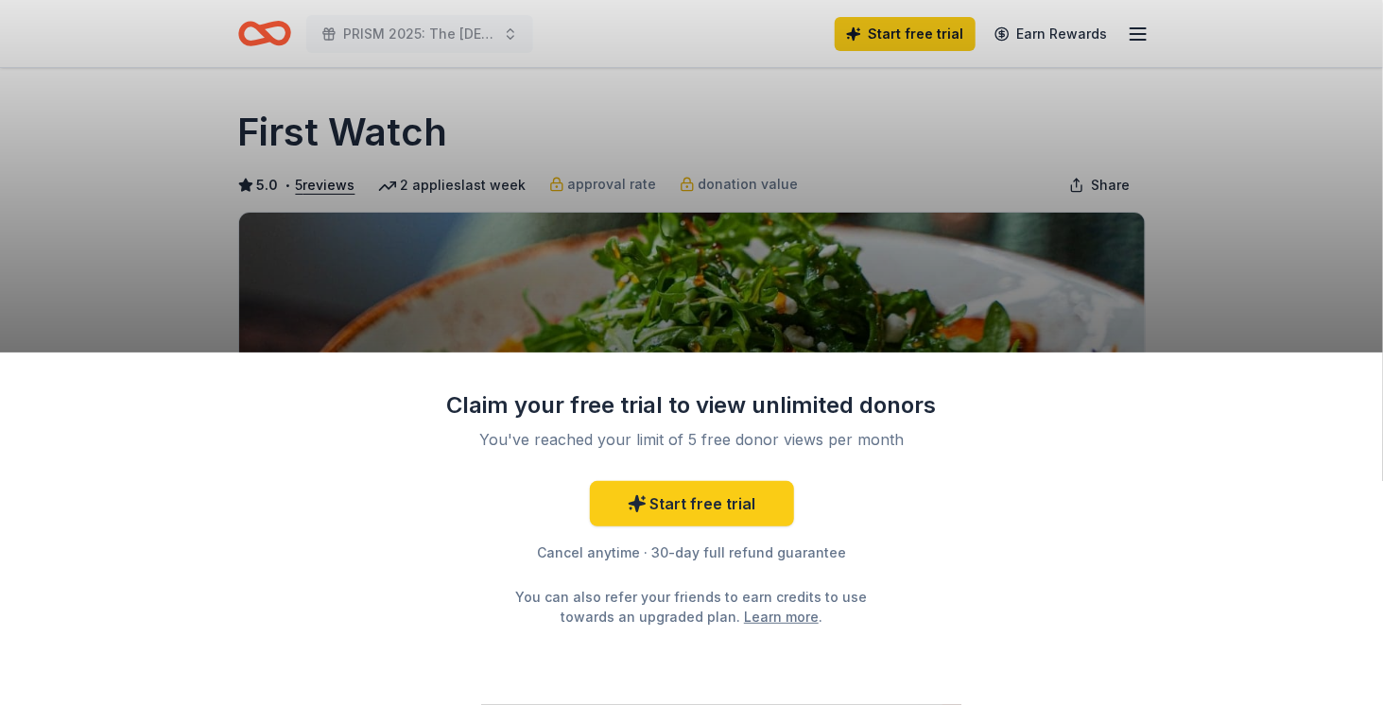
click at [588, 314] on div "Claim your free trial to view unlimited donors You've reached your limit of 5 f…" at bounding box center [691, 352] width 1383 height 705
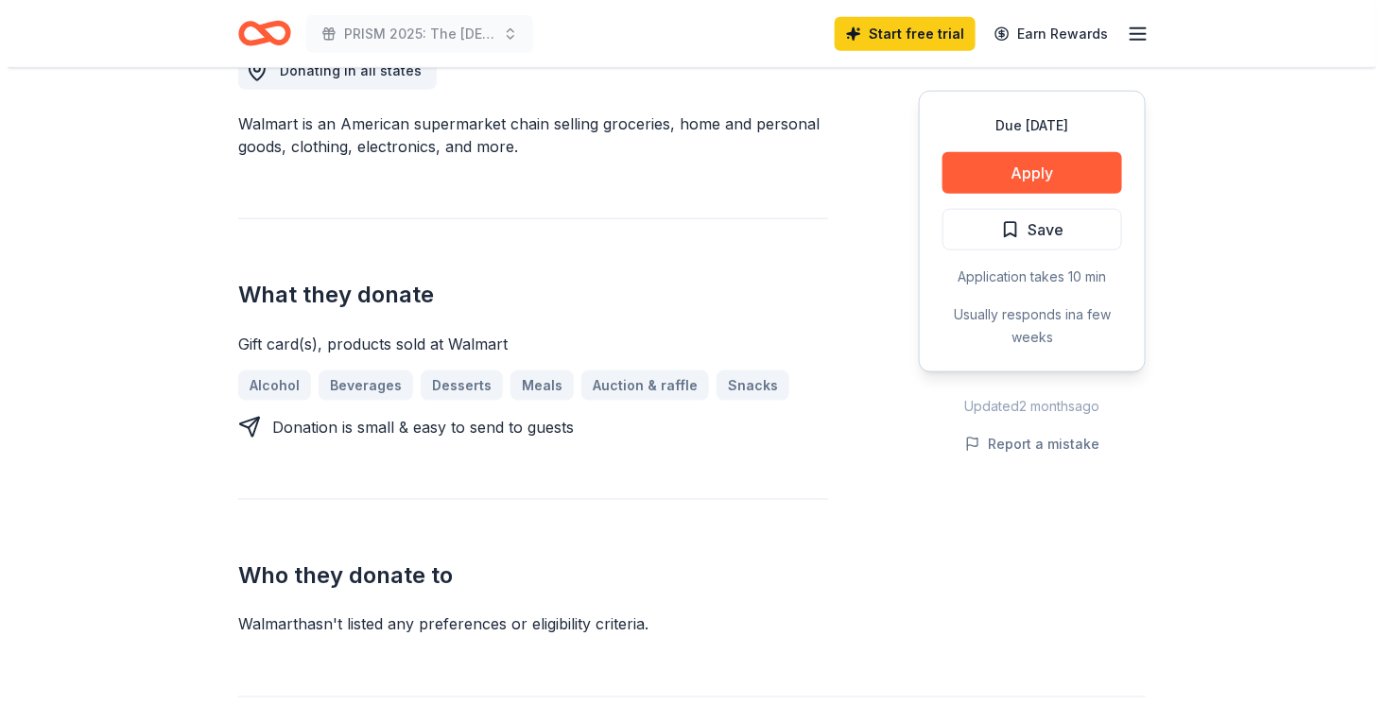
scroll to position [567, 0]
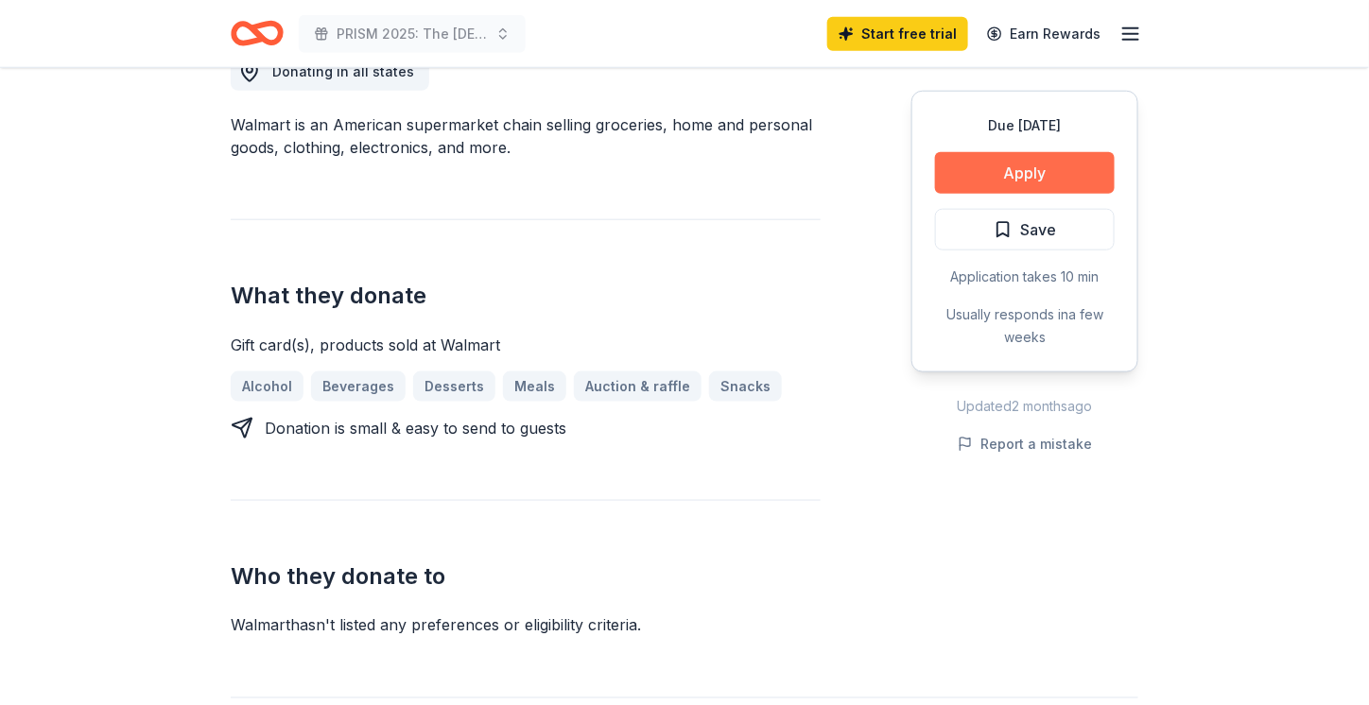
click at [978, 164] on button "Apply" at bounding box center [1025, 173] width 180 height 42
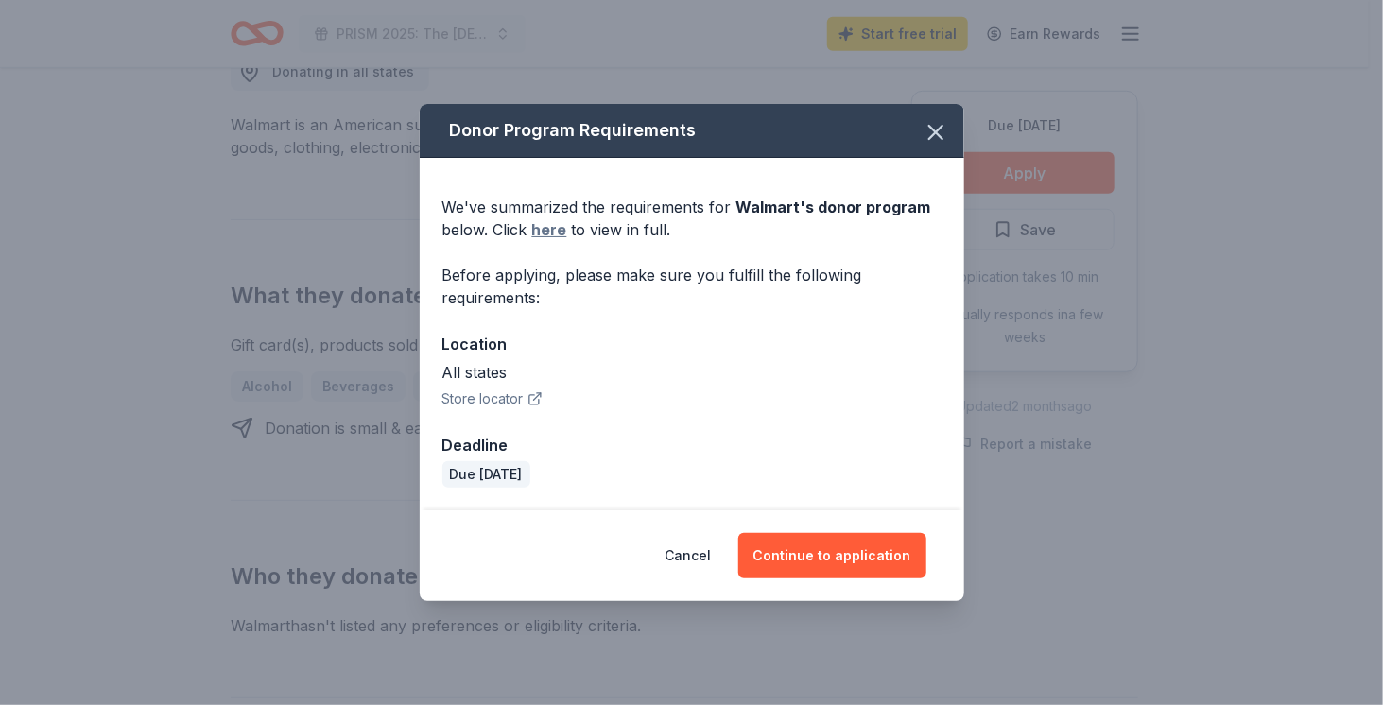
click at [552, 224] on link "here" at bounding box center [549, 229] width 35 height 23
